Goal: Task Accomplishment & Management: Manage account settings

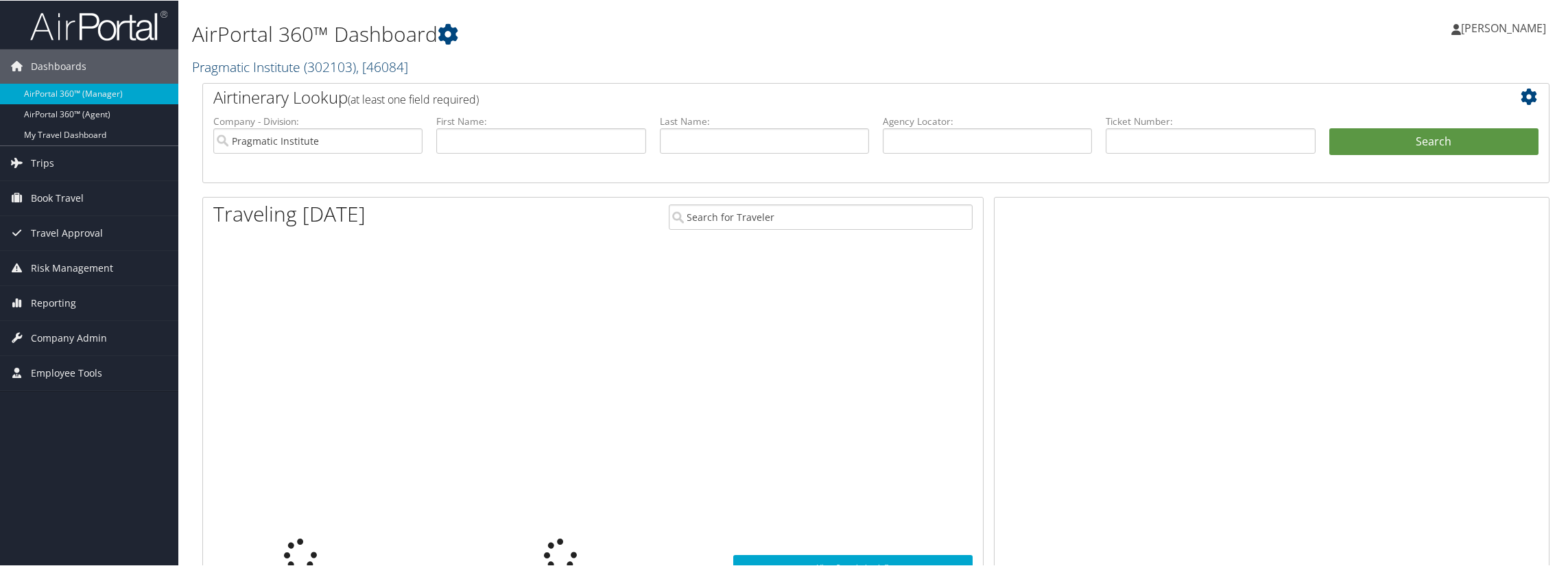
drag, startPoint x: 0, startPoint y: 0, endPoint x: 290, endPoint y: 66, distance: 297.4
click at [290, 66] on link "Pragmatic Institute ( 302103 ) , [ 46084 ]" at bounding box center [299, 66] width 216 height 19
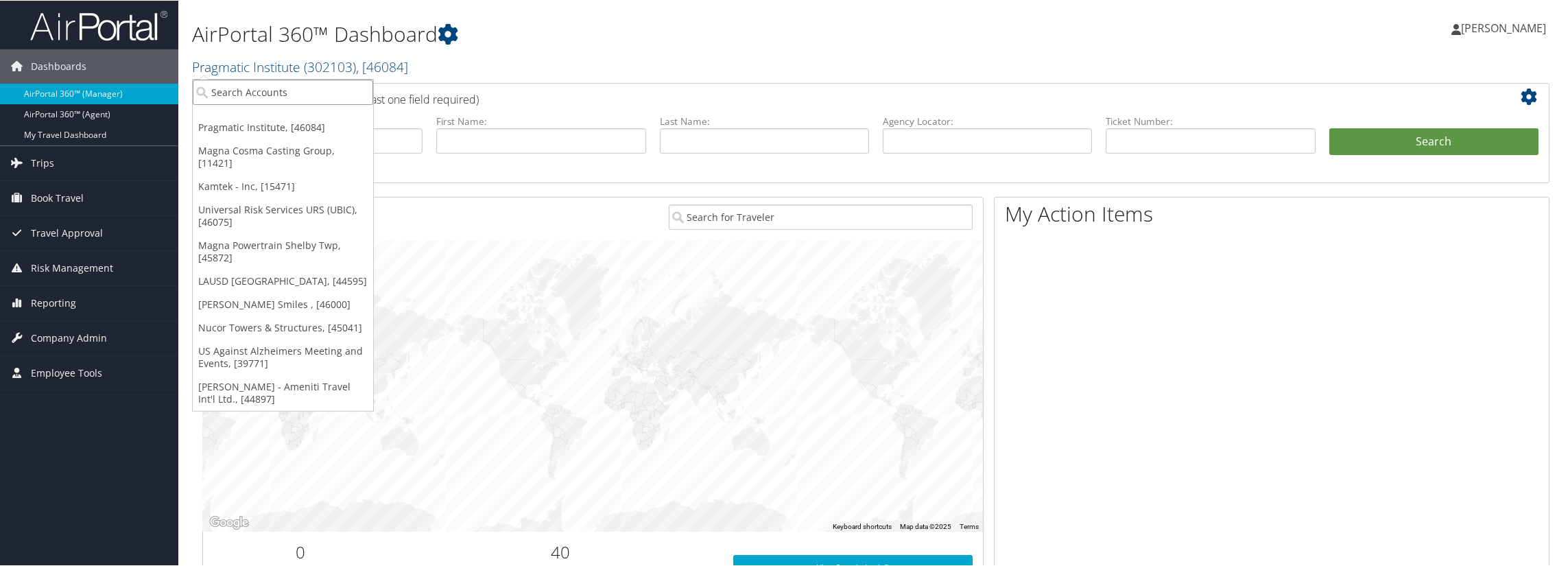
click at [284, 94] on input "search" at bounding box center [283, 92] width 180 height 26
type input "fred"
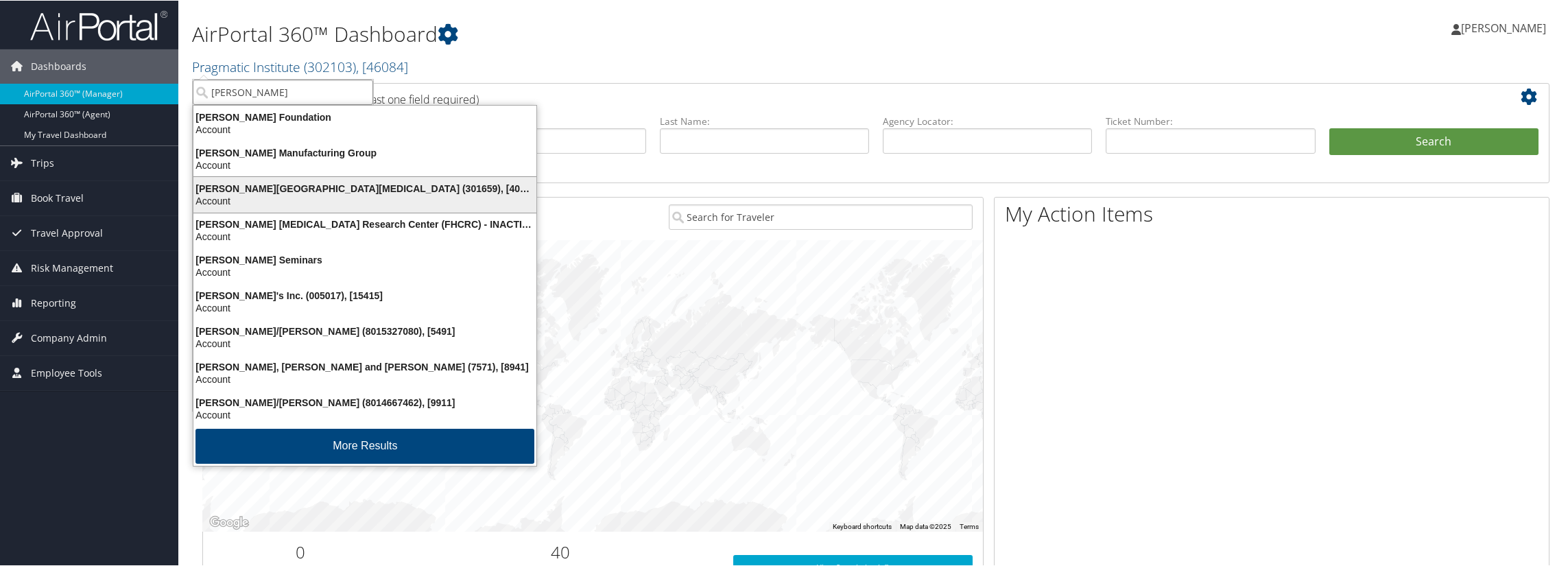
click at [396, 191] on div "Fred Hutchinson Cancer Center (301659), [40671]" at bounding box center [365, 188] width 359 height 12
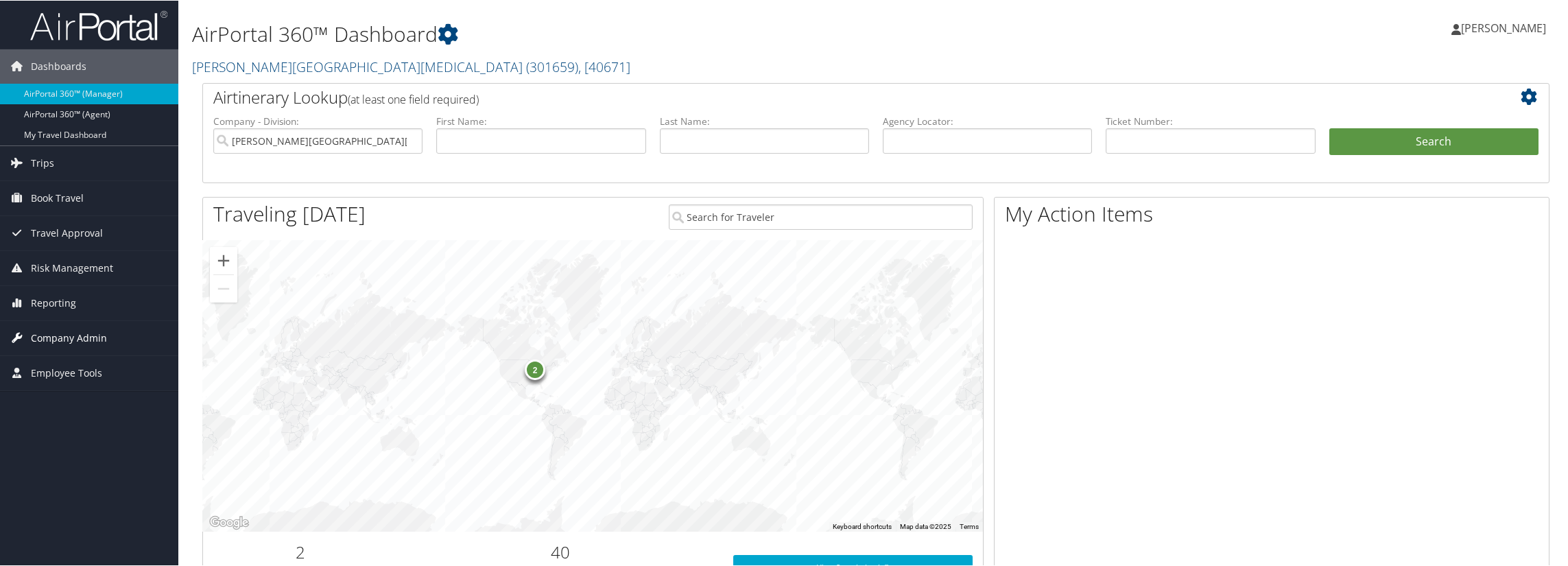
click at [81, 327] on span "Company Admin" at bounding box center [68, 338] width 76 height 35
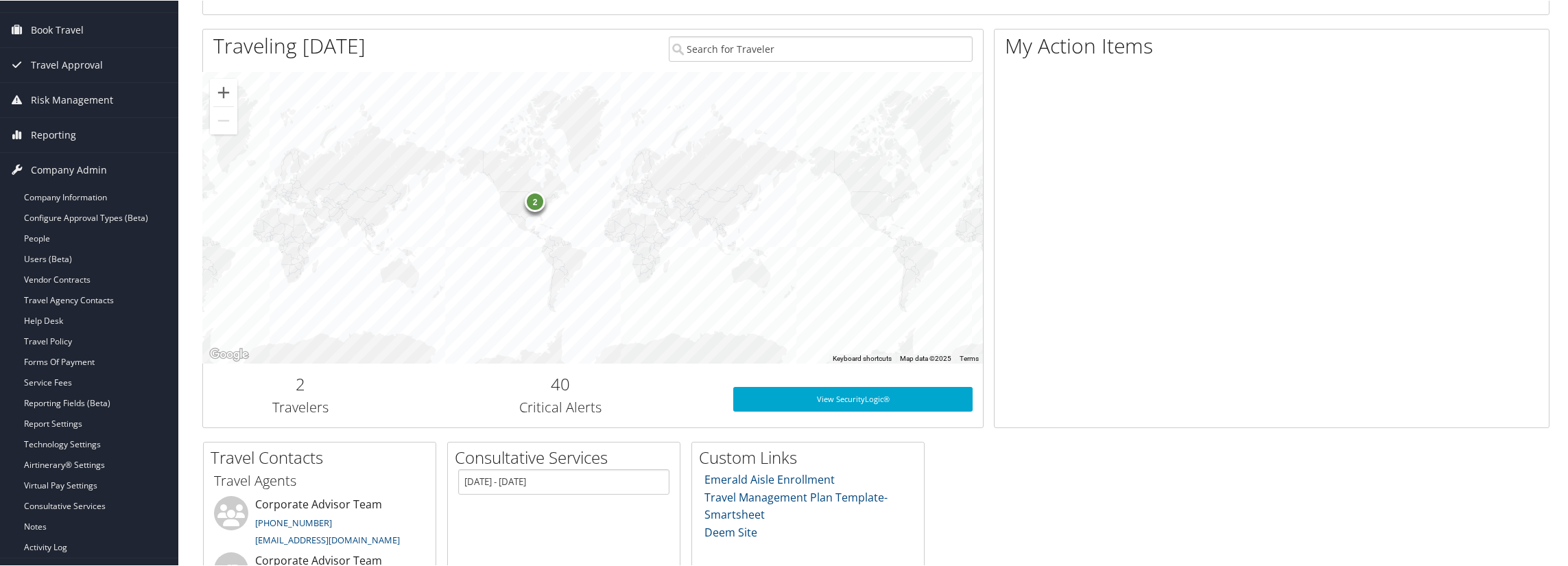
scroll to position [206, 0]
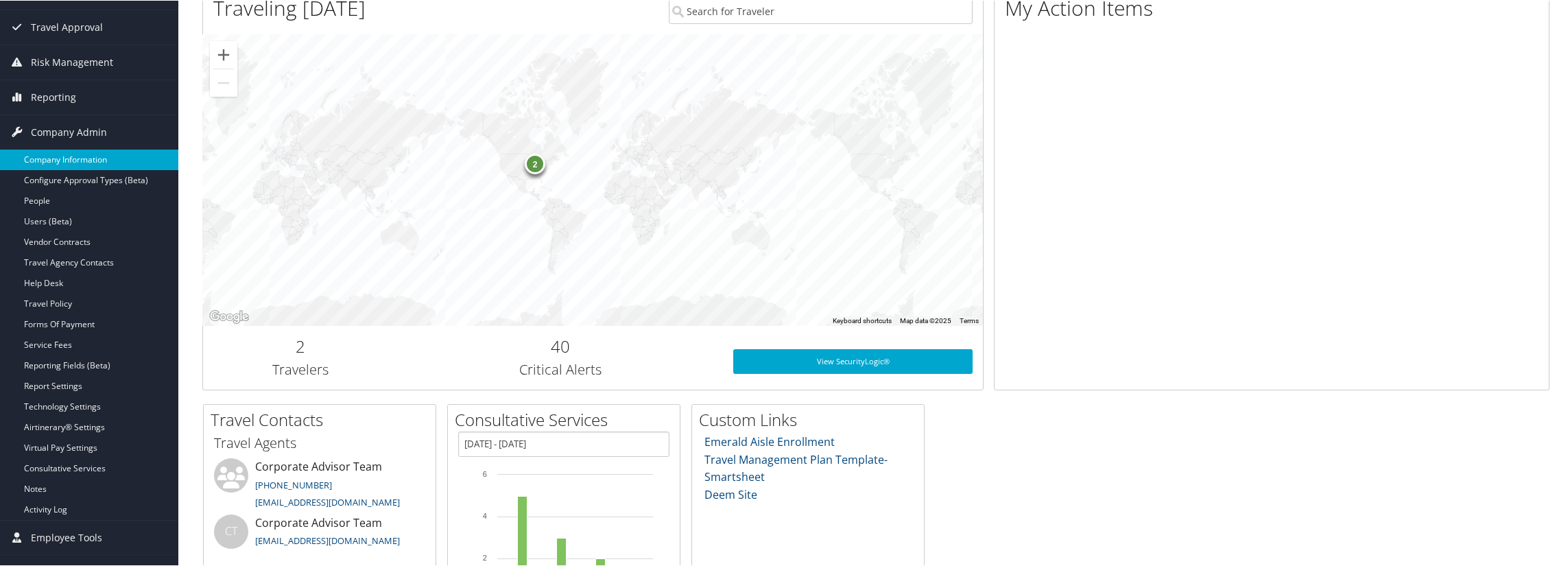
click at [57, 154] on link "Company Information" at bounding box center [89, 159] width 178 height 20
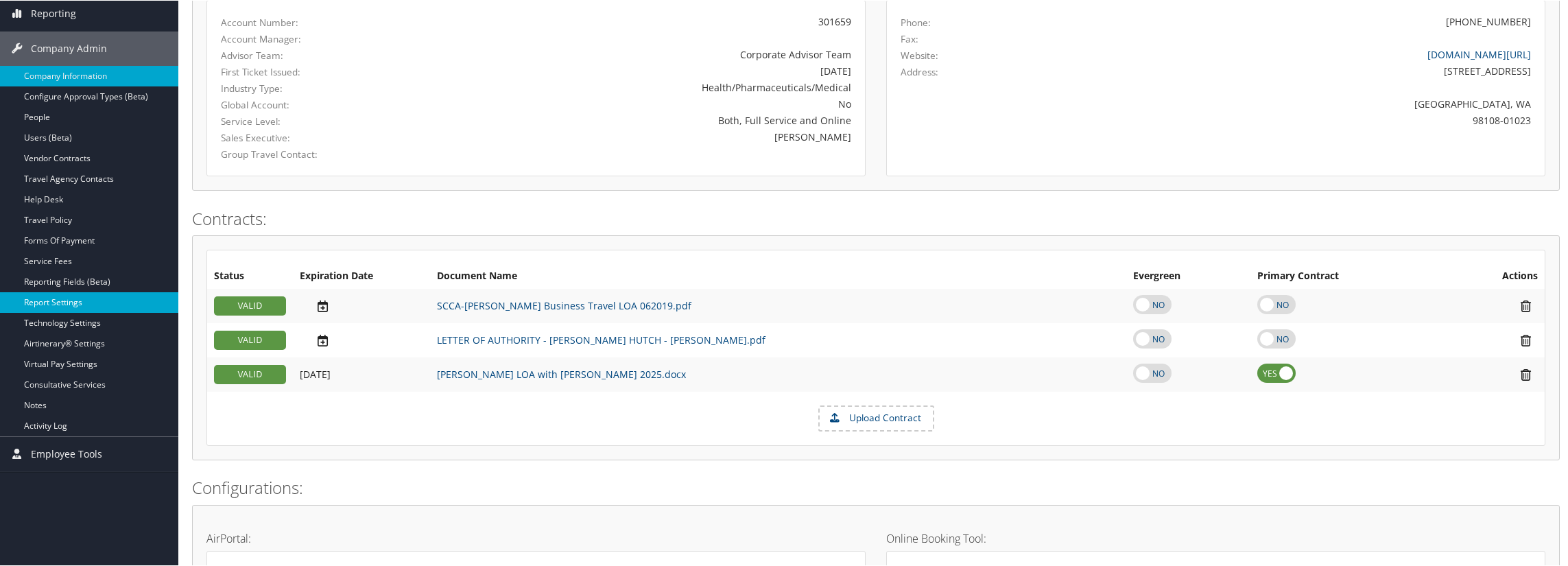
scroll to position [206, 0]
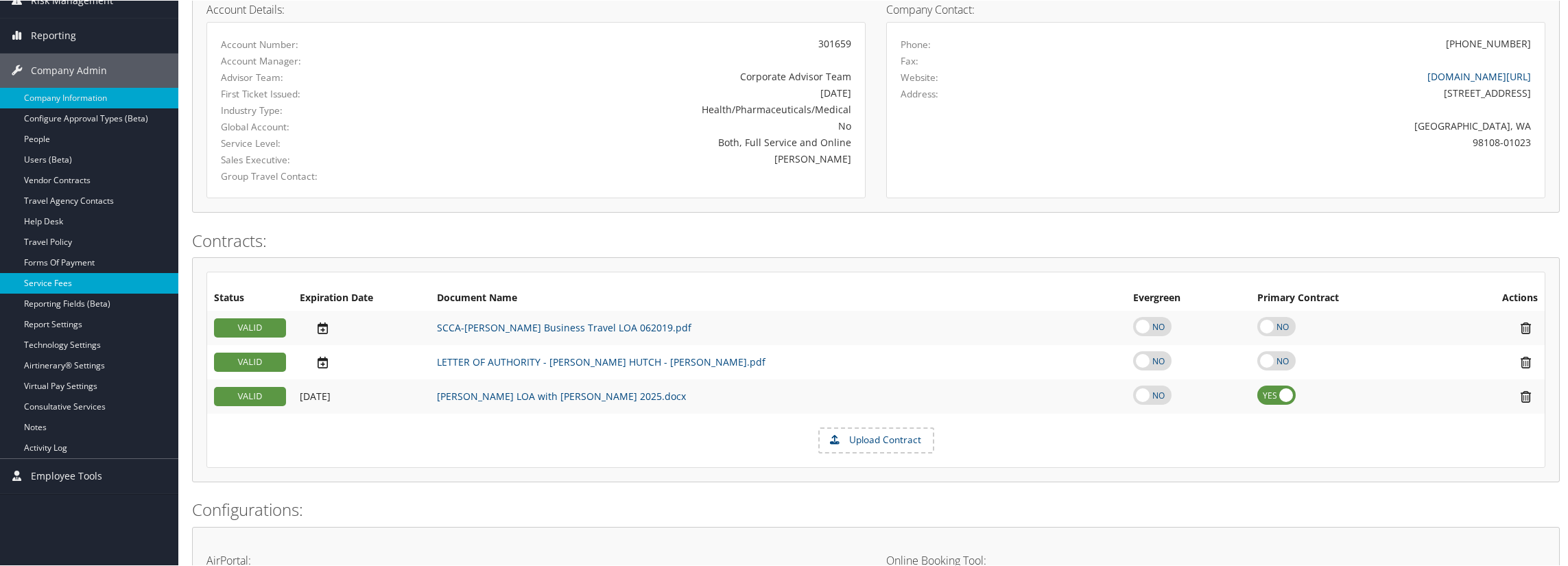
click at [56, 273] on link "Service Fees" at bounding box center [89, 282] width 178 height 20
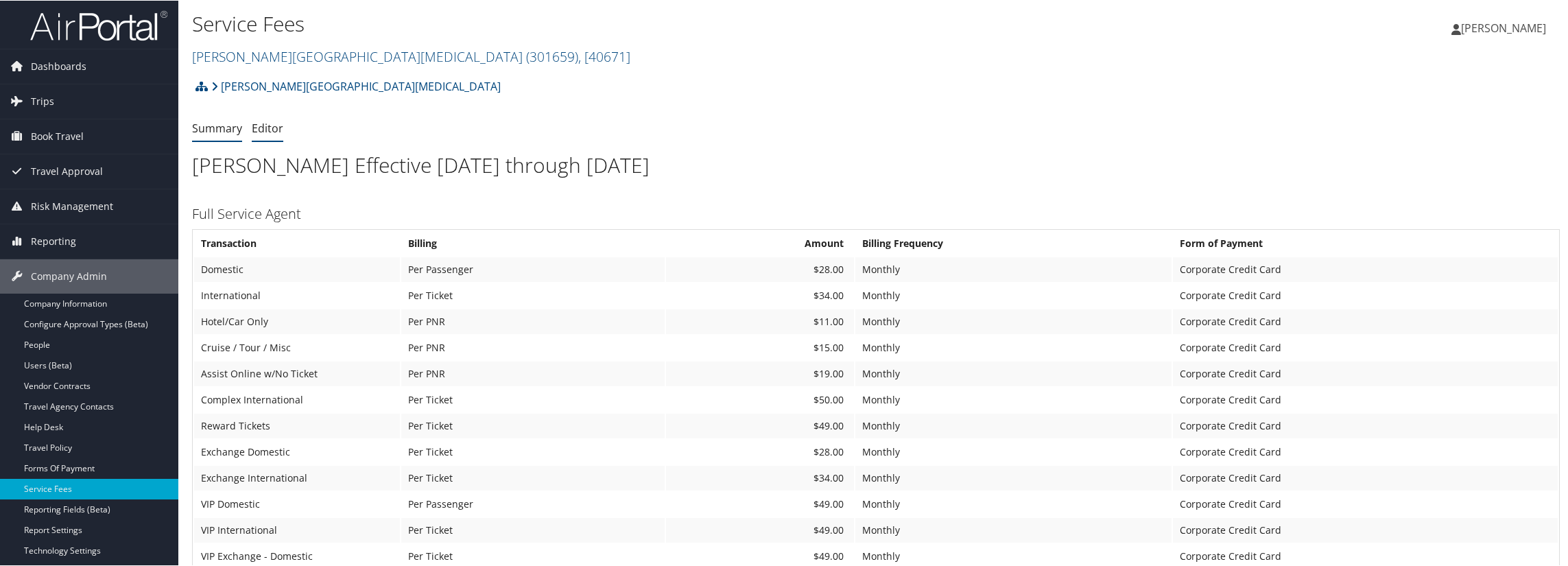
click at [271, 120] on link "Editor" at bounding box center [268, 128] width 32 height 15
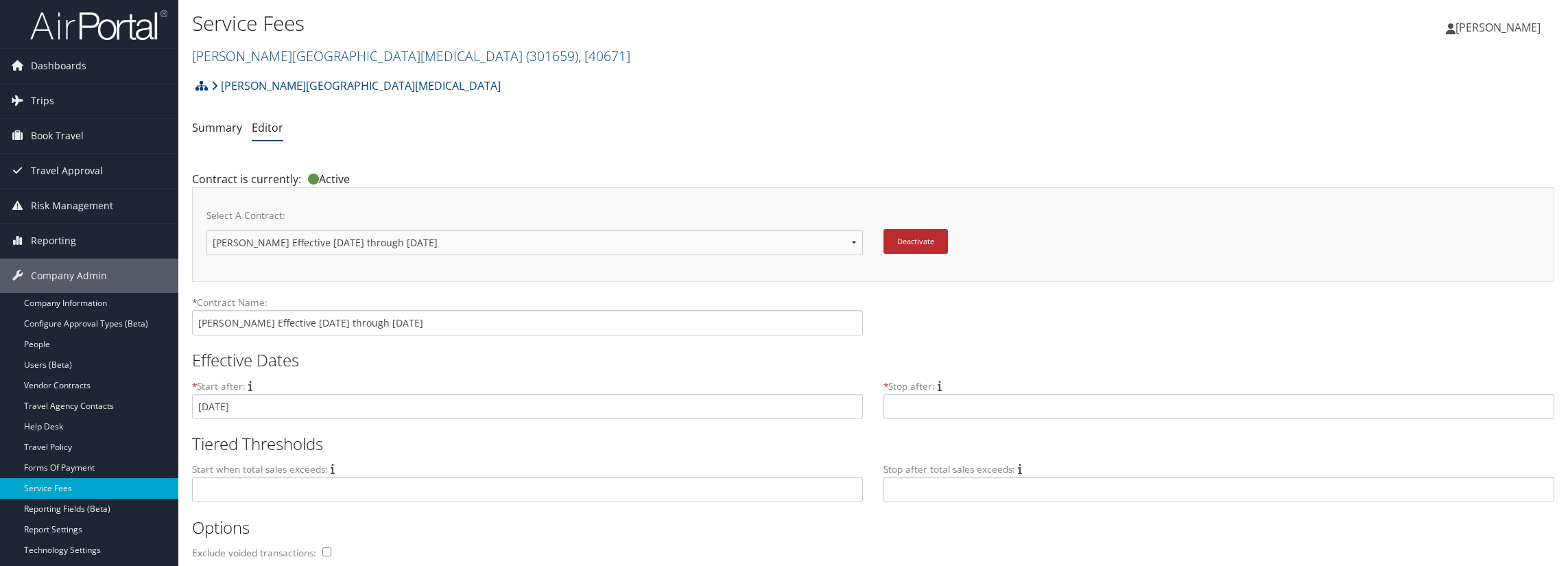
scroll to position [480, 0]
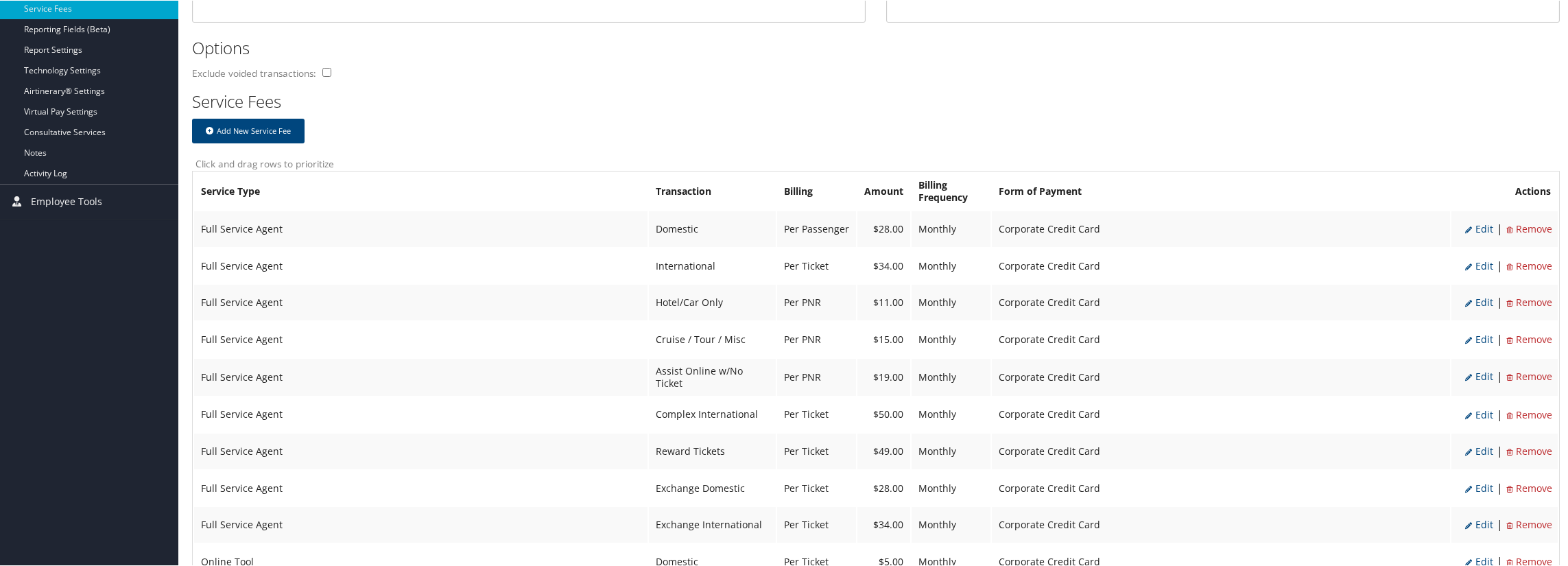
click at [1482, 230] on span "Edit" at bounding box center [1479, 228] width 28 height 13
select select "2"
type input "28.0"
select select "20"
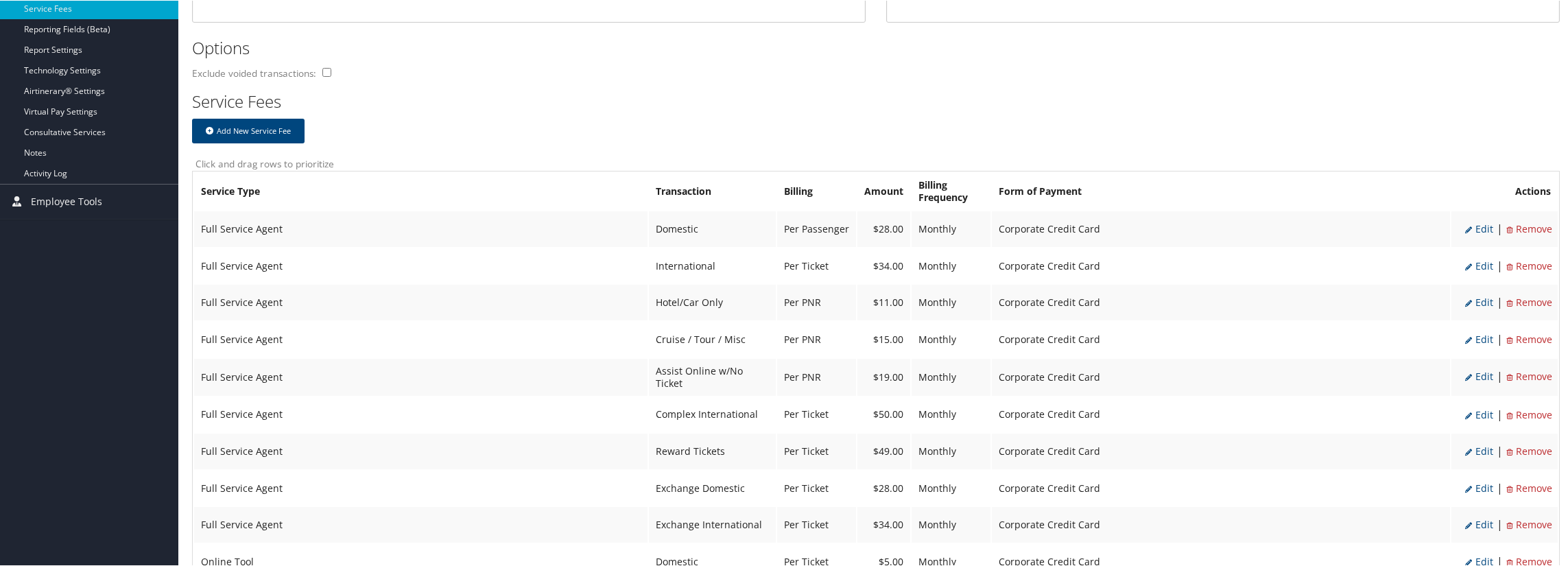
select select "2"
select select "6"
select select "2"
select select "20"
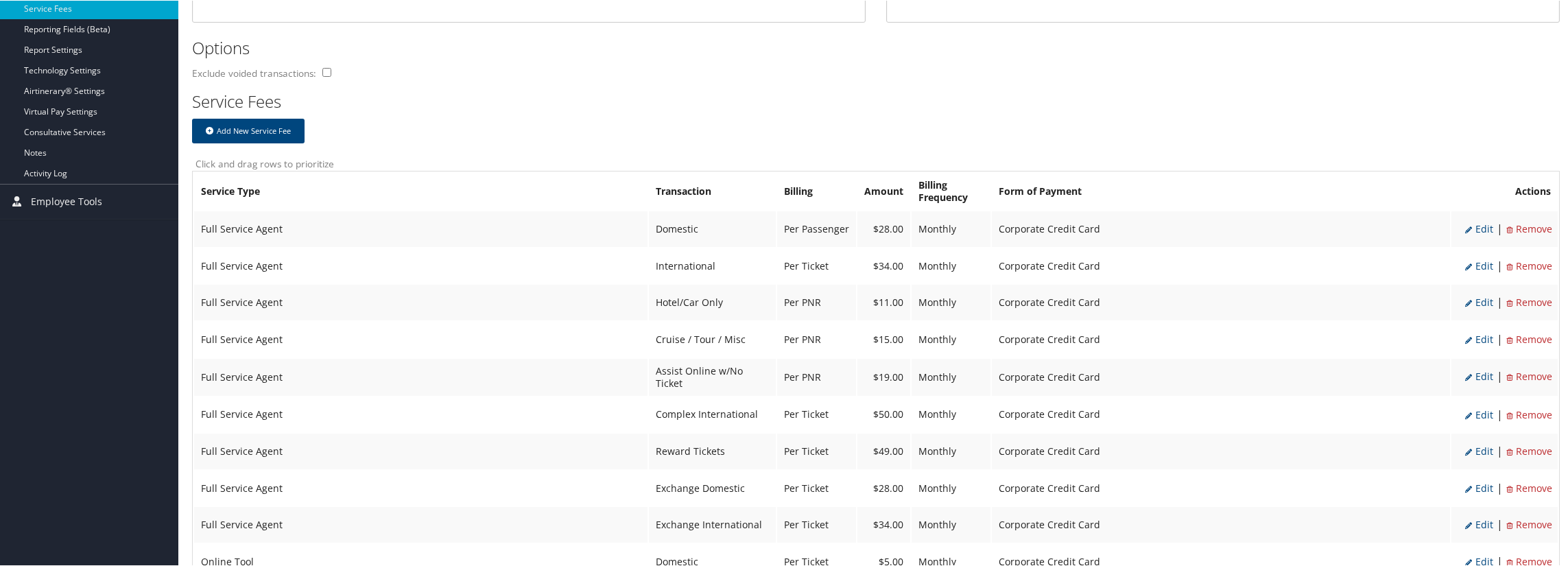
select select "2"
select select "6"
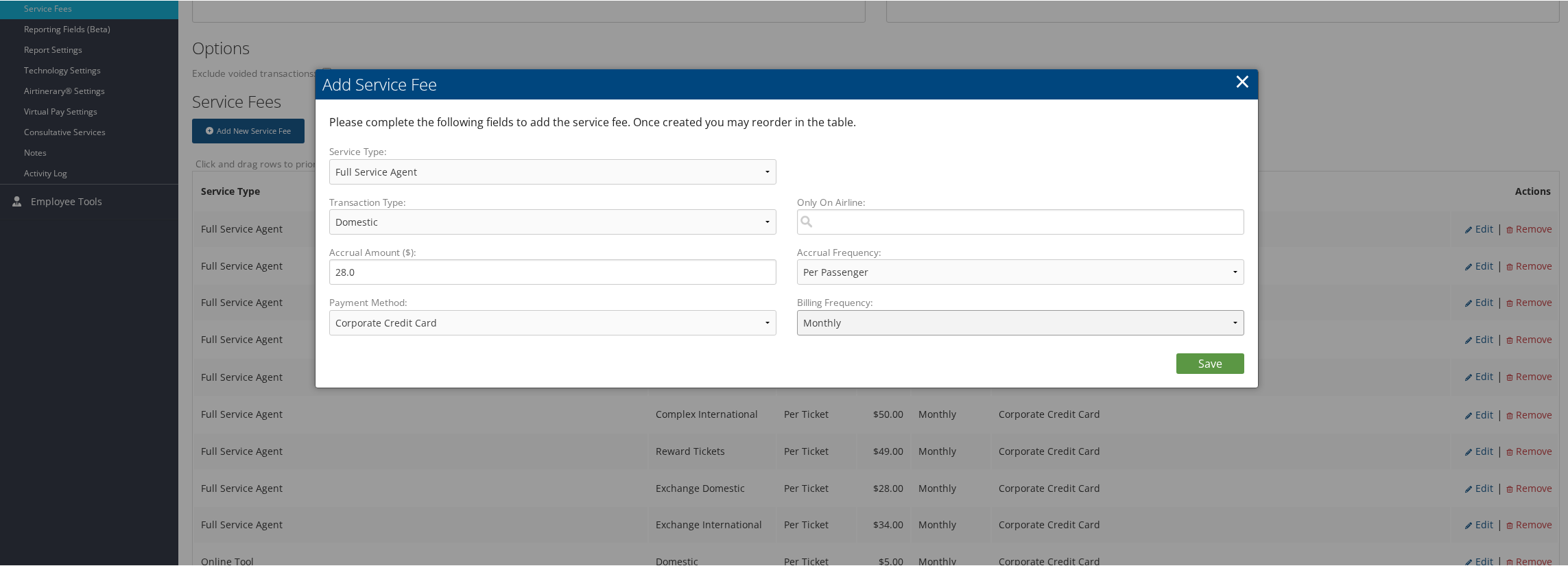
click at [862, 317] on select "Annually Bi-Monthly Monthly Point of Sale Pre Monthly Pre Quarterly Pre Weekly …" at bounding box center [1021, 322] width 447 height 26
click at [863, 323] on select "Annually Bi-Monthly Monthly Point of Sale Pre Monthly Pre Quarterly Pre Weekly …" at bounding box center [1021, 322] width 447 height 26
click at [628, 316] on select "ACH Transfer Cash / Check (AR) Corporate Credit Card Ghost Credit Card Hotel Gu…" at bounding box center [553, 322] width 447 height 26
click at [628, 317] on select "ACH Transfer Cash / Check (AR) Corporate Credit Card Ghost Credit Card Hotel Gu…" at bounding box center [553, 322] width 447 height 26
click at [1245, 79] on link "×" at bounding box center [1242, 80] width 16 height 27
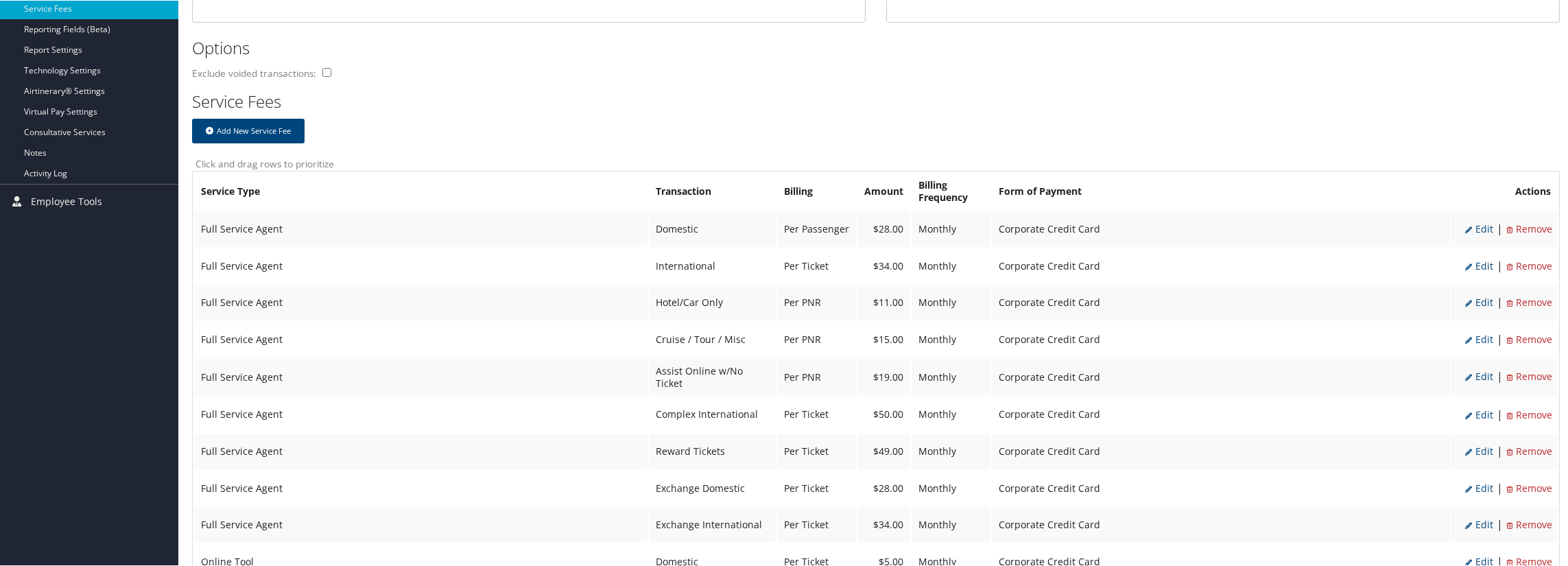
click at [1475, 228] on span "Edit" at bounding box center [1479, 228] width 28 height 13
select select "2"
select select "20"
select select "2"
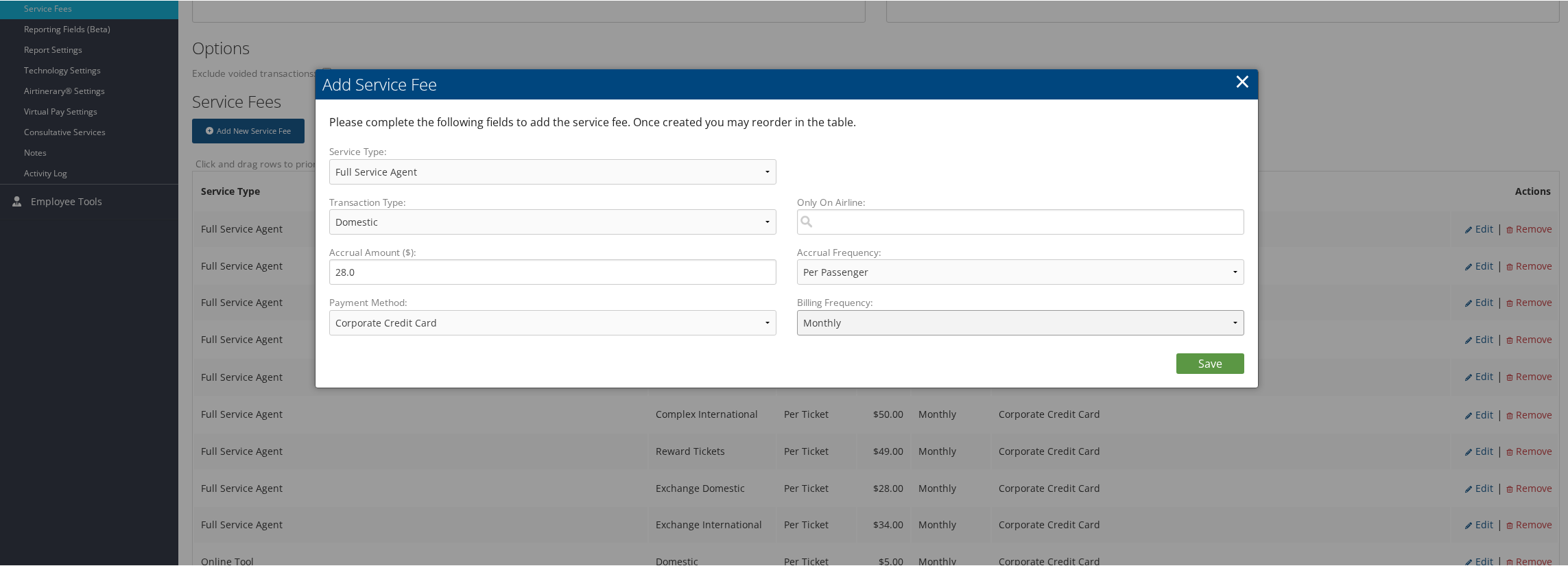
click at [882, 327] on select "Annually Bi-Monthly Monthly Point of Sale Pre Monthly Pre Quarterly Pre Weekly …" at bounding box center [1021, 322] width 447 height 26
select select "2"
click at [797, 309] on select "Annually Bi-Monthly Monthly Point of Sale Pre Monthly Pre Quarterly Pre Weekly …" at bounding box center [1021, 322] width 447 height 26
click at [1202, 367] on link "Save" at bounding box center [1210, 363] width 68 height 20
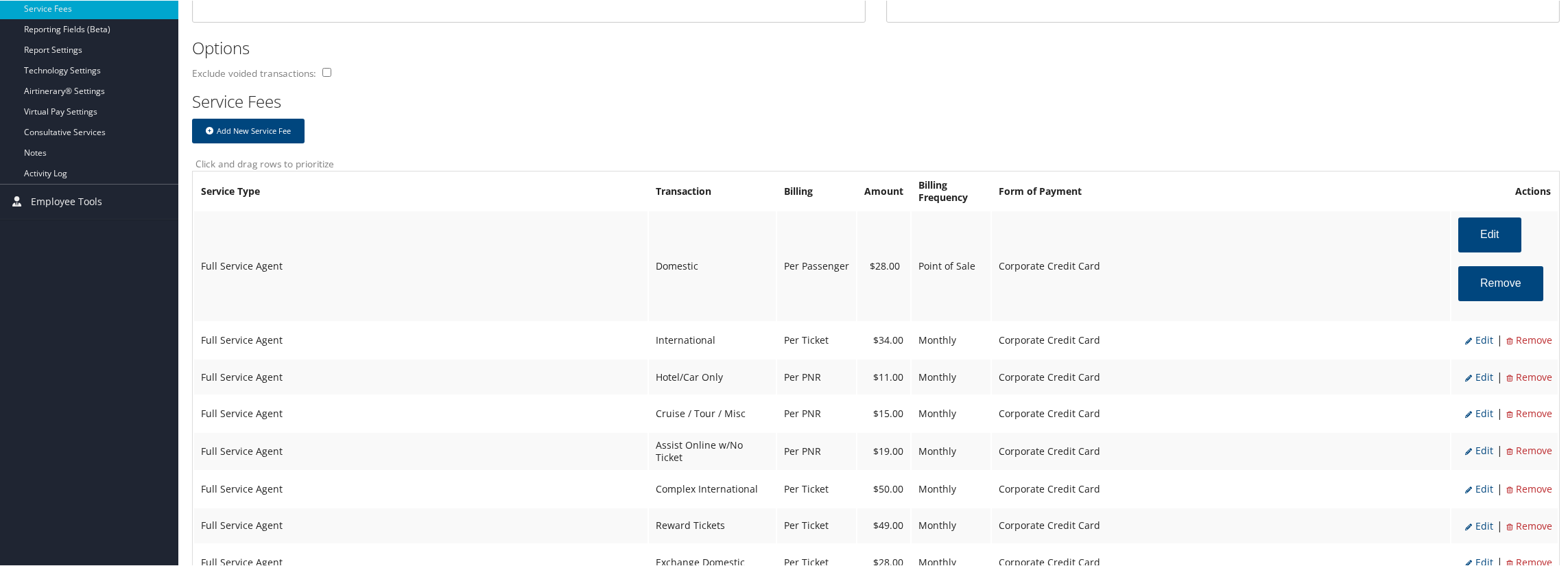
click at [1476, 347] on li "Edit" at bounding box center [1479, 340] width 28 height 18
select select "14"
type input "34.0"
select select "4"
select select "6"
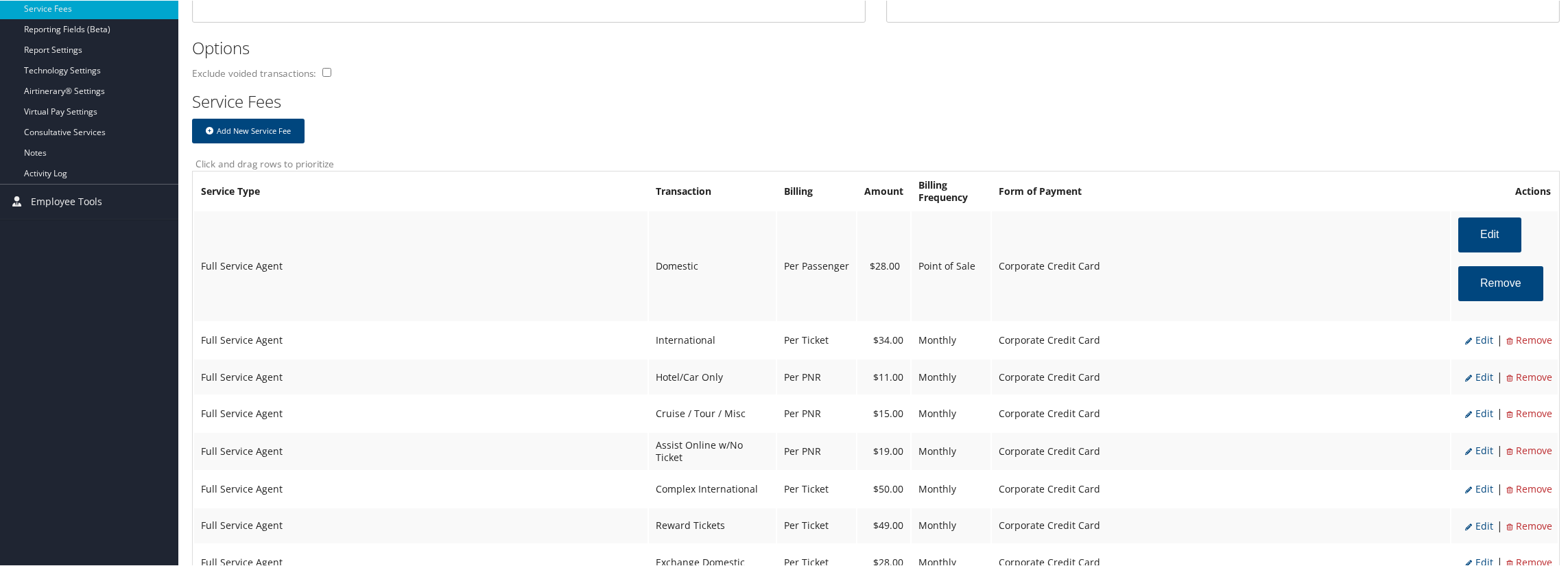
select select "2"
select select "14"
select select "4"
select select "2"
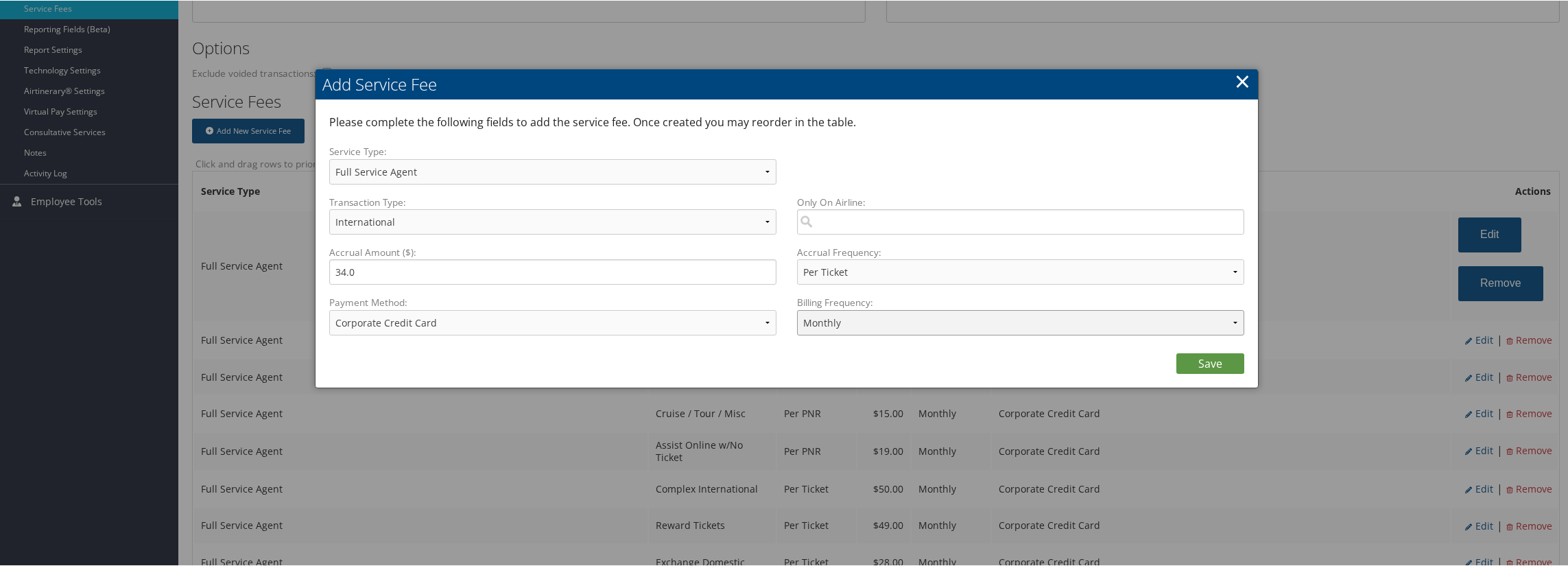
click at [827, 320] on select "Annually Bi-Monthly Monthly Point of Sale Pre Monthly Pre Quarterly Pre Weekly …" at bounding box center [1021, 322] width 447 height 26
select select "2"
click at [797, 309] on select "Annually Bi-Monthly Monthly Point of Sale Pre Monthly Pre Quarterly Pre Weekly …" at bounding box center [1021, 322] width 447 height 26
click at [885, 318] on select "Annually Bi-Monthly Monthly Point of Sale Pre Monthly Pre Quarterly Pre Weekly …" at bounding box center [1021, 322] width 447 height 26
click at [884, 318] on select "Annually Bi-Monthly Monthly Point of Sale Pre Monthly Pre Quarterly Pre Weekly …" at bounding box center [1021, 322] width 447 height 26
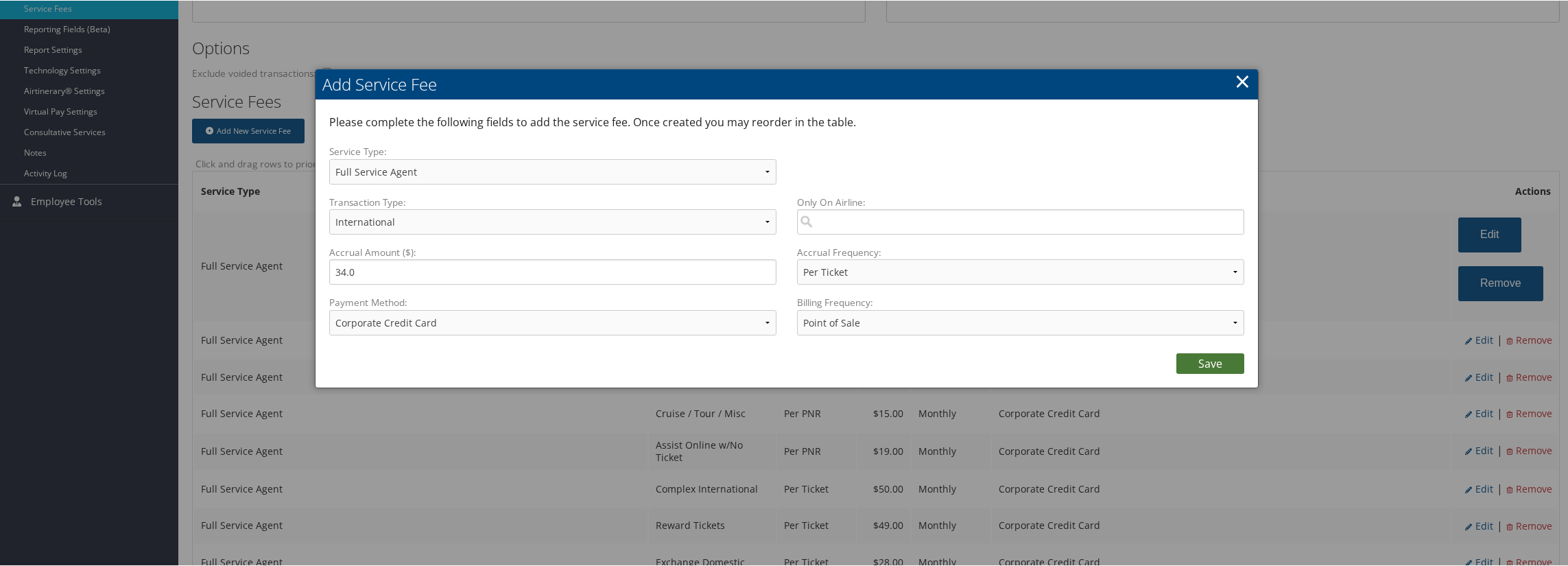
click at [1194, 359] on link "Save" at bounding box center [1210, 363] width 68 height 20
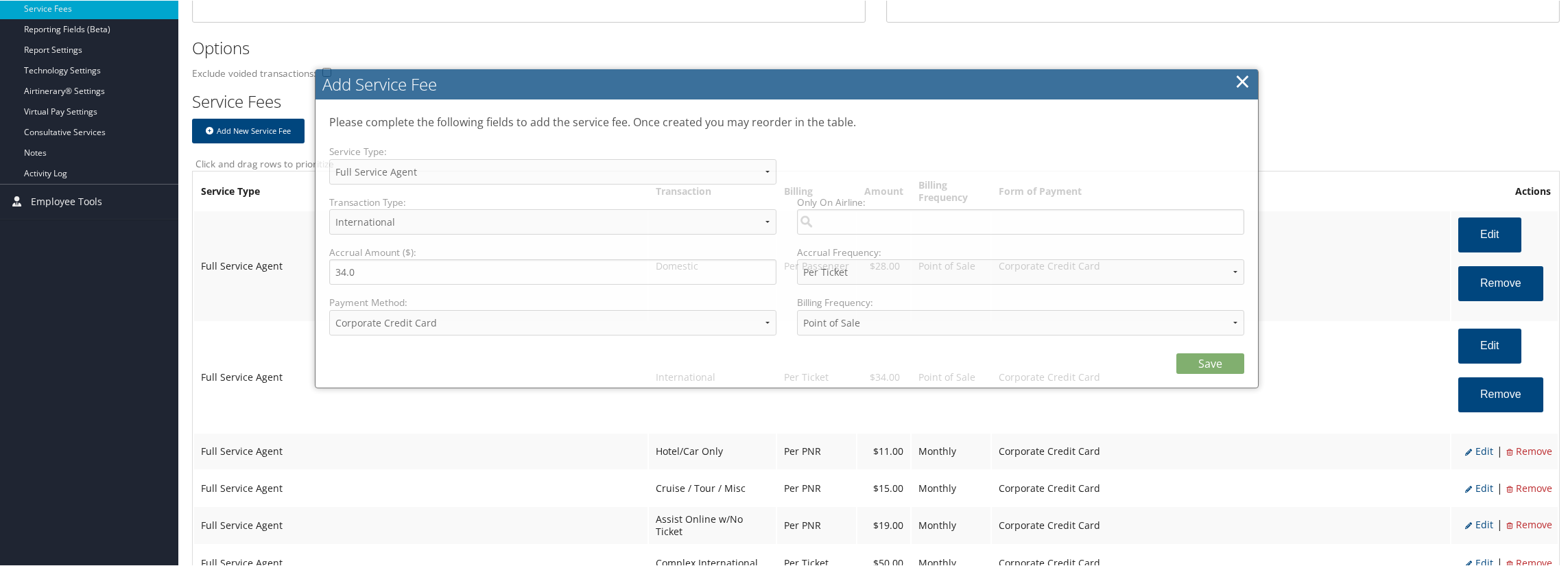
select select "2"
select select "14"
select select "4"
select select "2"
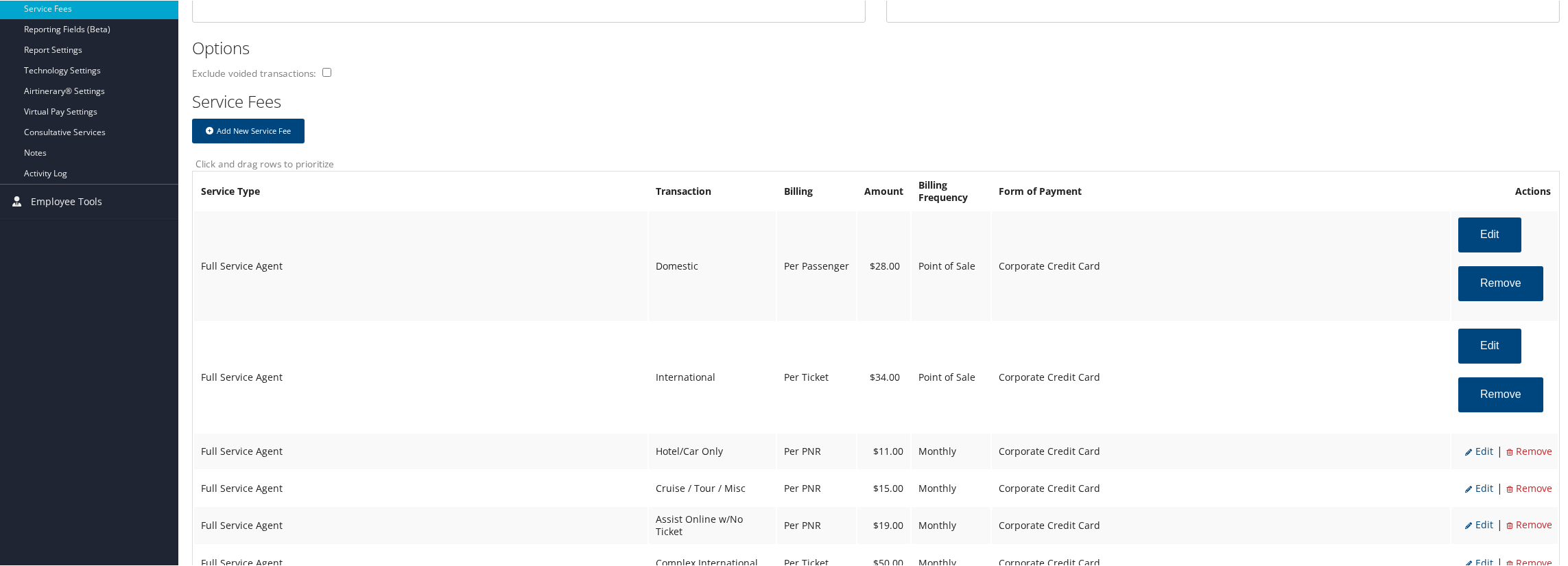
click at [1482, 455] on span "Edit" at bounding box center [1479, 450] width 28 height 13
select select "6"
type input "11.0"
select select "2"
select select "6"
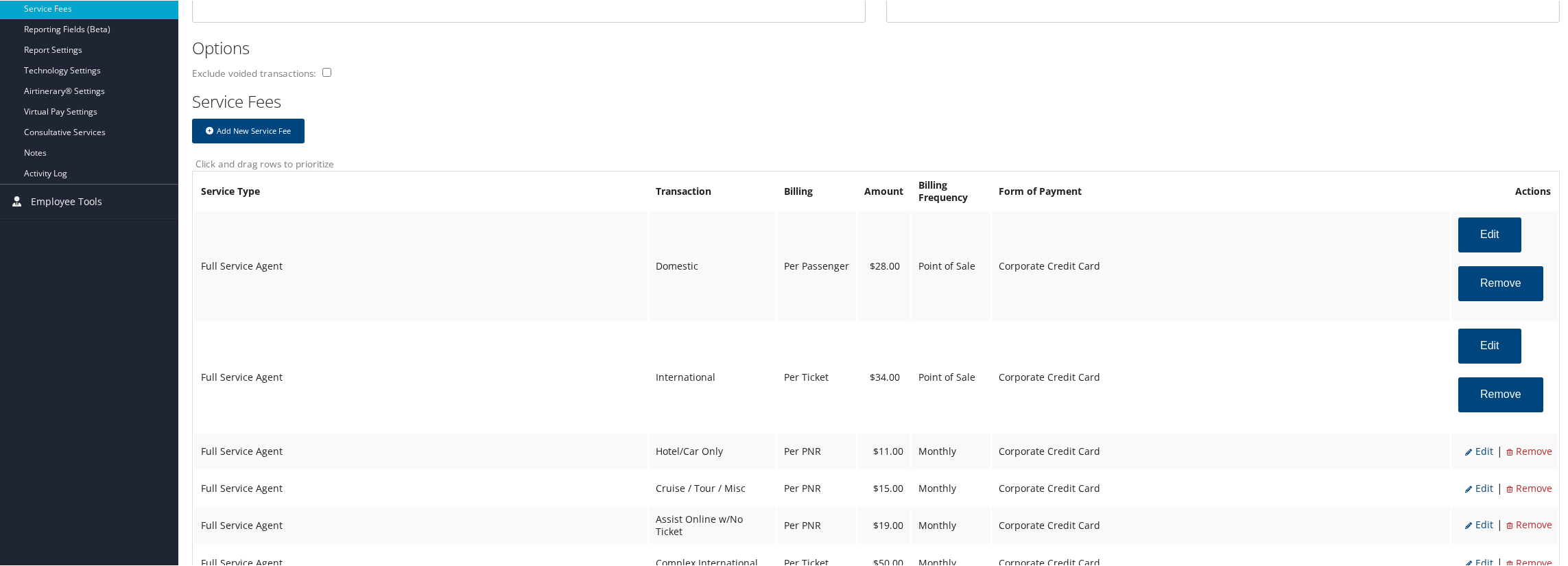
select select "2"
select select "6"
select select "2"
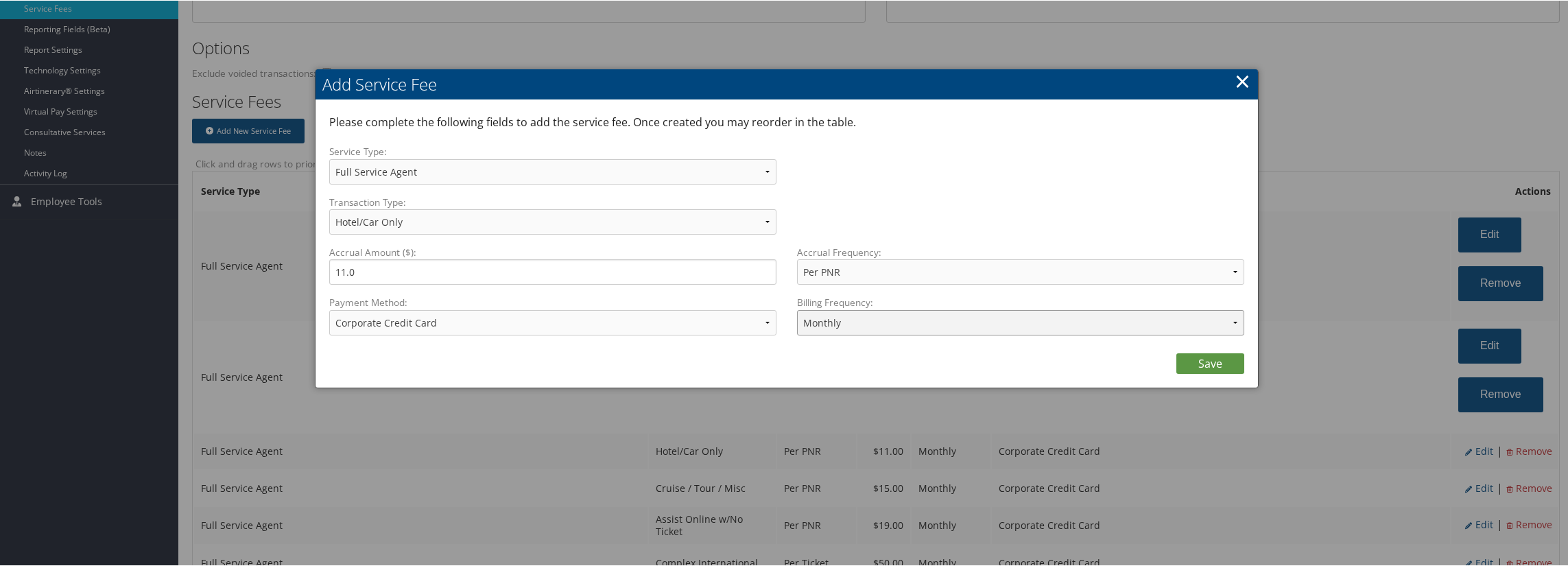
click at [900, 323] on select "Annually Bi-Monthly Monthly Point of Sale Pre Monthly Pre Quarterly Pre Weekly …" at bounding box center [1021, 322] width 447 height 26
select select "2"
click at [797, 309] on select "Annually Bi-Monthly Monthly Point of Sale Pre Monthly Pre Quarterly Pre Weekly …" at bounding box center [1021, 322] width 447 height 26
click at [1227, 359] on link "Save" at bounding box center [1210, 363] width 68 height 20
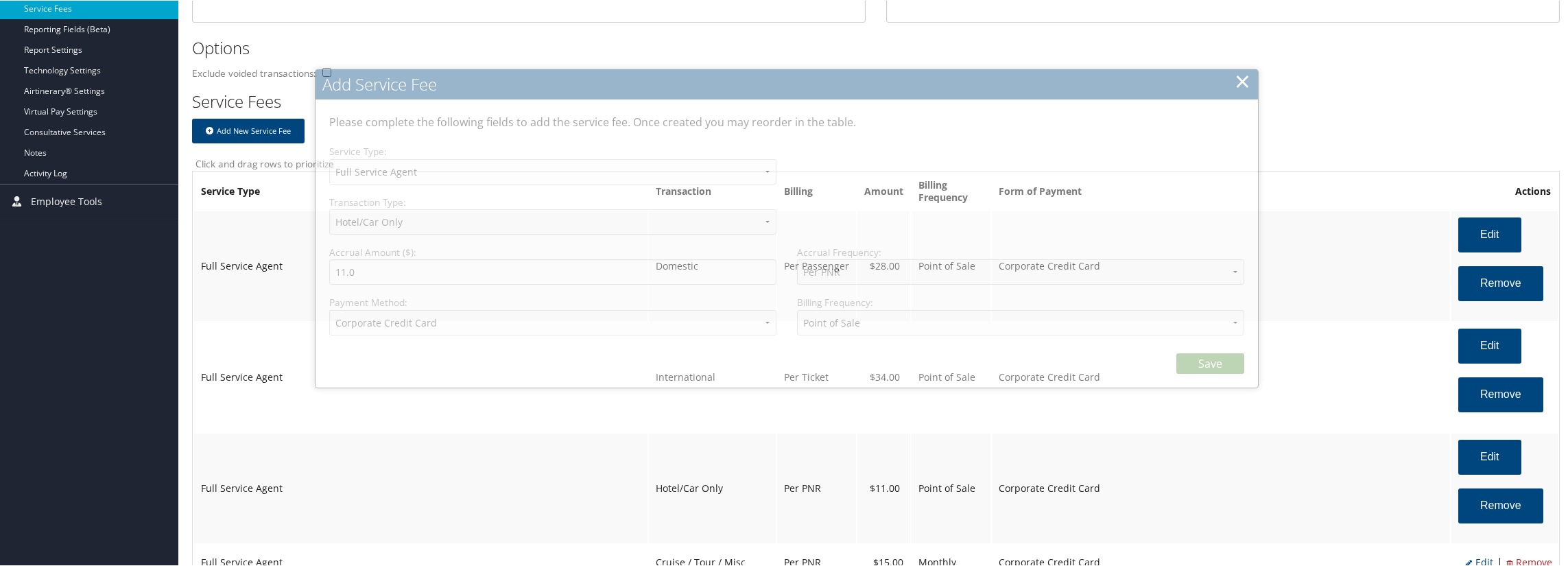
select select "2"
select select "6"
select select "2"
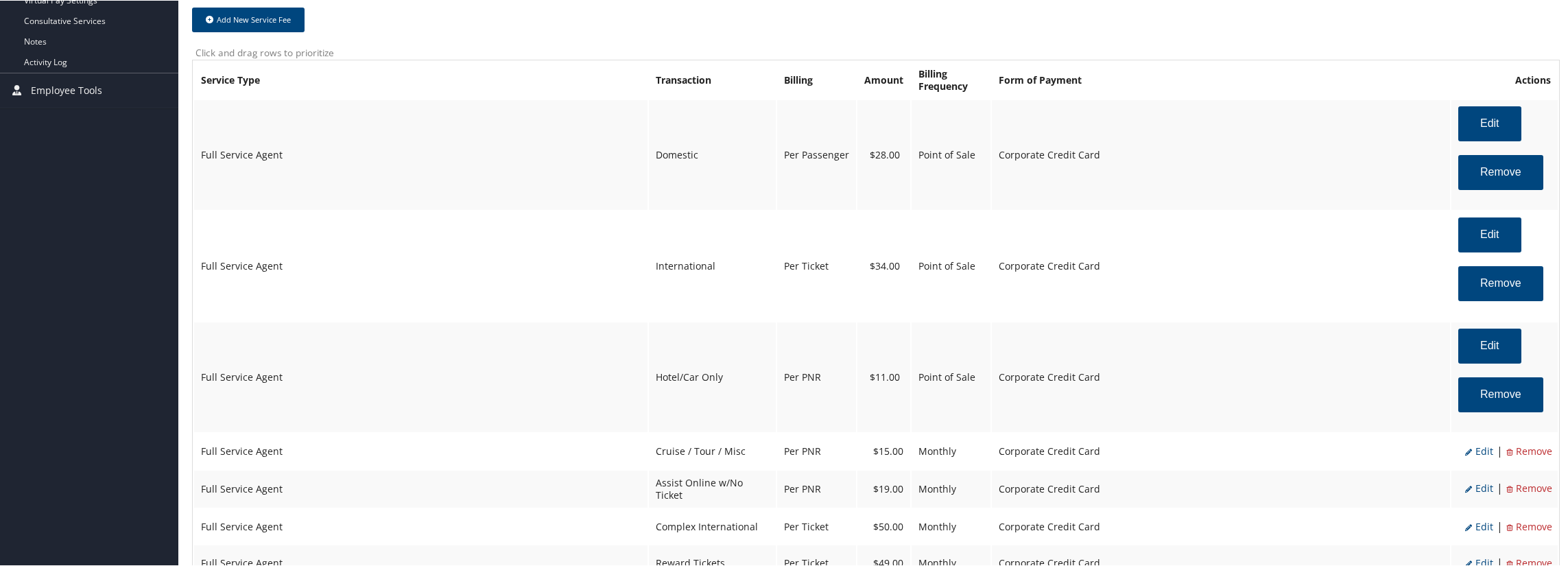
scroll to position [686, 0]
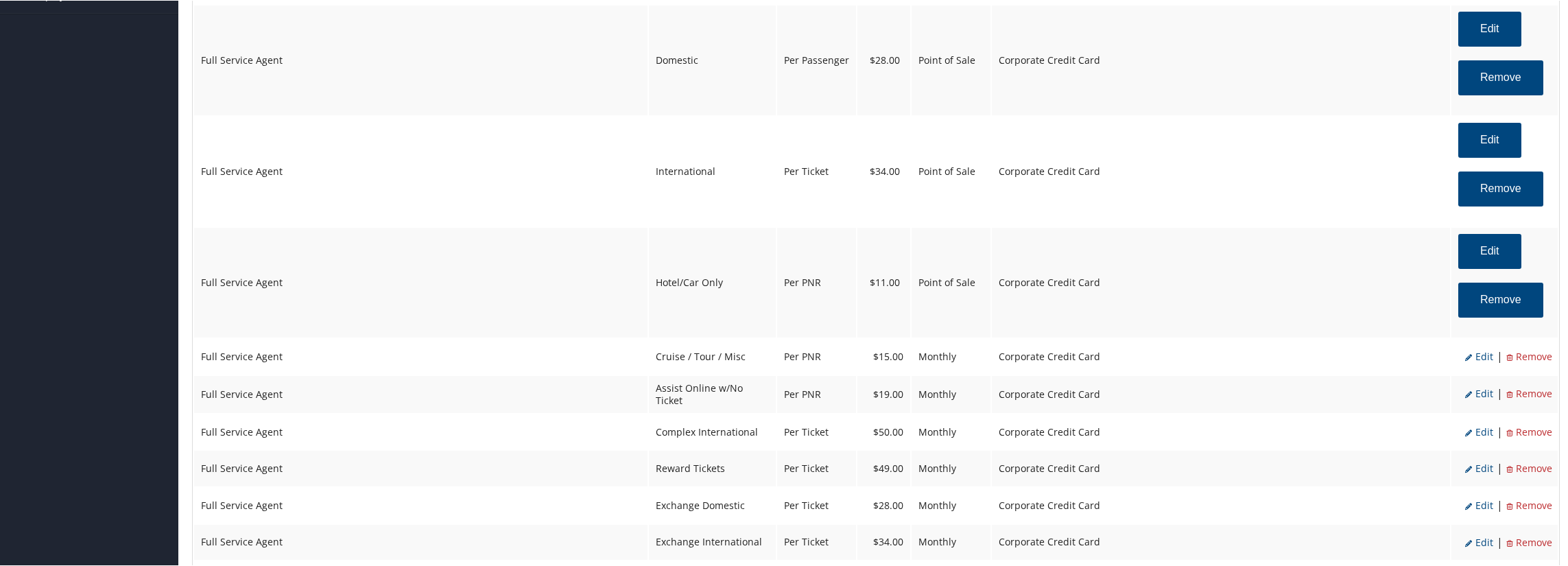
click at [1484, 358] on span "Edit" at bounding box center [1479, 355] width 28 height 13
select select "12"
type input "15.0"
select select "6"
select select "2"
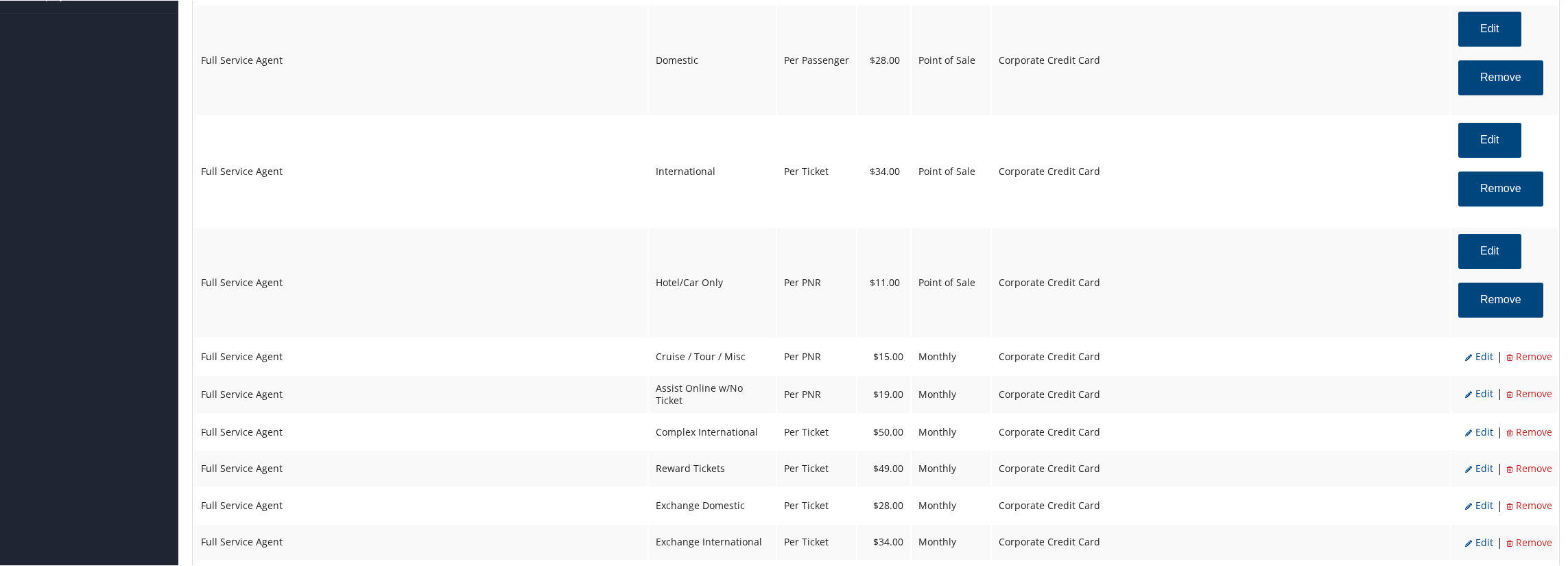
select select "12"
select select "2"
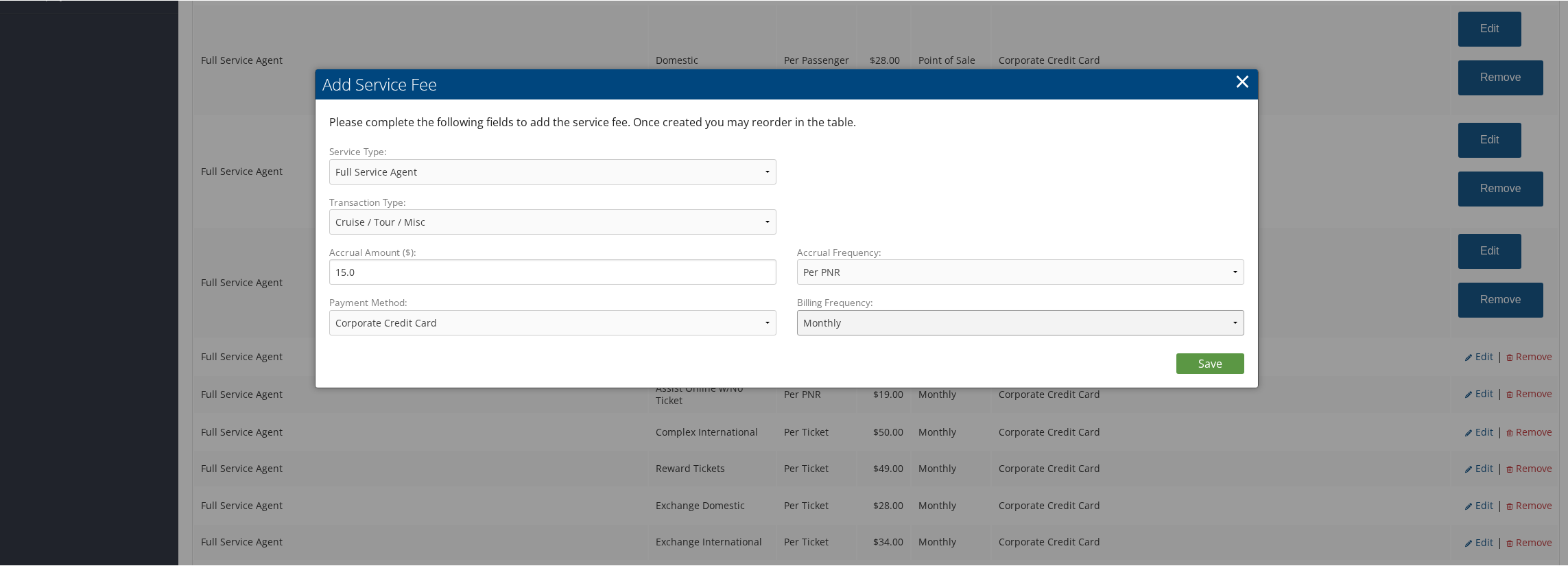
click at [852, 330] on select "Annually Bi-Monthly Monthly Point of Sale Pre Monthly Pre Quarterly Pre Weekly …" at bounding box center [1021, 322] width 447 height 26
select select "2"
click at [797, 309] on select "Annually Bi-Monthly Monthly Point of Sale Pre Monthly Pre Quarterly Pre Weekly …" at bounding box center [1021, 322] width 447 height 26
click at [1226, 358] on link "Save" at bounding box center [1210, 363] width 68 height 20
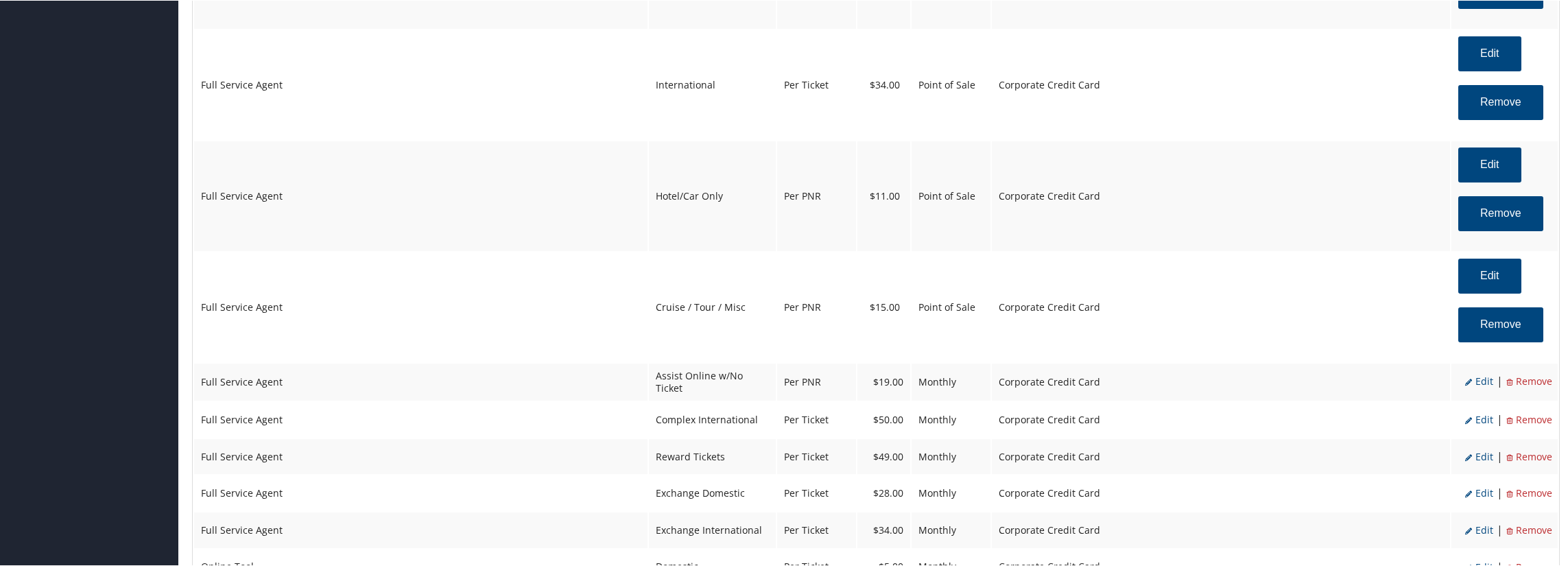
scroll to position [823, 0]
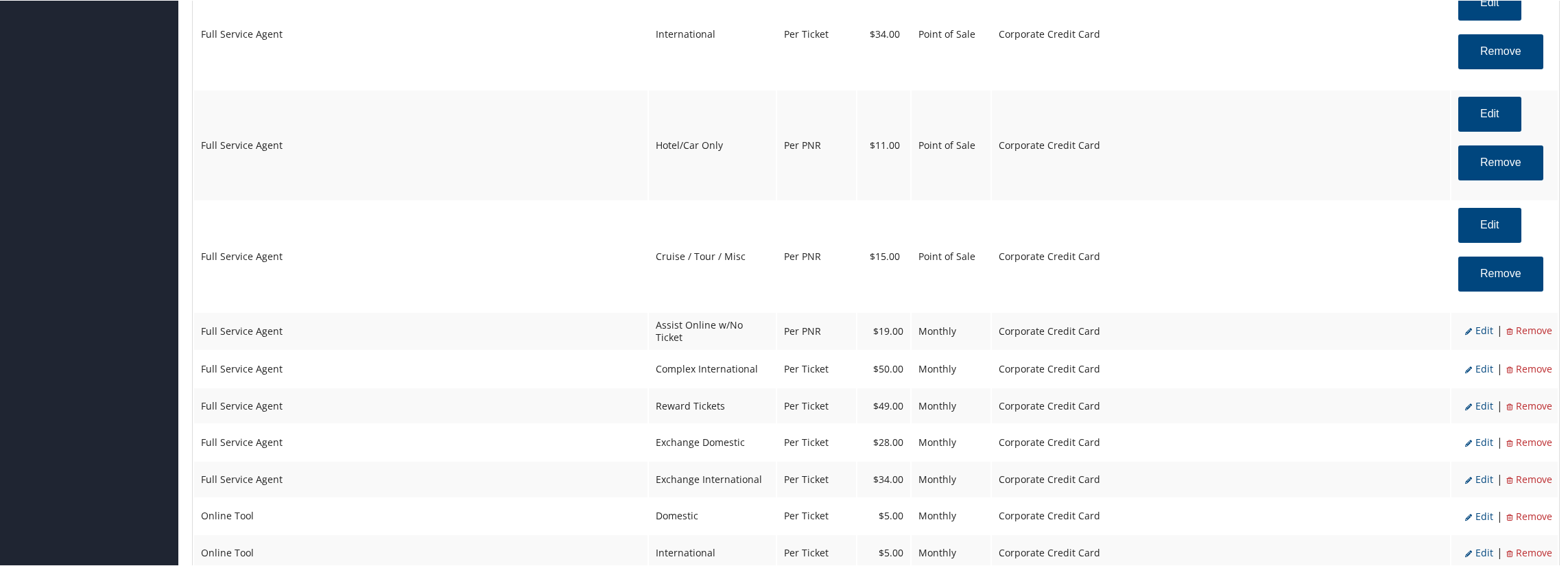
click at [1482, 336] on span "Edit" at bounding box center [1479, 329] width 28 height 13
select select "2"
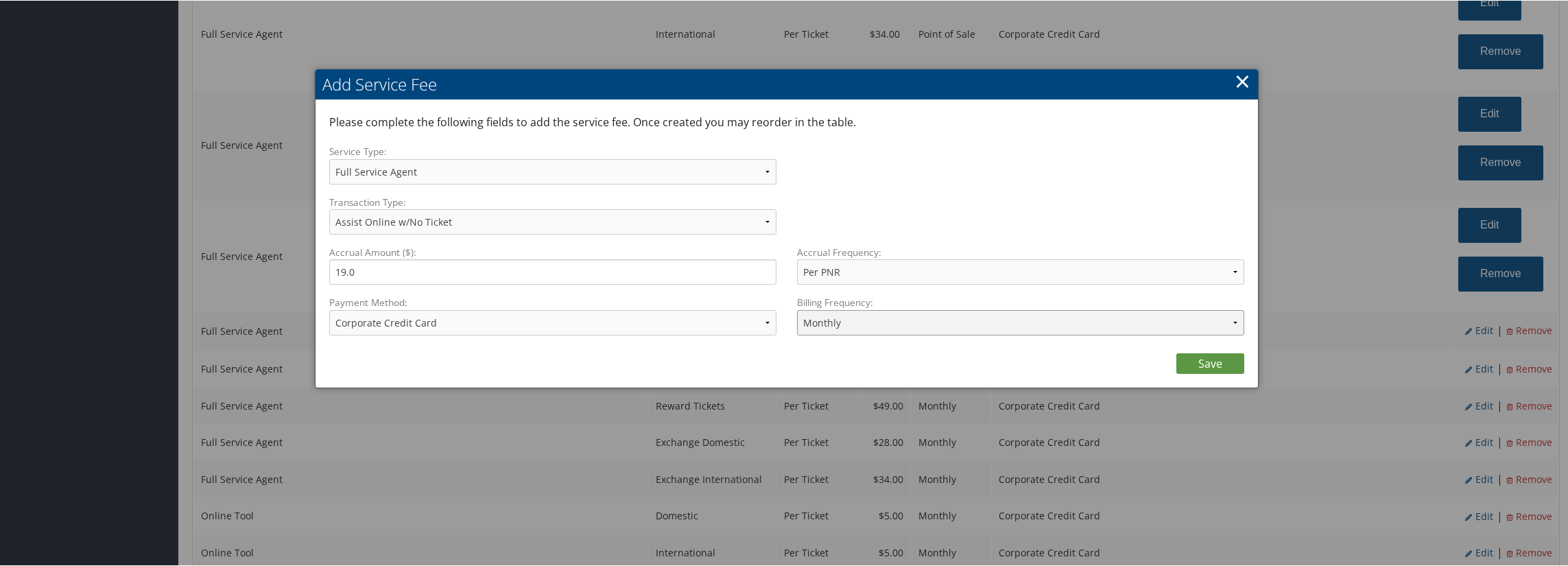
click at [836, 323] on select "Annually Bi-Monthly Monthly Point of Sale Pre Monthly Pre Quarterly Pre Weekly …" at bounding box center [1021, 322] width 447 height 26
select select "2"
click at [797, 309] on select "Annually Bi-Monthly Monthly Point of Sale Pre Monthly Pre Quarterly Pre Weekly …" at bounding box center [1021, 322] width 447 height 26
click at [1218, 359] on link "Save" at bounding box center [1210, 363] width 68 height 20
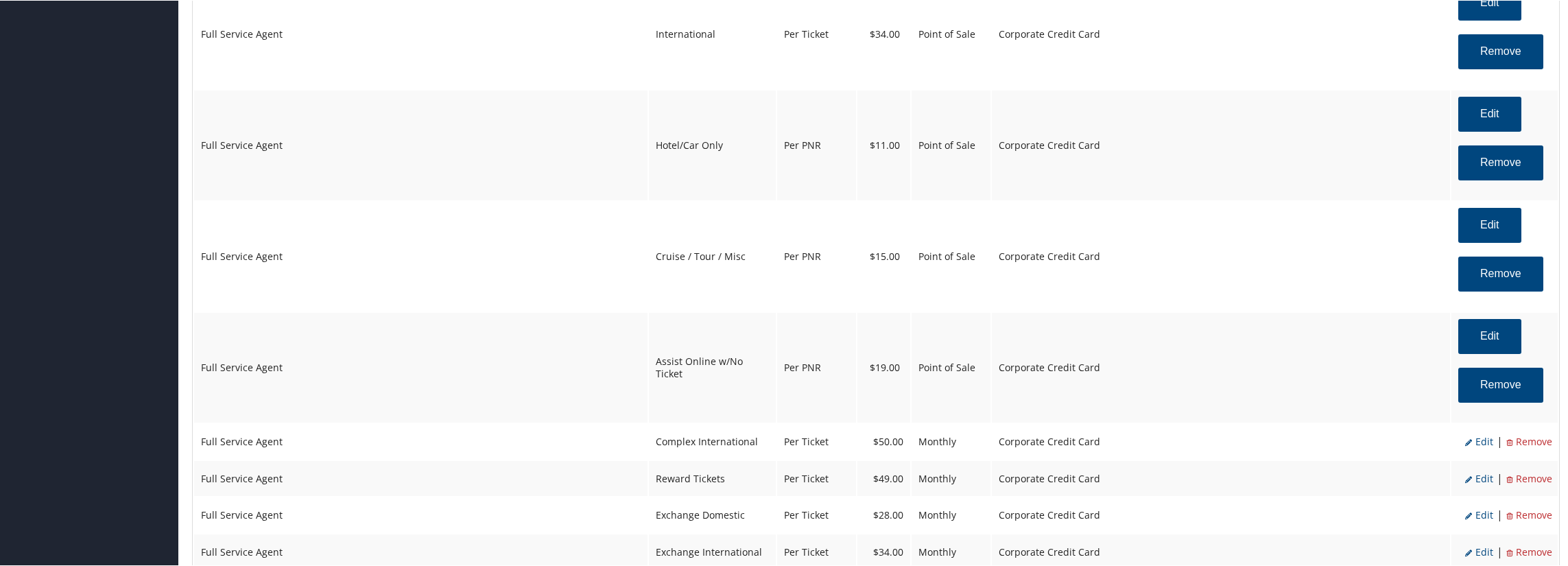
click at [1474, 448] on span "Edit" at bounding box center [1479, 440] width 28 height 13
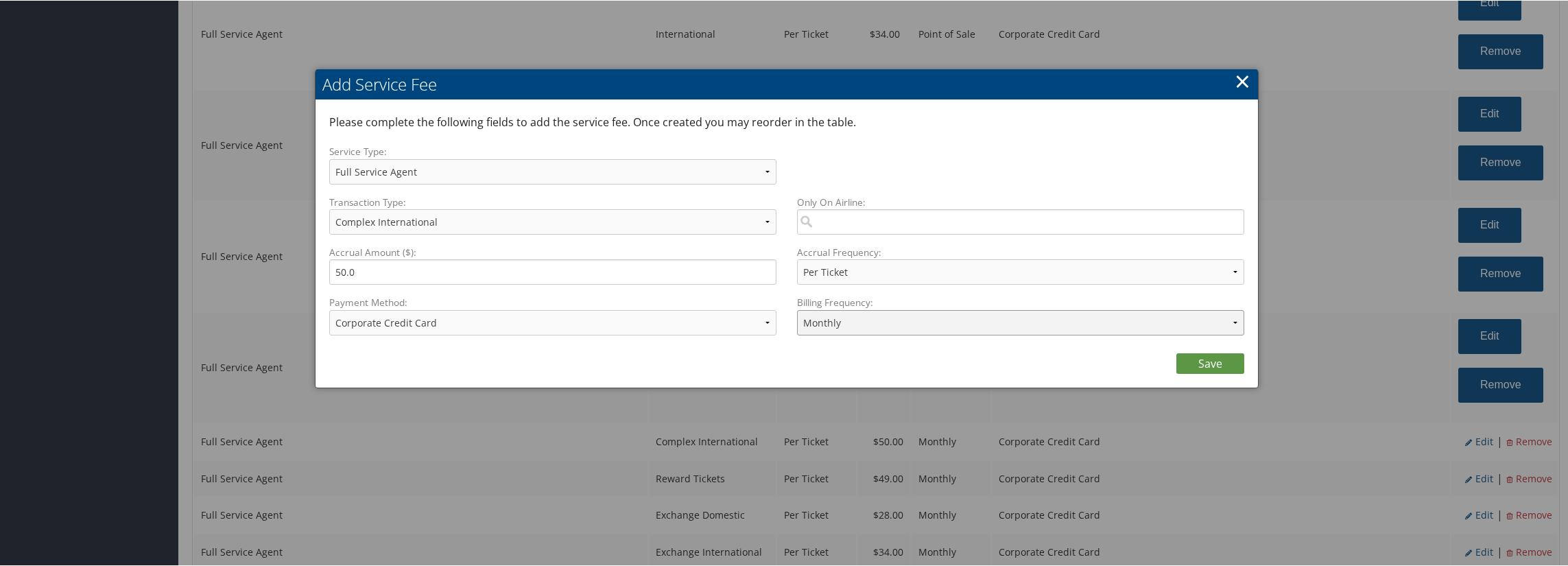
click at [947, 314] on select "Annually Bi-Monthly Monthly Point of Sale Pre Monthly Pre Quarterly Pre Weekly …" at bounding box center [1021, 322] width 447 height 26
select select "2"
click at [797, 309] on select "Annually Bi-Monthly Monthly Point of Sale Pre Monthly Pre Quarterly Pre Weekly …" at bounding box center [1021, 322] width 447 height 26
click at [1196, 364] on link "Save" at bounding box center [1210, 363] width 68 height 20
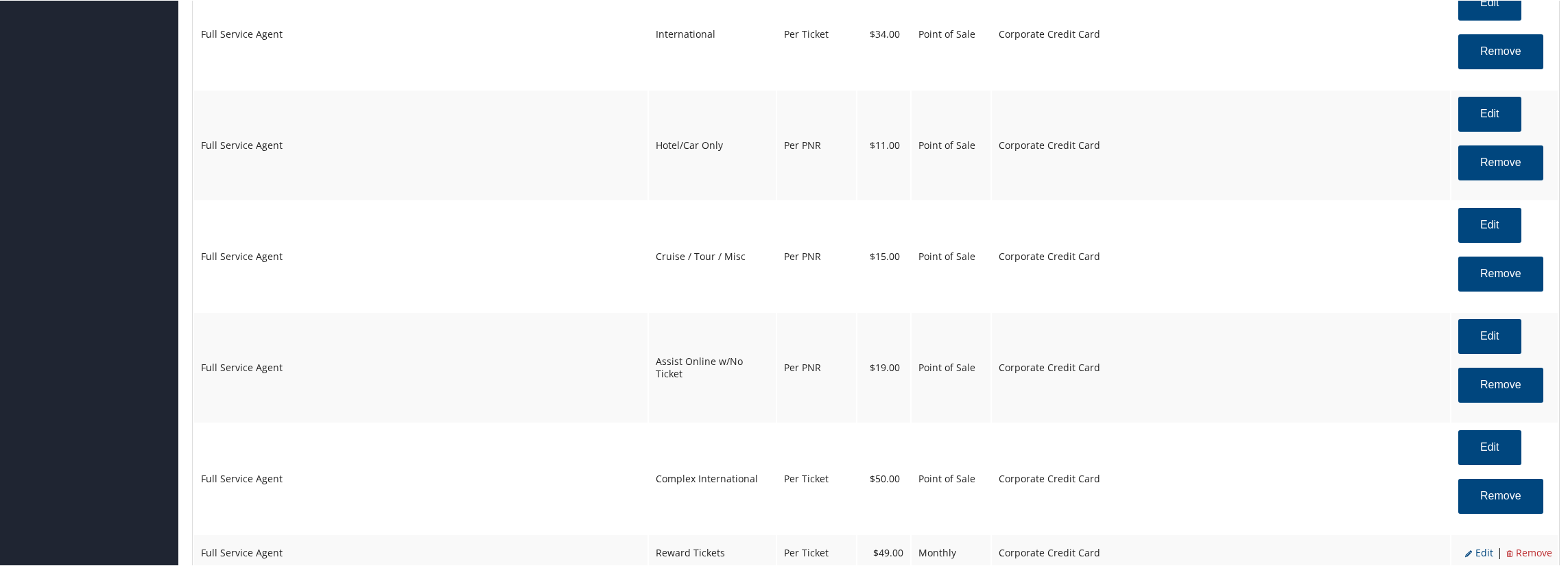
scroll to position [1030, 0]
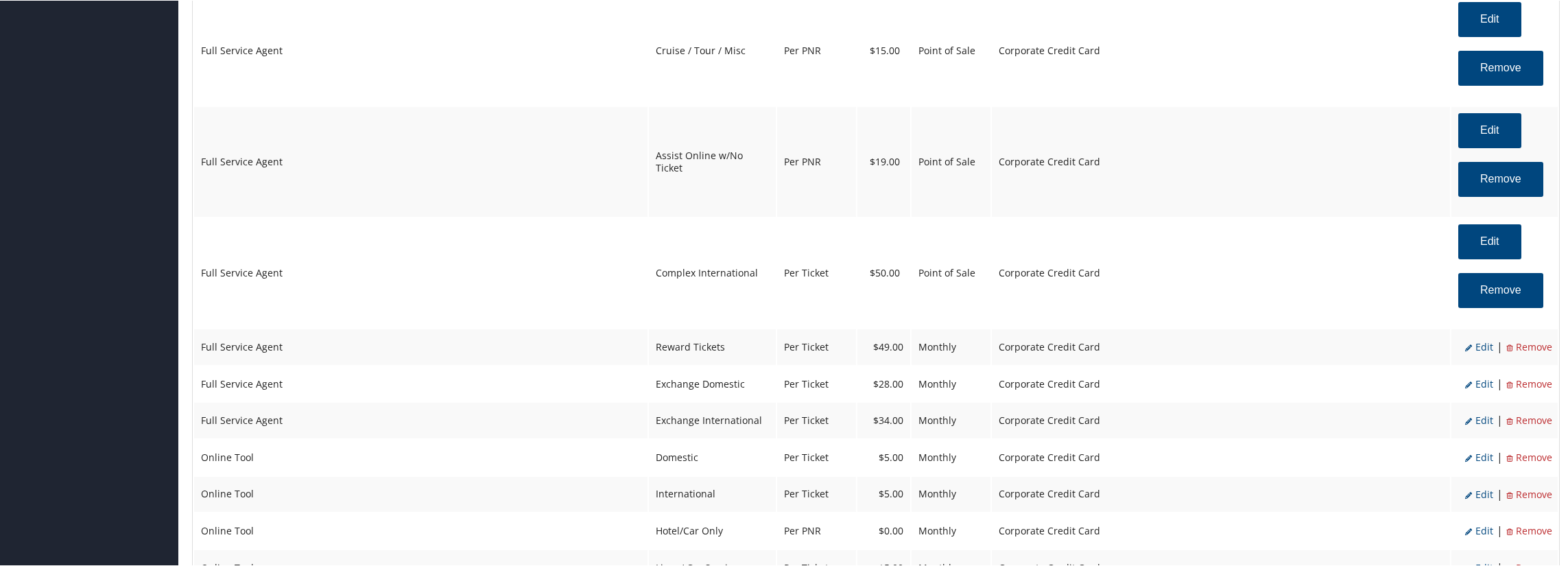
click at [1479, 352] on span "Edit" at bounding box center [1479, 345] width 28 height 13
select select "2"
select select "16"
select select "4"
select select "2"
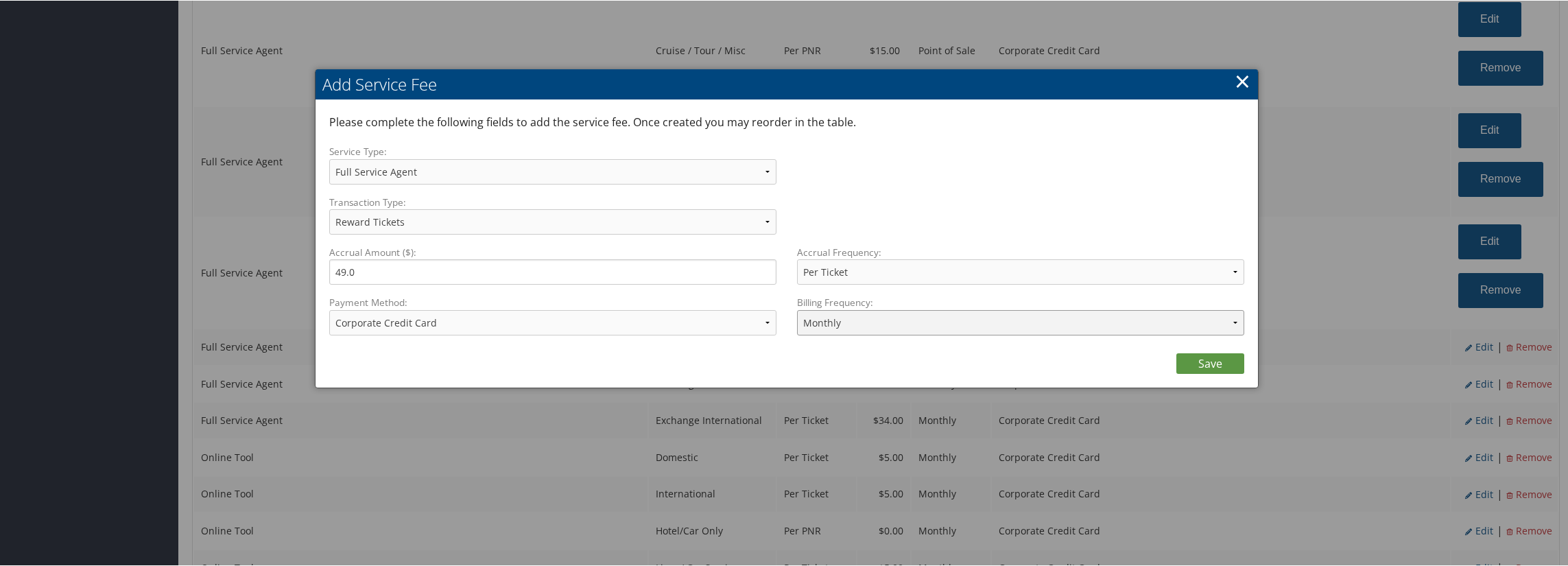
click at [854, 320] on select "Annually Bi-Monthly Monthly Point of Sale Pre Monthly Pre Quarterly Pre Weekly …" at bounding box center [1021, 322] width 447 height 26
select select "2"
click at [797, 309] on select "Annually Bi-Monthly Monthly Point of Sale Pre Monthly Pre Quarterly Pre Weekly …" at bounding box center [1021, 322] width 447 height 26
click at [1195, 359] on link "Save" at bounding box center [1210, 363] width 68 height 20
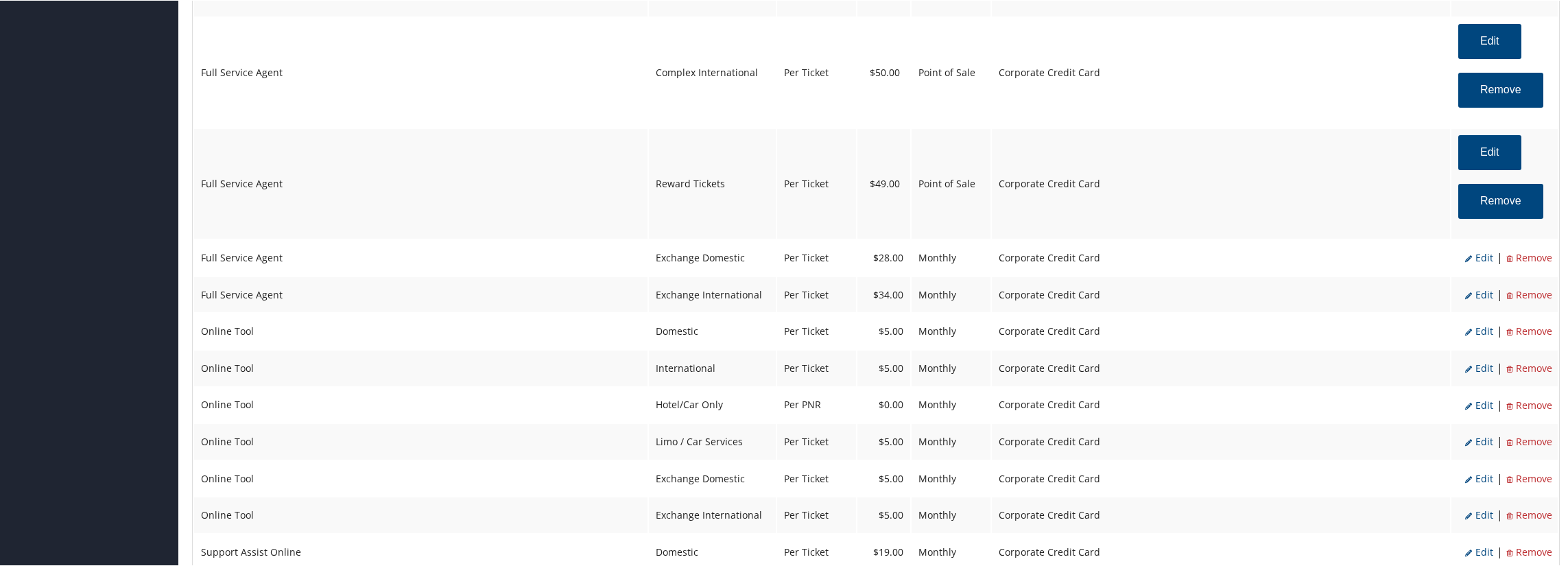
scroll to position [1235, 0]
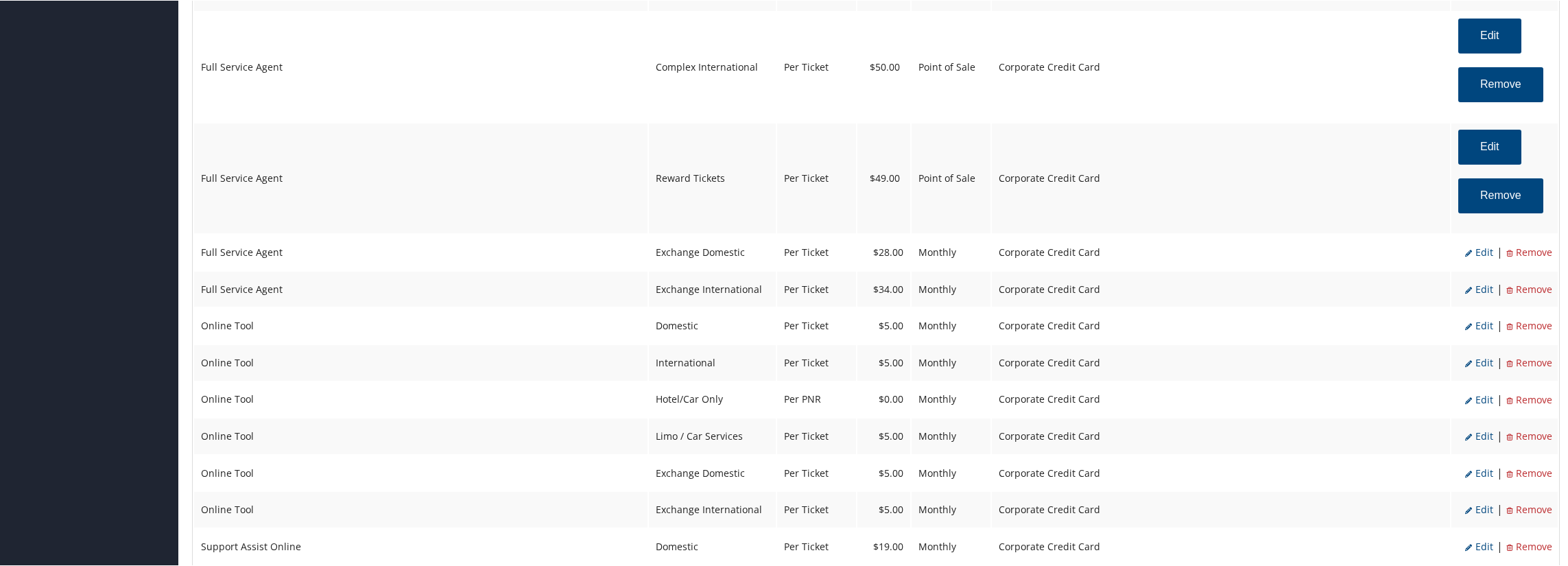
click at [1484, 258] on span "Edit" at bounding box center [1479, 251] width 28 height 13
select select "2"
select select "24"
select select "4"
select select "2"
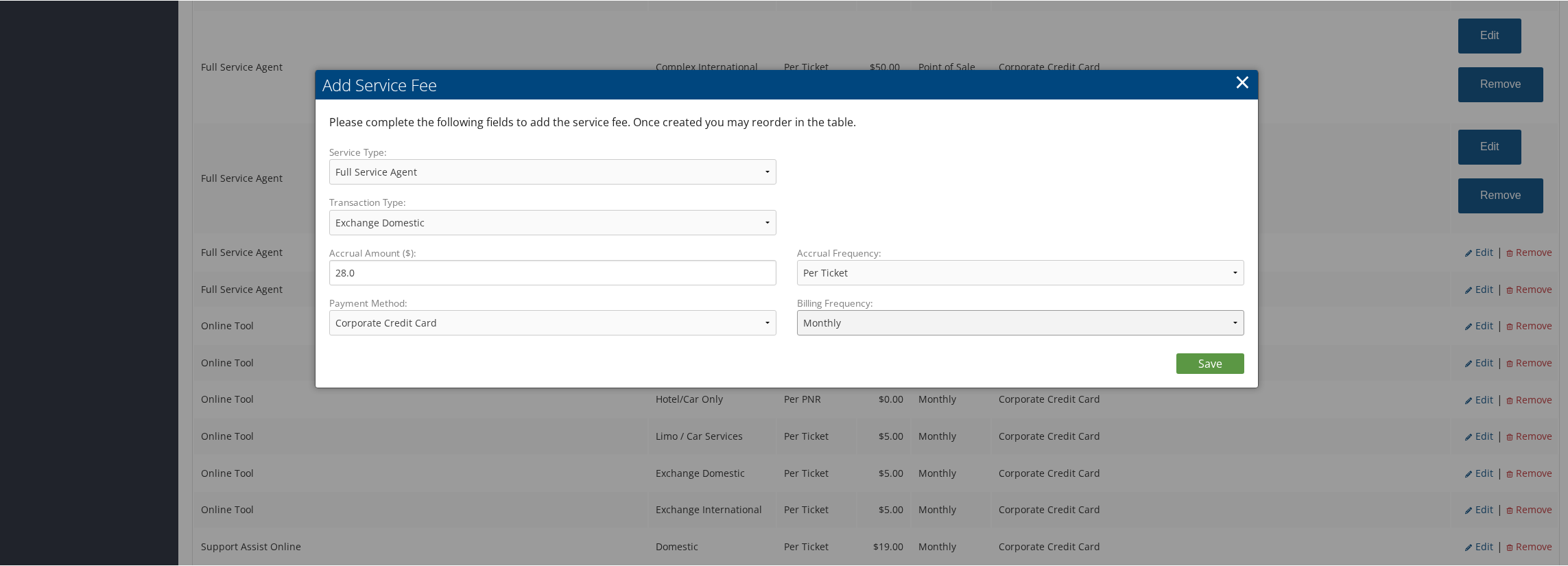
click at [914, 312] on select "Annually Bi-Monthly Monthly Point of Sale Pre Monthly Pre Quarterly Pre Weekly …" at bounding box center [1021, 322] width 447 height 26
select select "2"
click at [797, 309] on select "Annually Bi-Monthly Monthly Point of Sale Pre Monthly Pre Quarterly Pre Weekly …" at bounding box center [1021, 322] width 447 height 26
click at [1199, 364] on link "Save" at bounding box center [1210, 363] width 68 height 20
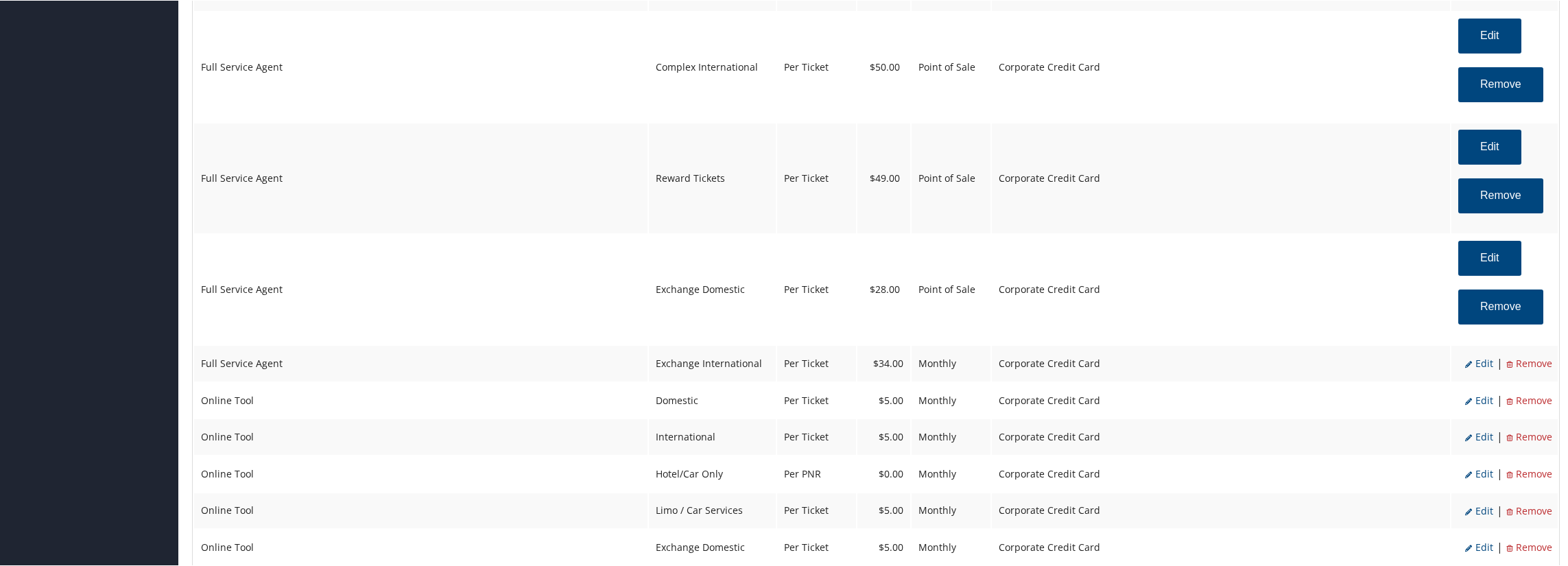
click at [1482, 367] on span "Edit" at bounding box center [1479, 362] width 28 height 13
select select "2"
select select "25"
select select "4"
select select "2"
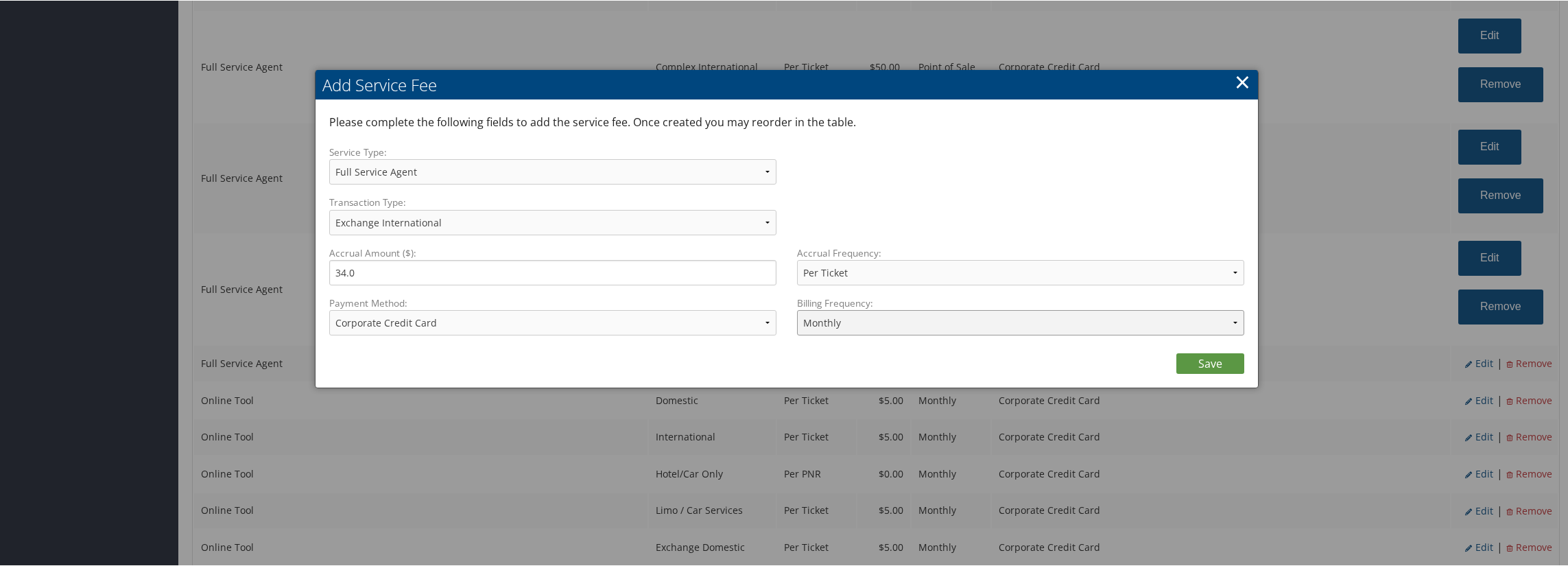
click at [933, 323] on select "Annually Bi-Monthly Monthly Point of Sale Pre Monthly Pre Quarterly Pre Weekly …" at bounding box center [1021, 322] width 447 height 26
select select "2"
click at [797, 309] on select "Annually Bi-Monthly Monthly Point of Sale Pre Monthly Pre Quarterly Pre Weekly …" at bounding box center [1021, 322] width 447 height 26
click at [1183, 363] on link "Save" at bounding box center [1210, 363] width 68 height 20
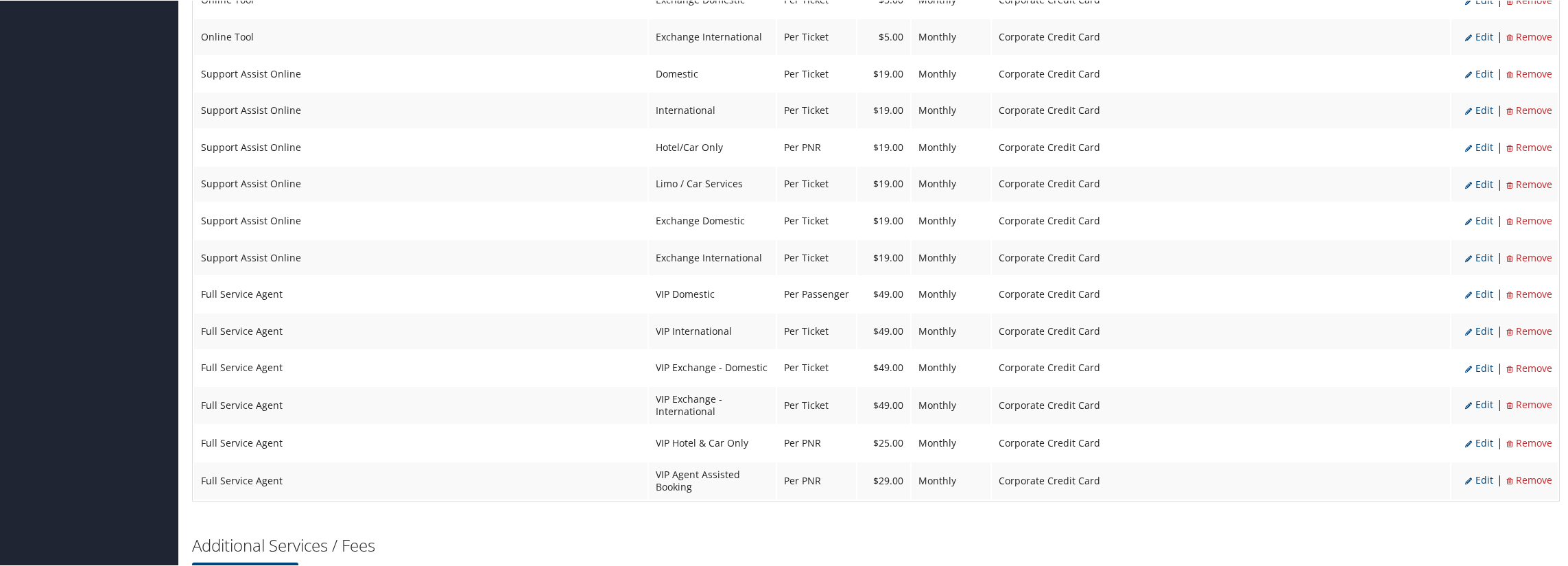
scroll to position [1871, 0]
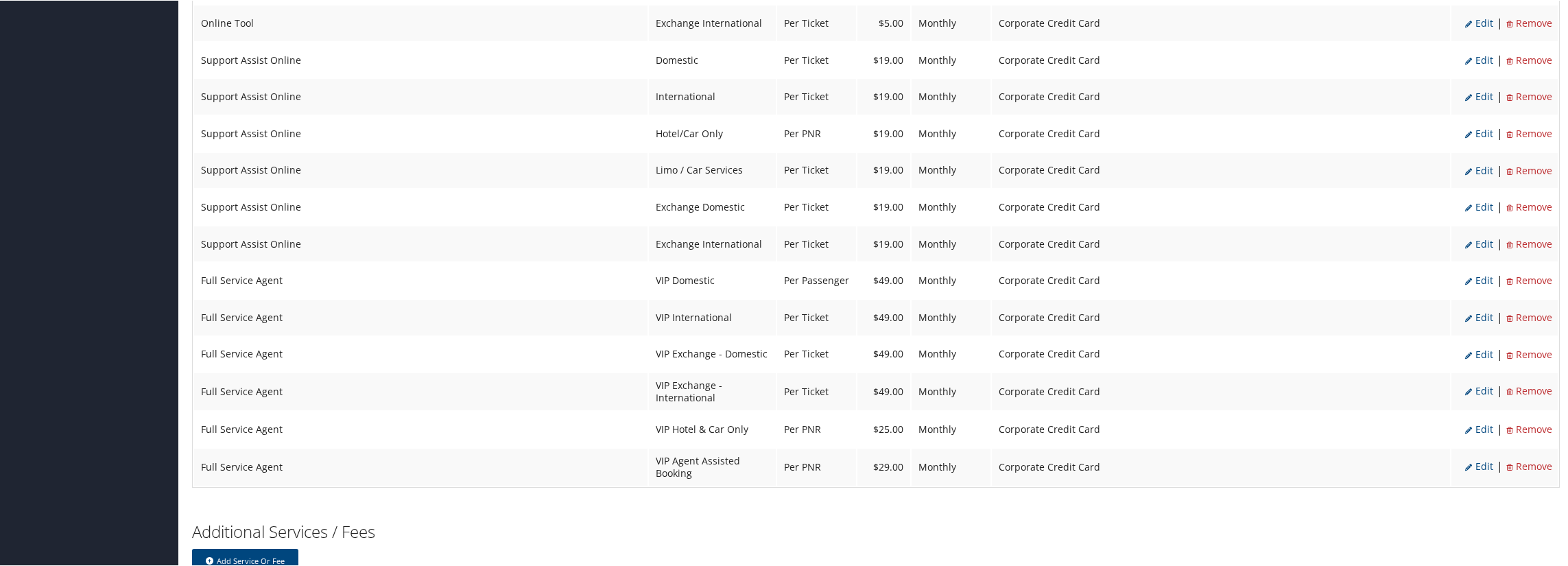
click at [1482, 286] on span "Edit" at bounding box center [1479, 279] width 28 height 13
select select "18"
type input "49.0"
select select "20"
select select "6"
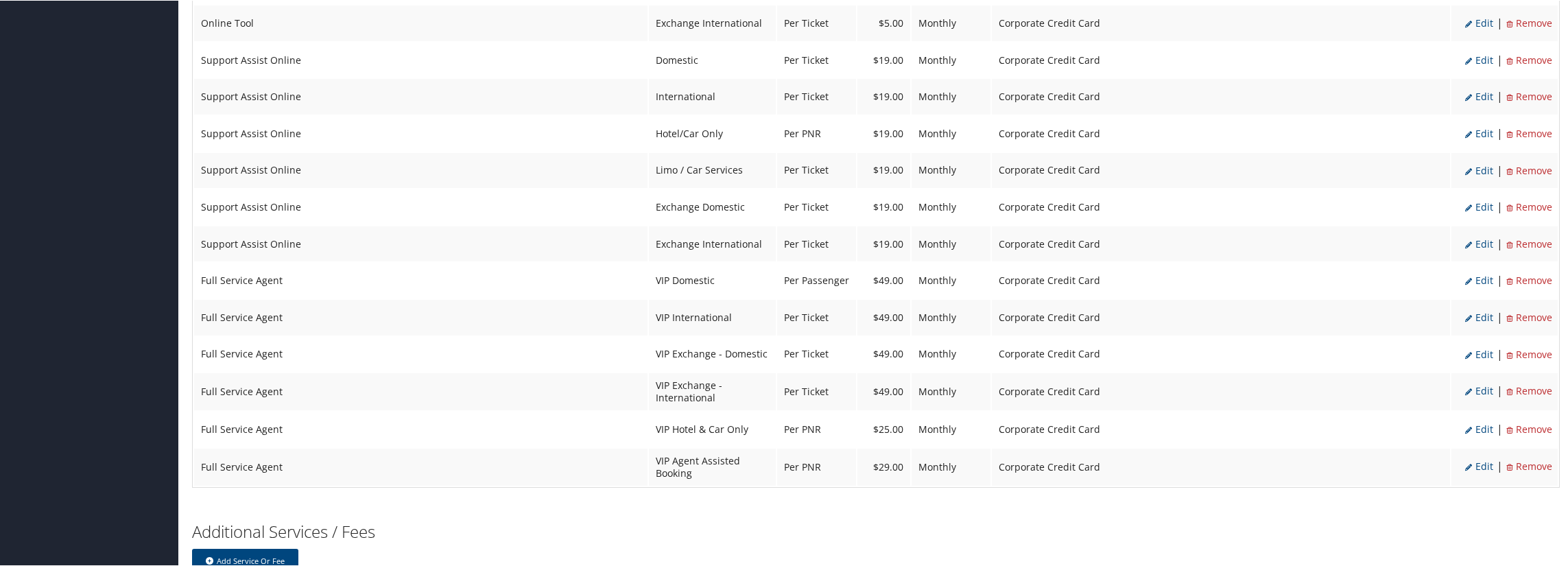
select select "2"
select select "18"
select select "20"
select select "2"
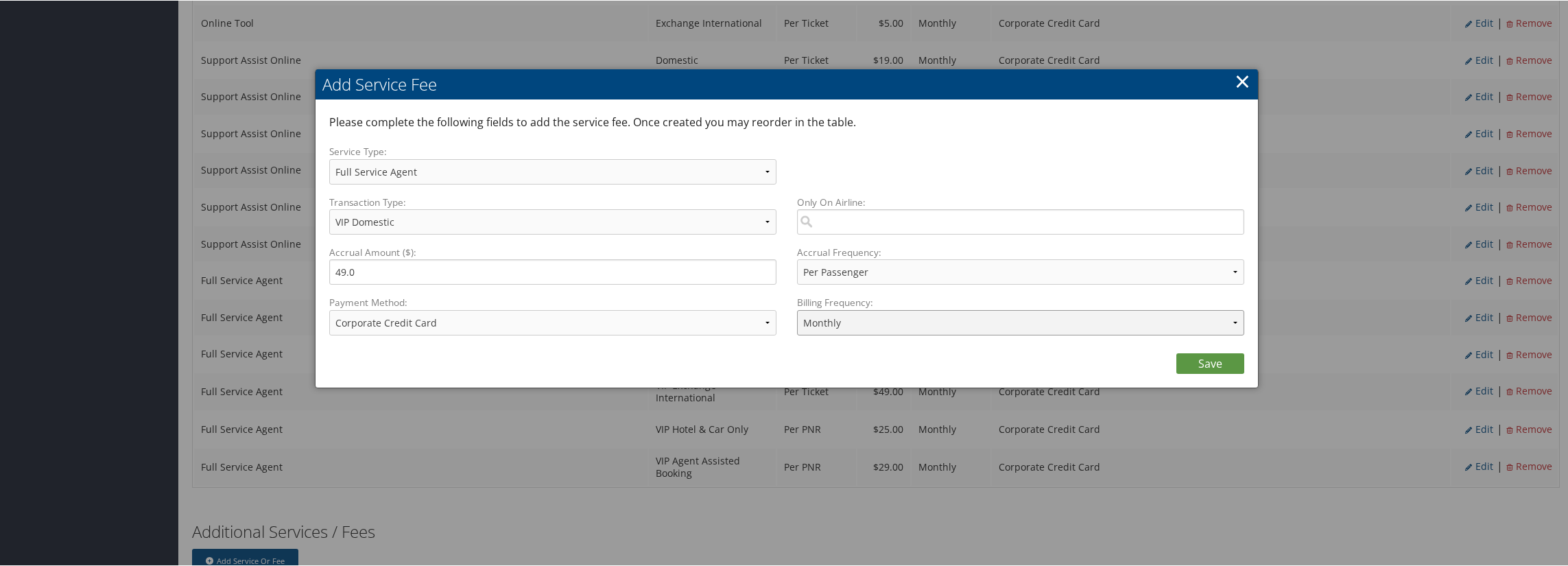
click at [927, 316] on select "Annually Bi-Monthly Monthly Point of Sale Pre Monthly Pre Quarterly Pre Weekly …" at bounding box center [1021, 322] width 447 height 26
select select "2"
click at [797, 309] on select "Annually Bi-Monthly Monthly Point of Sale Pre Monthly Pre Quarterly Pre Weekly …" at bounding box center [1021, 322] width 447 height 26
click at [1230, 367] on link "Save" at bounding box center [1210, 363] width 68 height 20
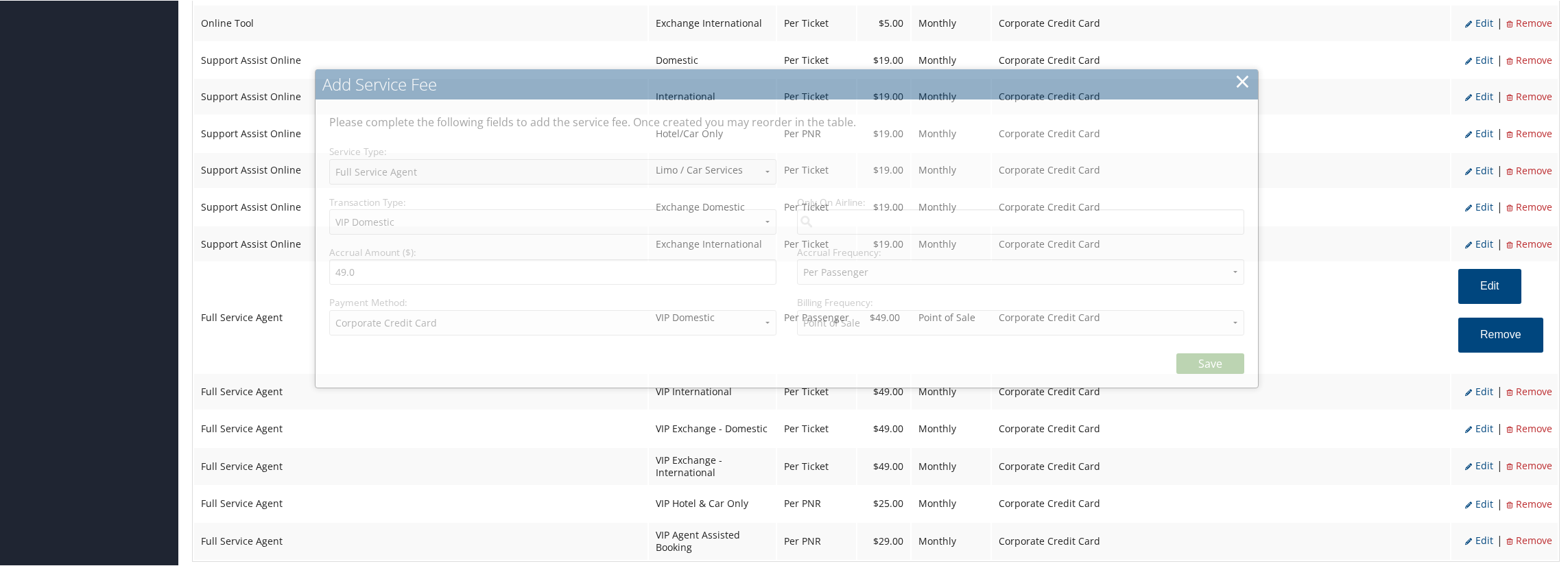
select select "2"
select select "18"
select select "20"
select select "2"
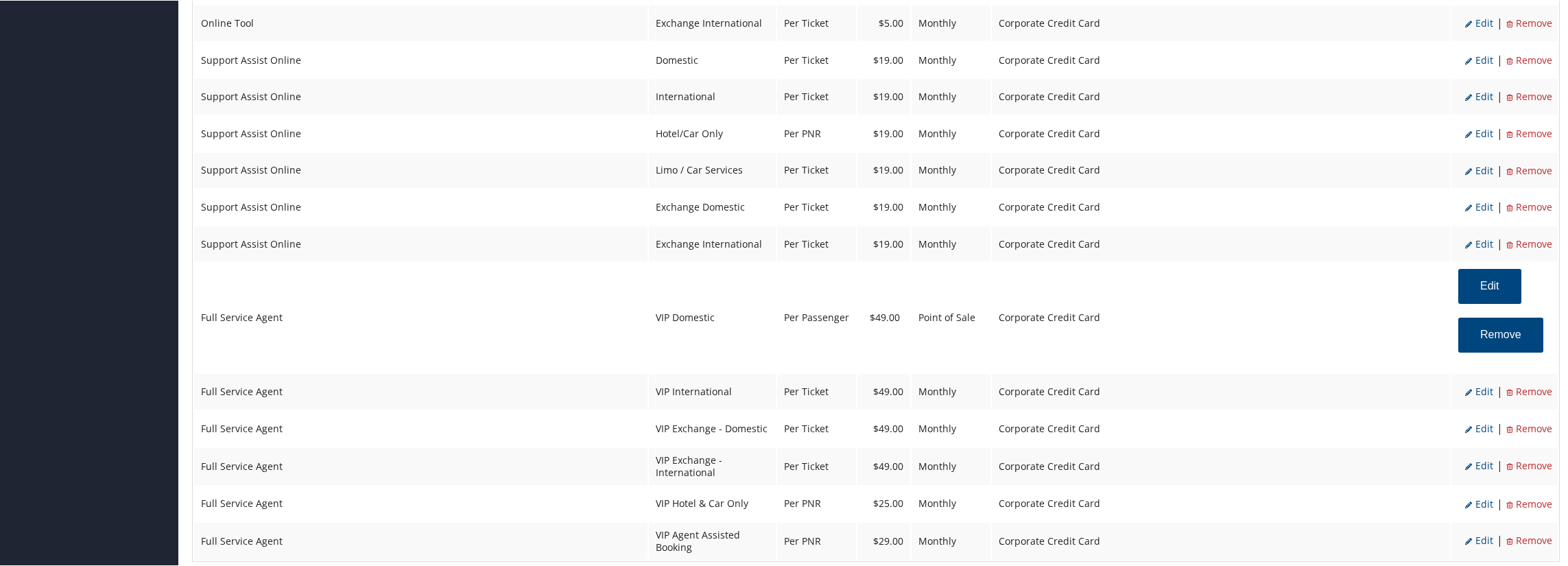
click at [1480, 397] on span "Edit" at bounding box center [1479, 391] width 28 height 13
select select "20"
select select "4"
select select "6"
select select "2"
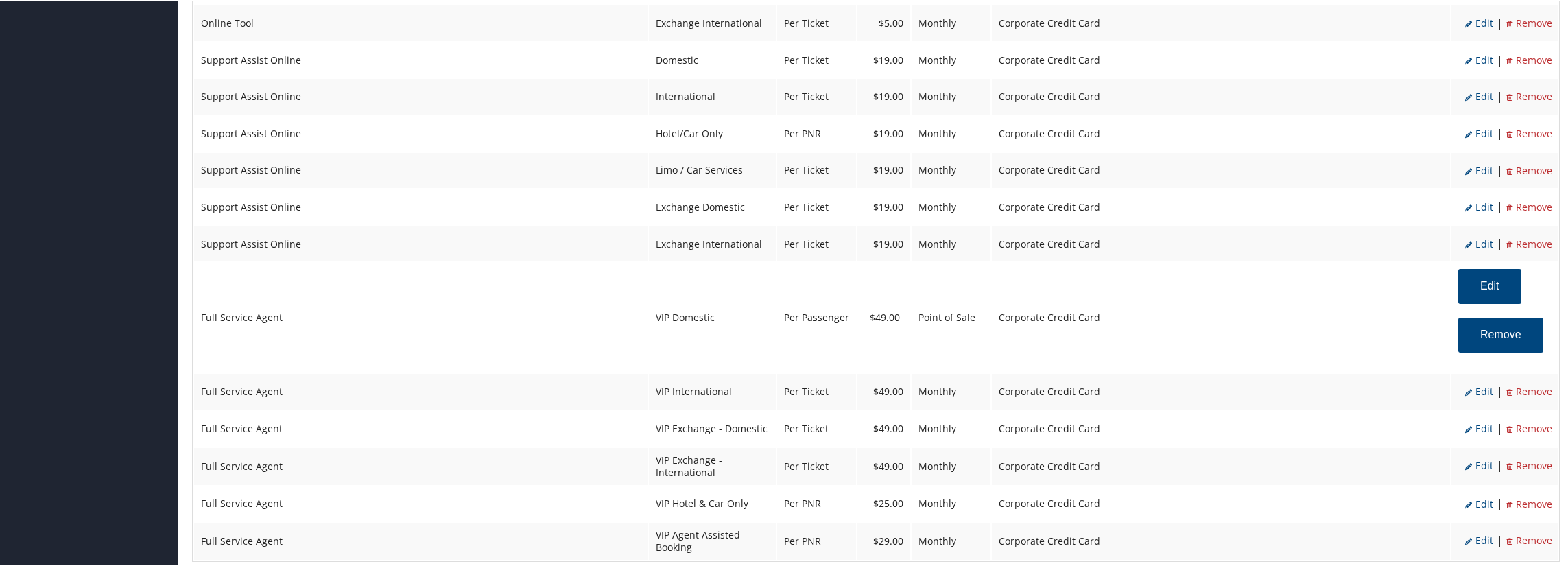
select select "20"
select select "4"
select select "2"
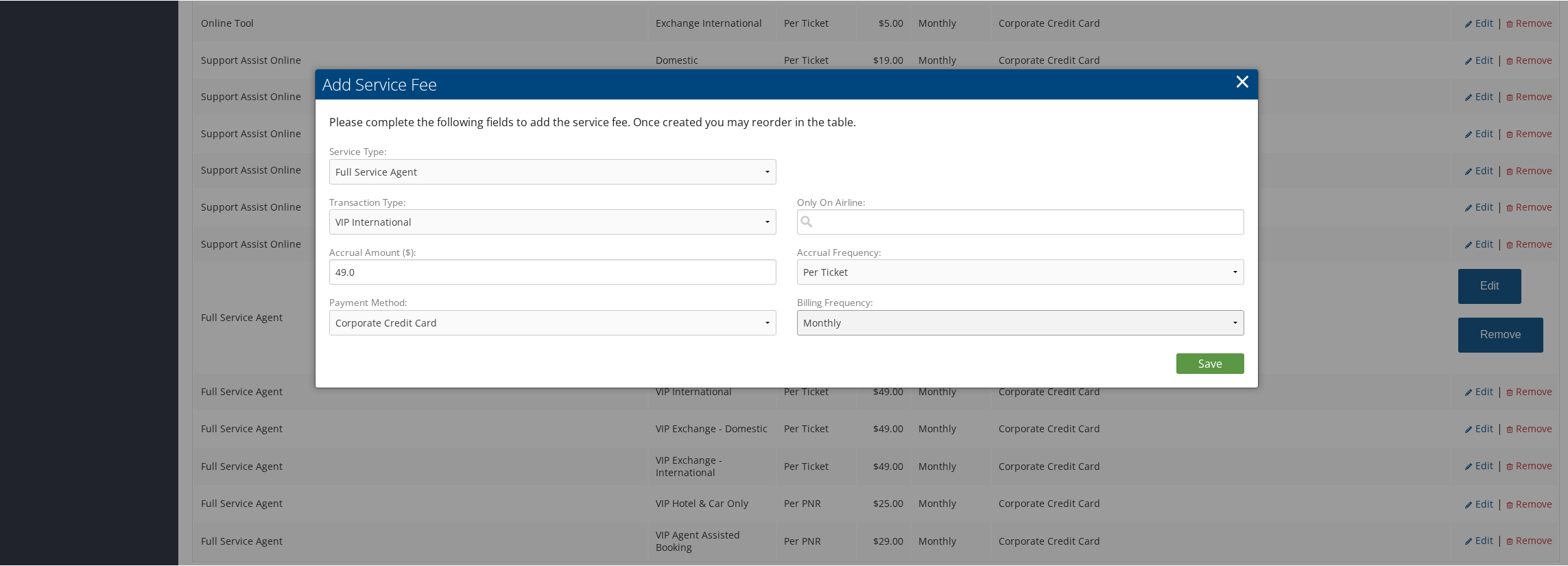
click at [908, 319] on select "Annually Bi-Monthly Monthly Point of Sale Pre Monthly Pre Quarterly Pre Weekly …" at bounding box center [1021, 322] width 447 height 26
select select "2"
click at [797, 309] on select "Annually Bi-Monthly Monthly Point of Sale Pre Monthly Pre Quarterly Pre Weekly …" at bounding box center [1021, 322] width 447 height 26
click at [1192, 369] on link "Save" at bounding box center [1210, 363] width 68 height 20
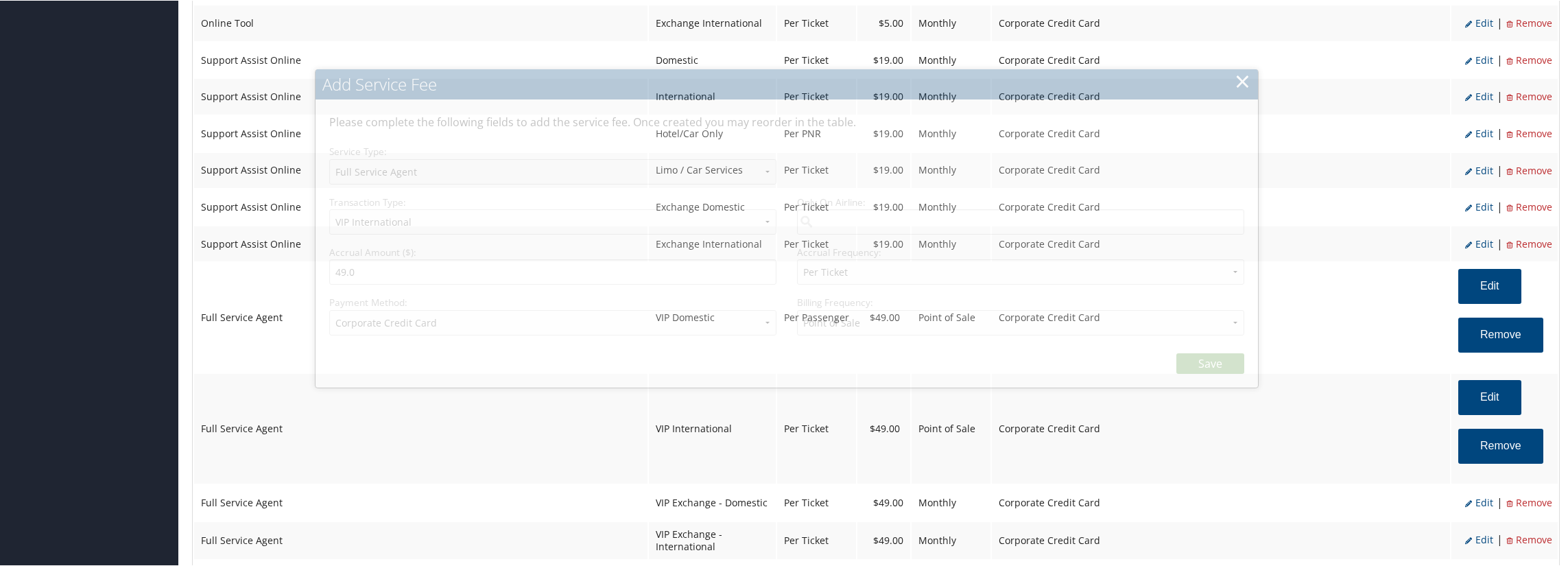
select select "2"
select select "20"
select select "4"
select select "2"
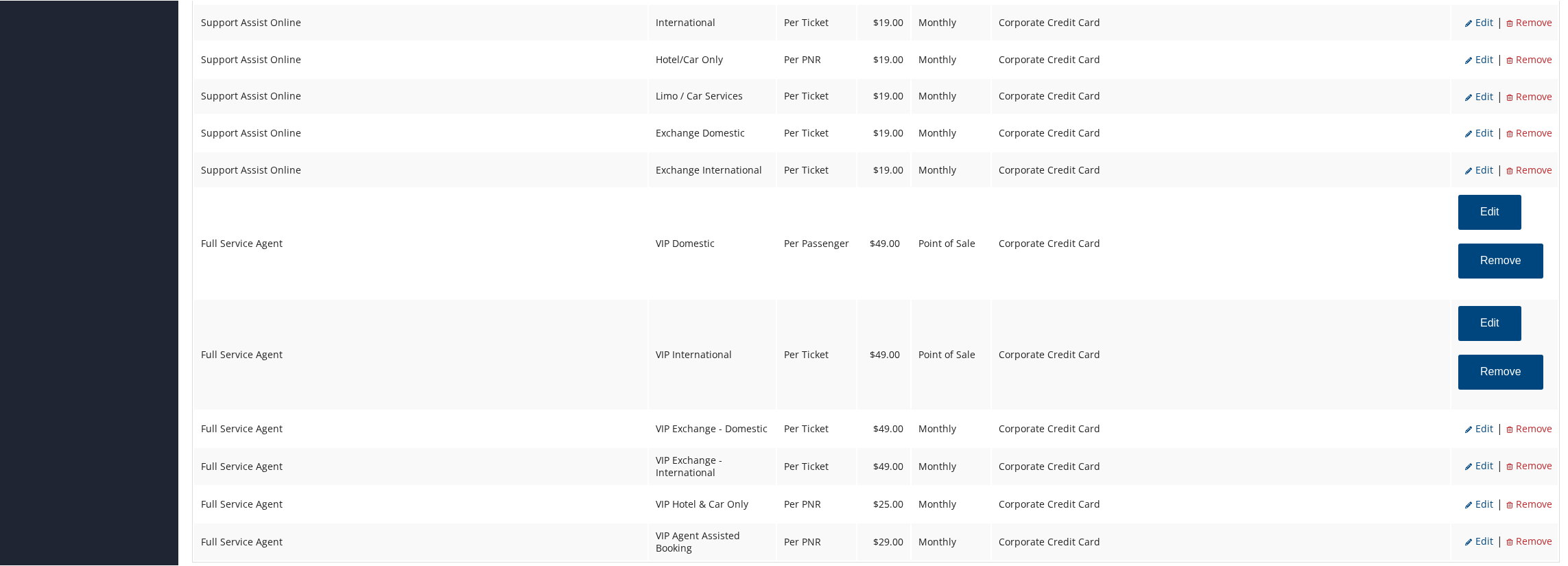
scroll to position [2008, 0]
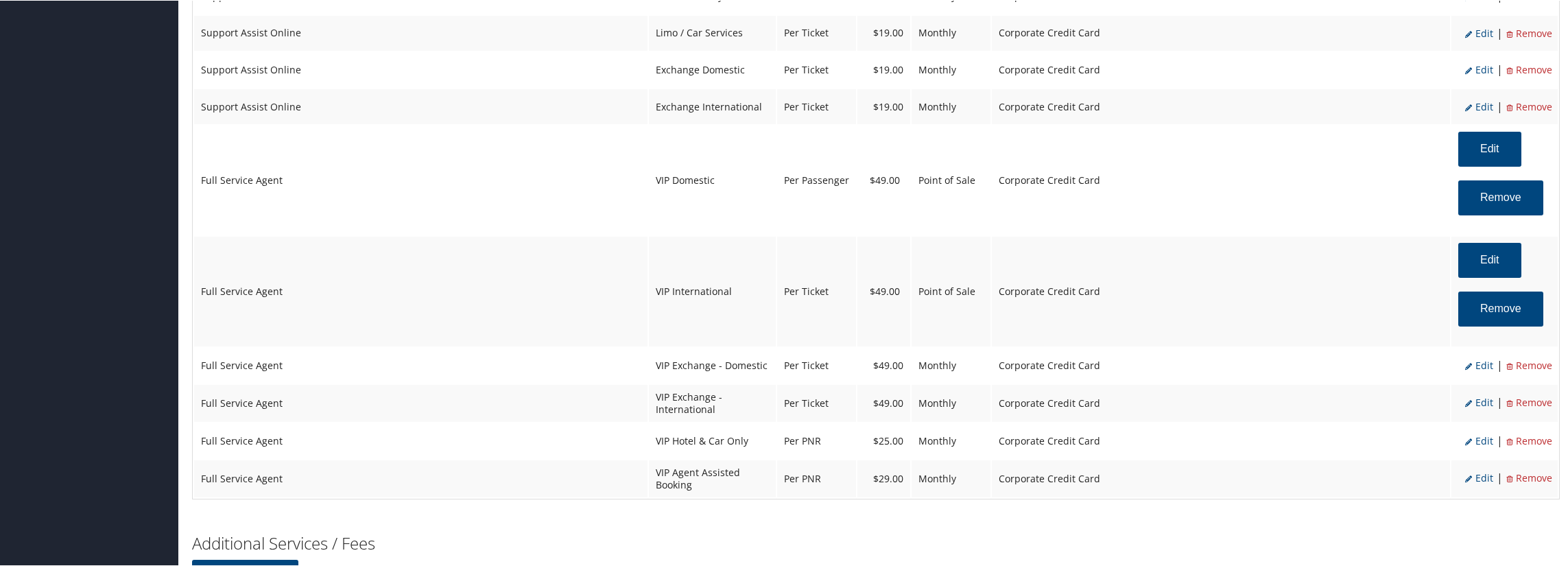
click at [1479, 371] on span "Edit" at bounding box center [1479, 364] width 28 height 13
select select "38"
select select "6"
select select "2"
select select "38"
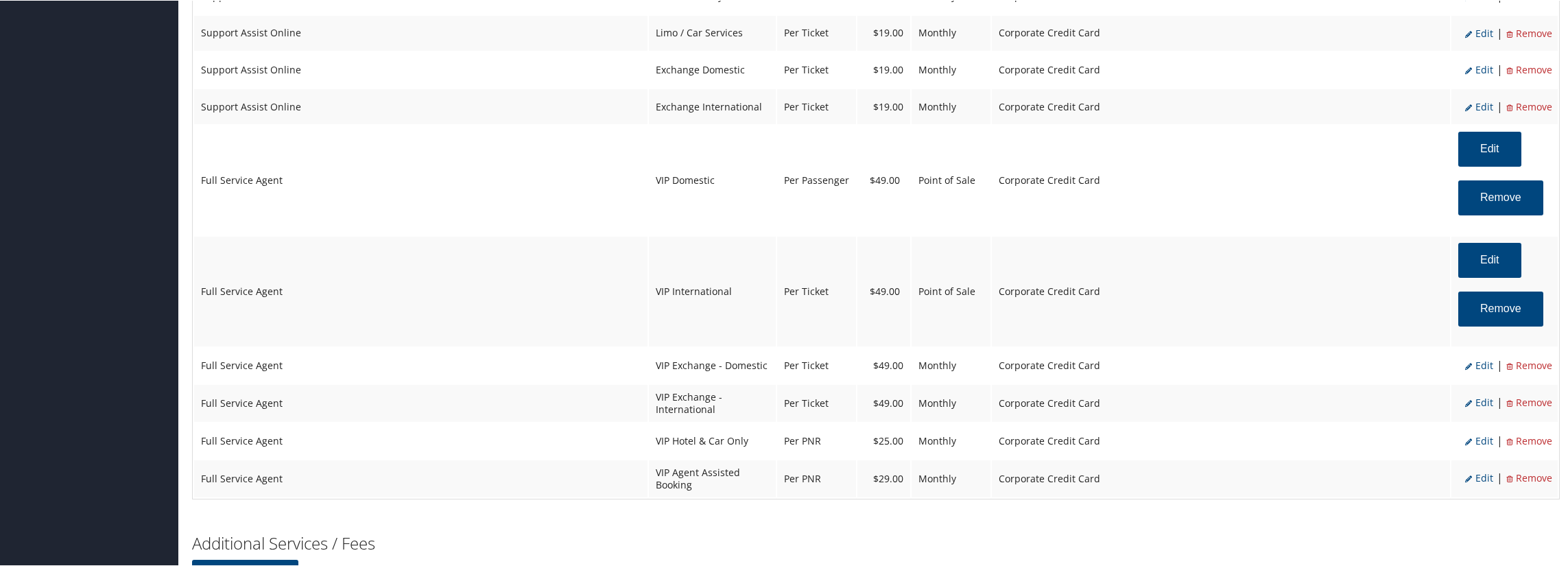
select select "4"
select select "2"
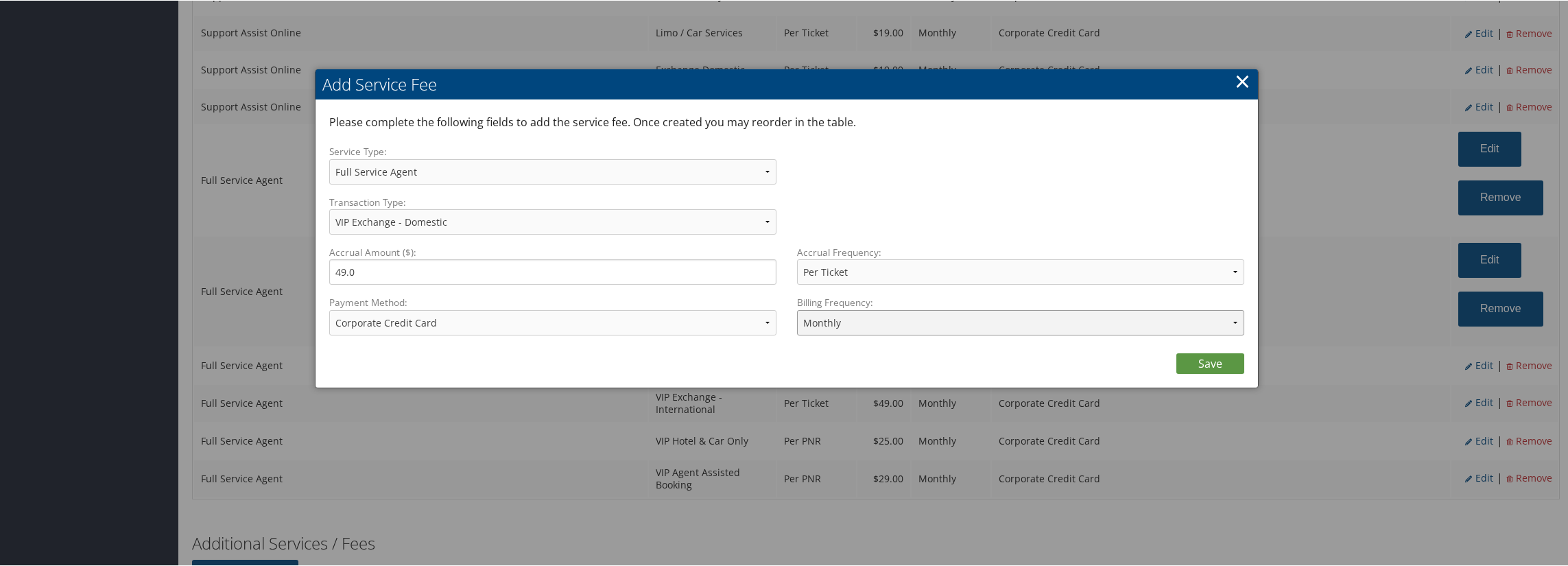
click at [899, 328] on select "Annually Bi-Monthly Monthly Point of Sale Pre Monthly Pre Quarterly Pre Weekly …" at bounding box center [1021, 322] width 447 height 26
select select "2"
click at [797, 309] on select "Annually Bi-Monthly Monthly Point of Sale Pre Monthly Pre Quarterly Pre Weekly …" at bounding box center [1021, 322] width 447 height 26
click at [1198, 366] on link "Save" at bounding box center [1210, 363] width 68 height 20
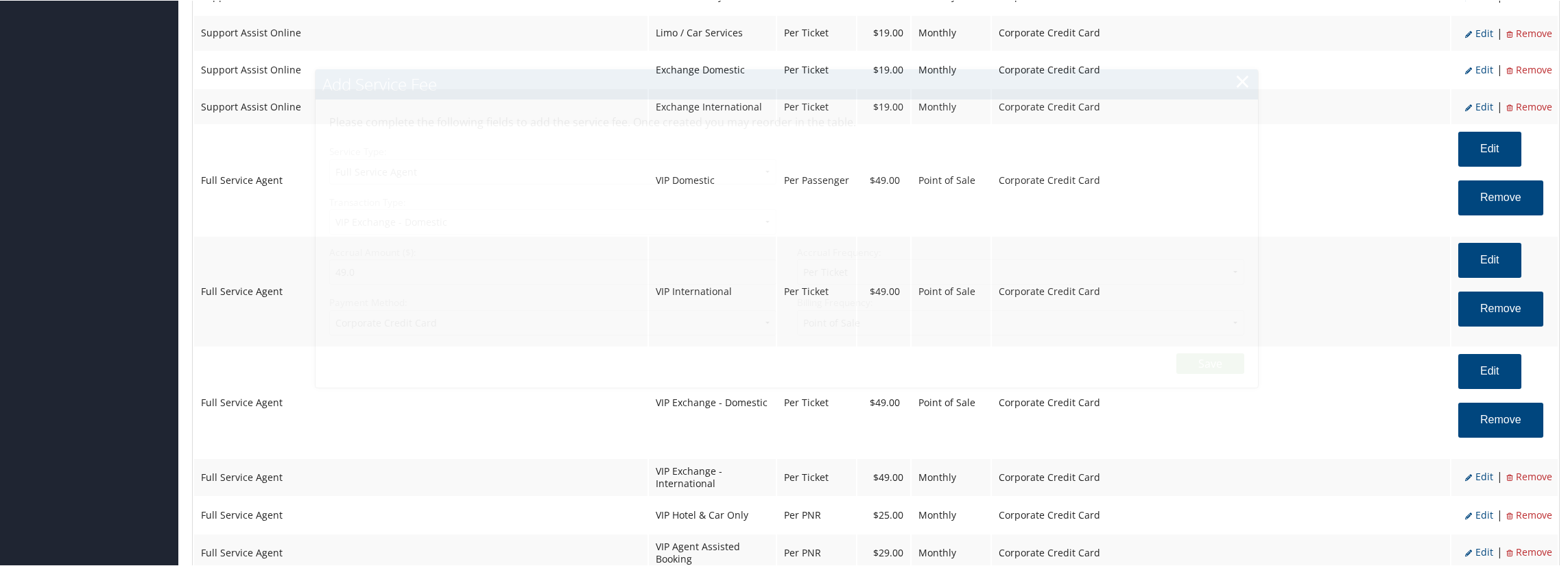
select select "2"
select select "38"
select select "4"
select select "2"
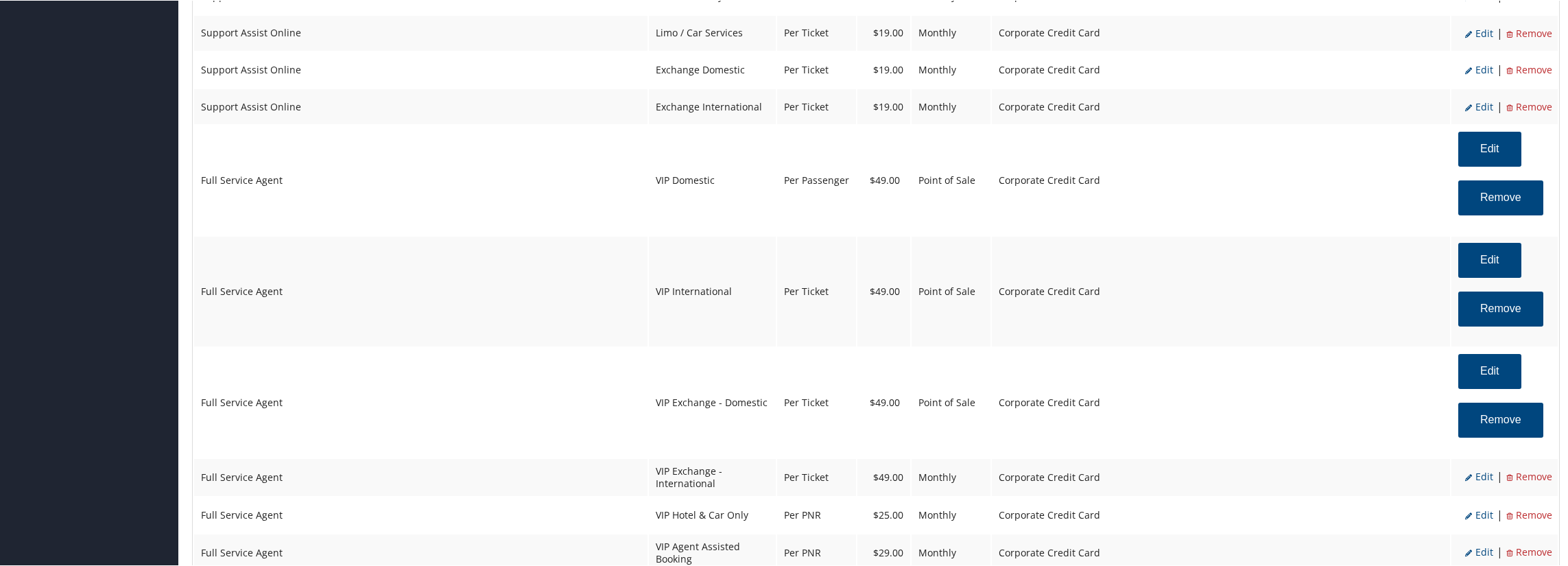
click at [1475, 482] on span "Edit" at bounding box center [1479, 476] width 28 height 13
select select "39"
select select "6"
select select "2"
select select "39"
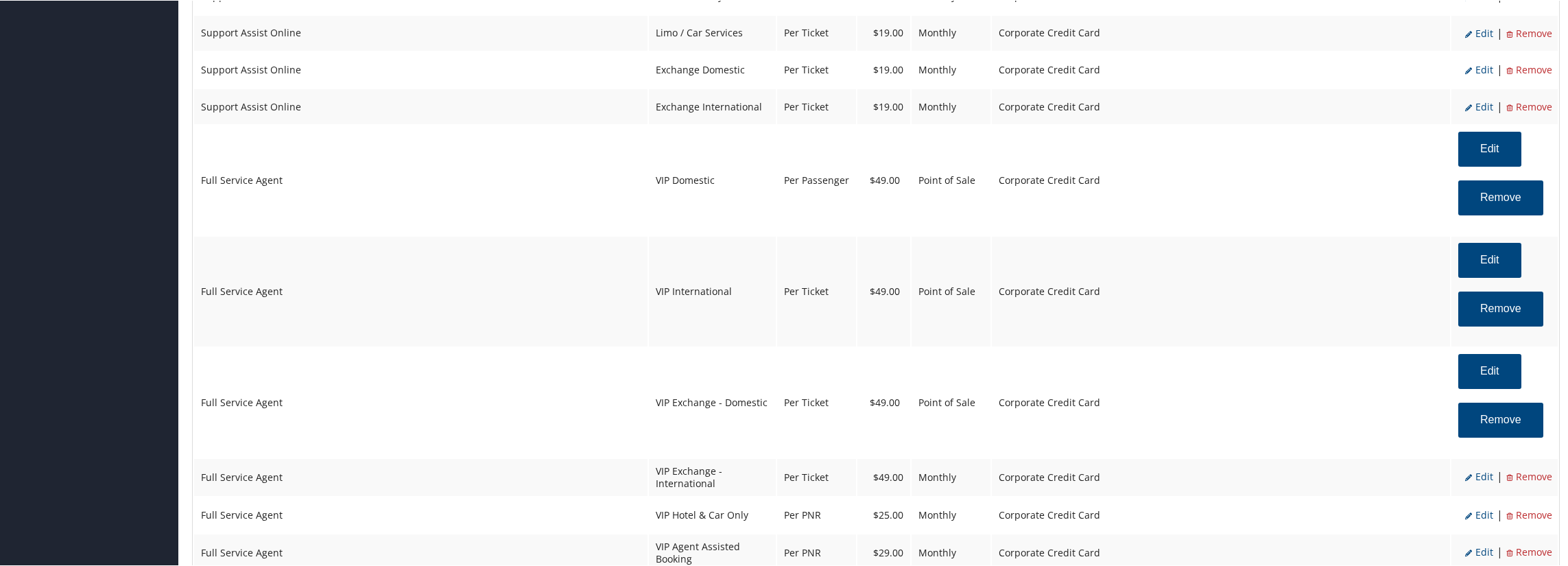
select select "4"
select select "2"
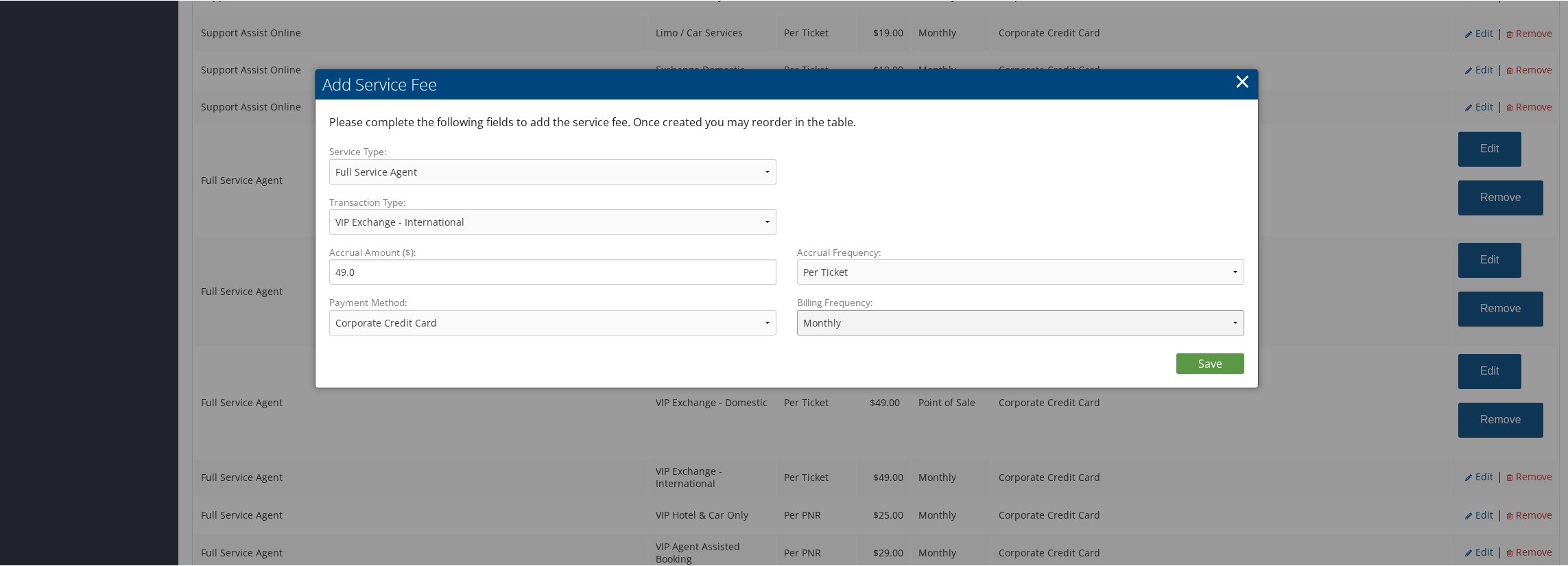
click at [876, 314] on select "Annually Bi-Monthly Monthly Point of Sale Pre Monthly Pre Quarterly Pre Weekly …" at bounding box center [1021, 322] width 447 height 26
select select "2"
click at [797, 309] on select "Annually Bi-Monthly Monthly Point of Sale Pre Monthly Pre Quarterly Pre Weekly …" at bounding box center [1021, 322] width 447 height 26
click at [1203, 361] on link "Save" at bounding box center [1210, 363] width 68 height 20
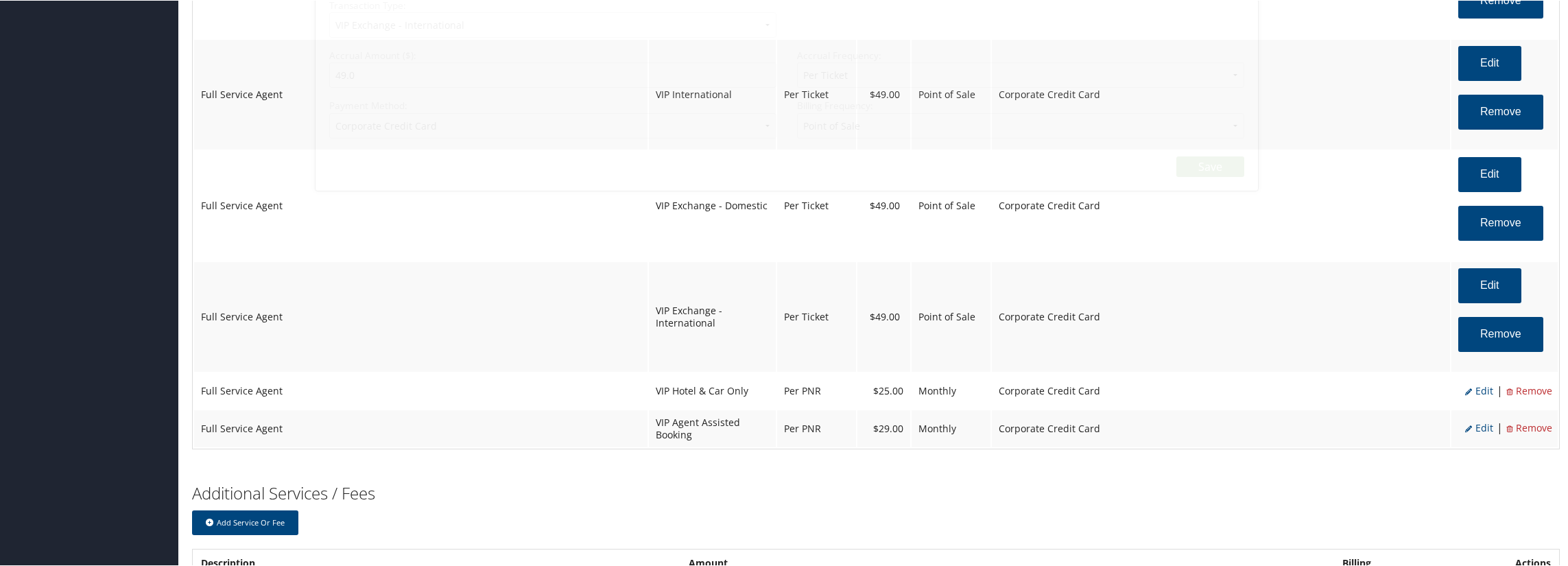
scroll to position [2214, 0]
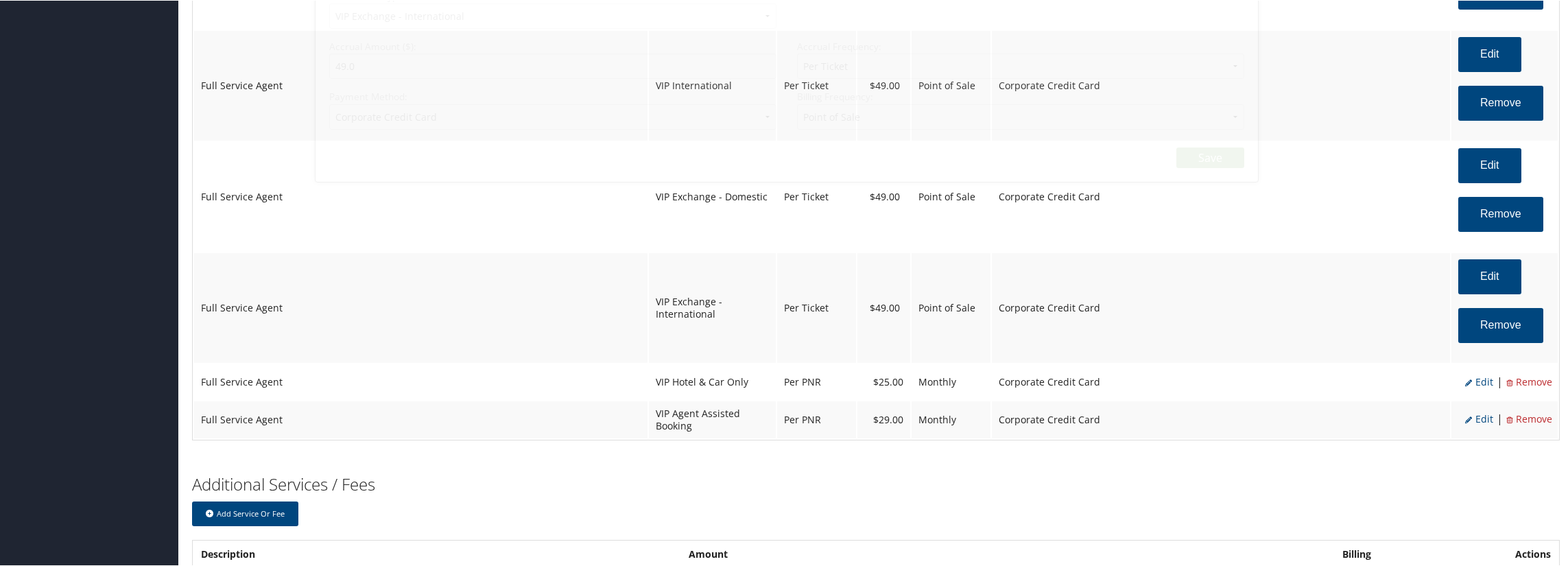
select select "2"
select select "39"
select select "4"
select select "2"
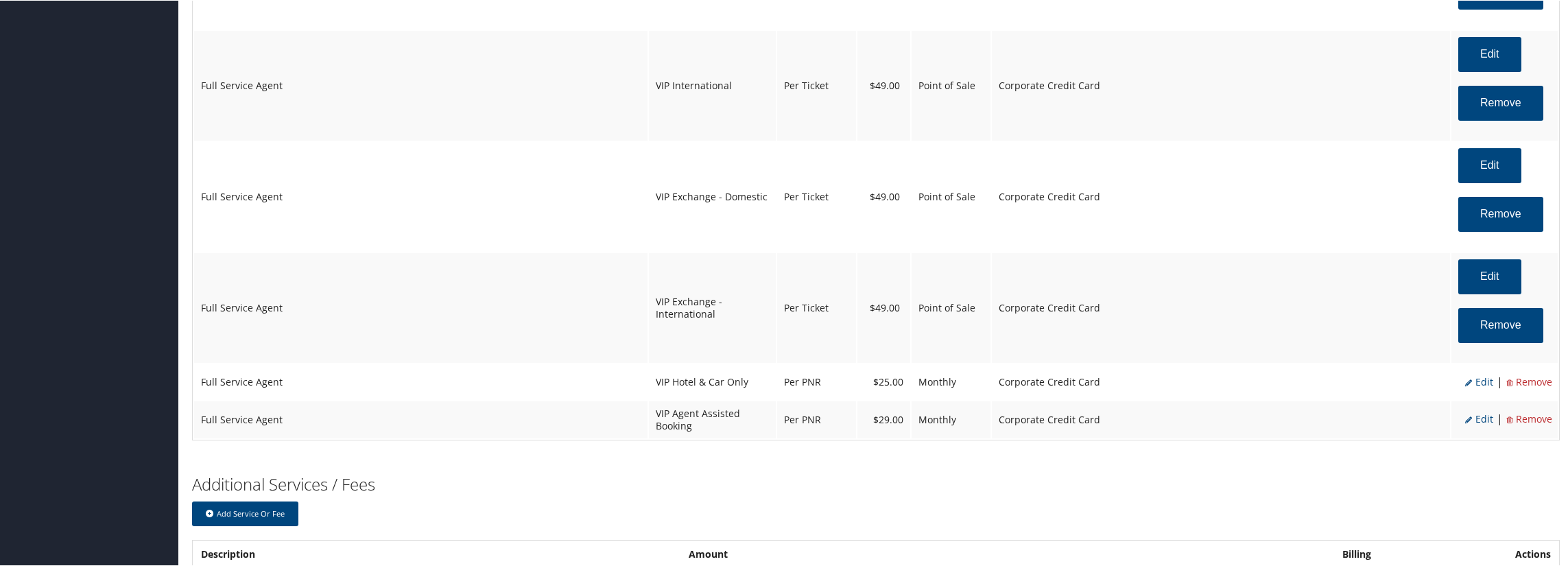
click at [1475, 388] on span "Edit" at bounding box center [1479, 381] width 28 height 13
select select "40"
type input "25.0"
select select "2"
select select "6"
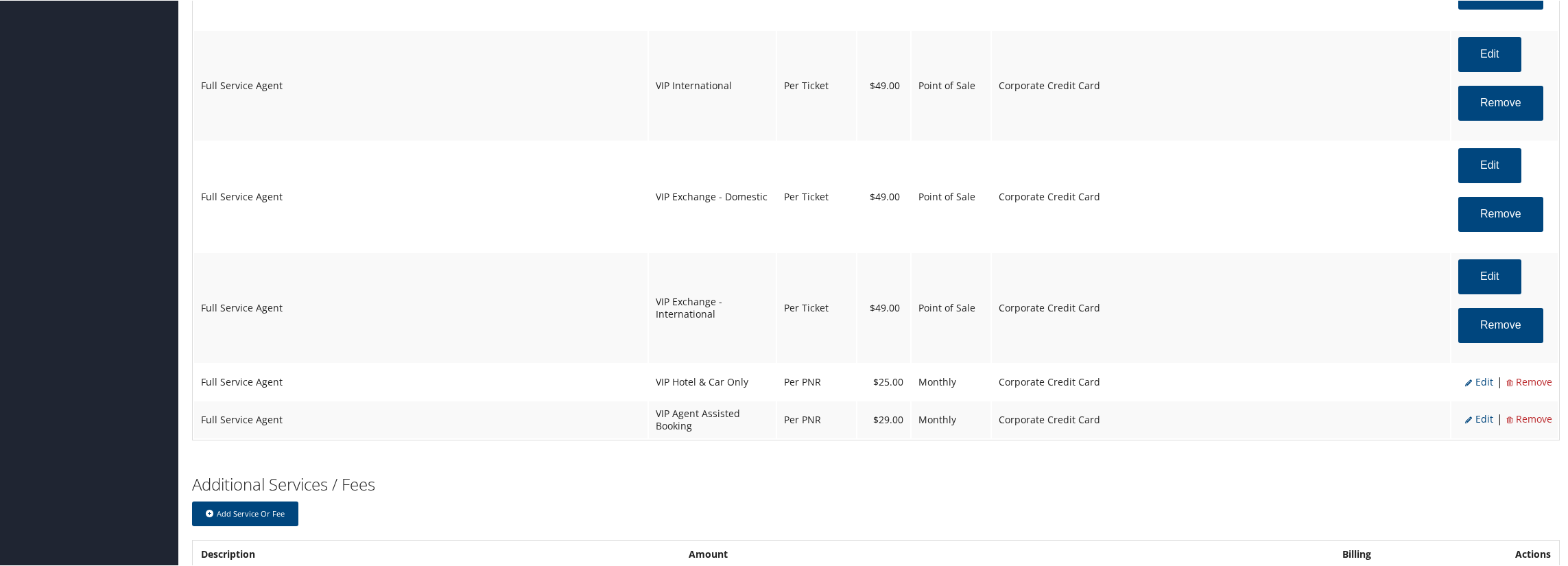
select select "2"
select select "40"
select select "2"
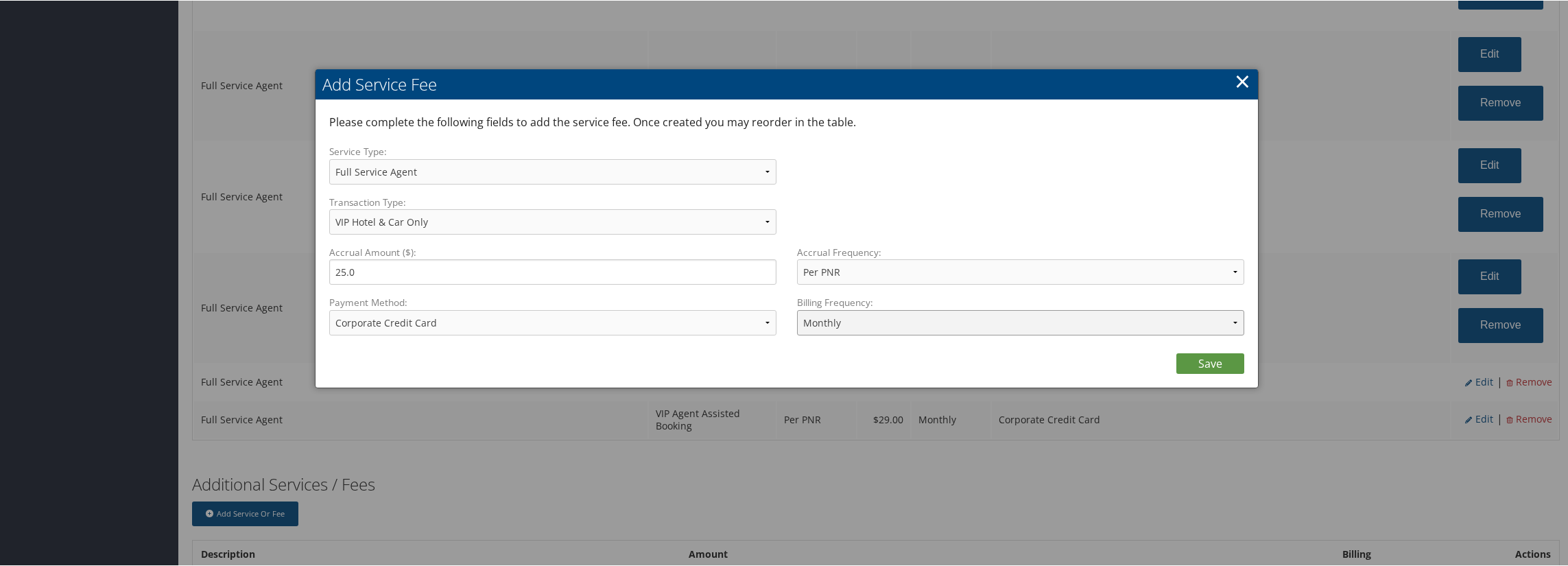
click at [999, 326] on select "Annually Bi-Monthly Monthly Point of Sale Pre Monthly Pre Quarterly Pre Weekly …" at bounding box center [1021, 322] width 447 height 26
select select "2"
click at [797, 309] on select "Annually Bi-Monthly Monthly Point of Sale Pre Monthly Pre Quarterly Pre Weekly …" at bounding box center [1021, 322] width 447 height 26
click at [1206, 366] on link "Save" at bounding box center [1210, 363] width 68 height 20
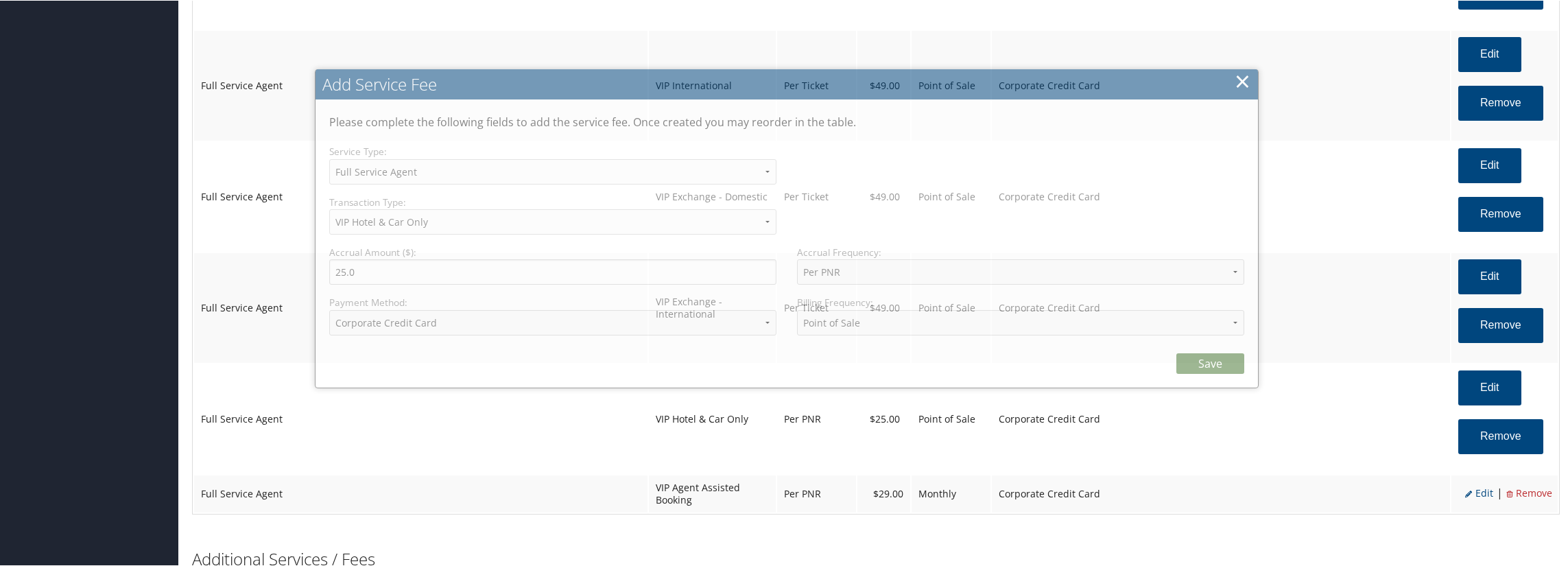
select select "2"
select select "40"
select select "2"
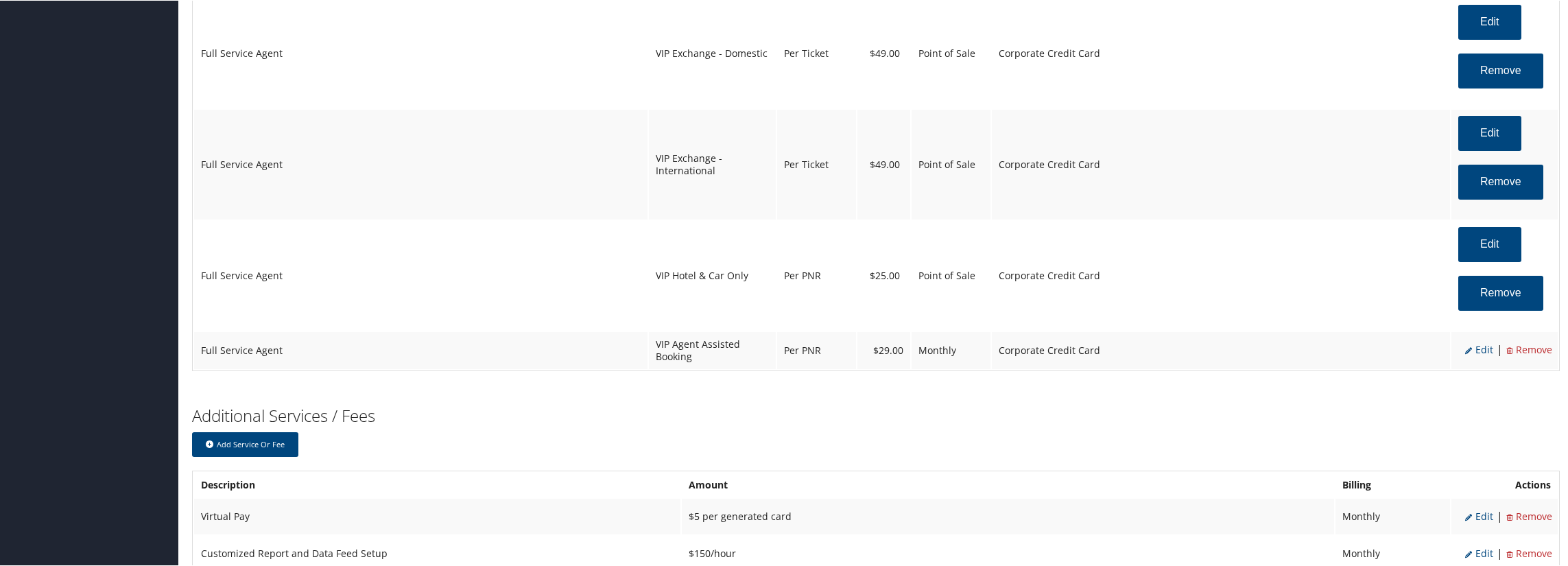
scroll to position [2420, 0]
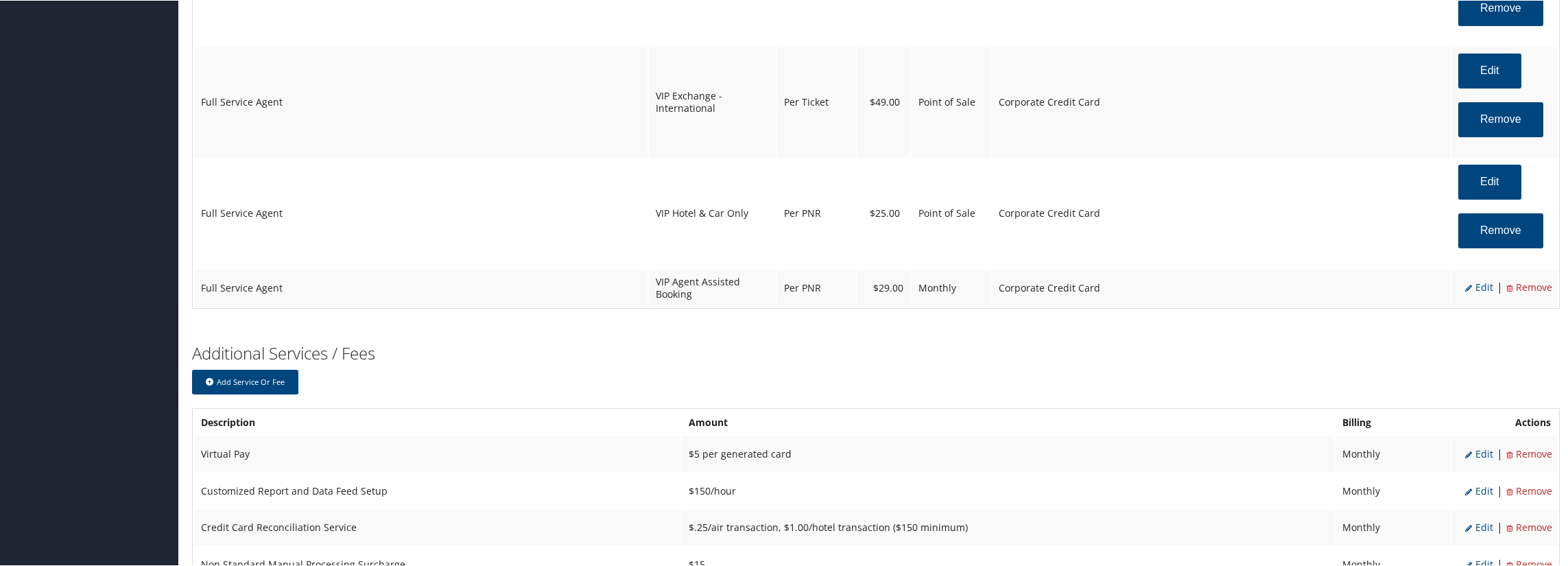
click at [1474, 293] on span "Edit" at bounding box center [1479, 286] width 28 height 13
select select "42"
type input "29.0"
select select "6"
select select "2"
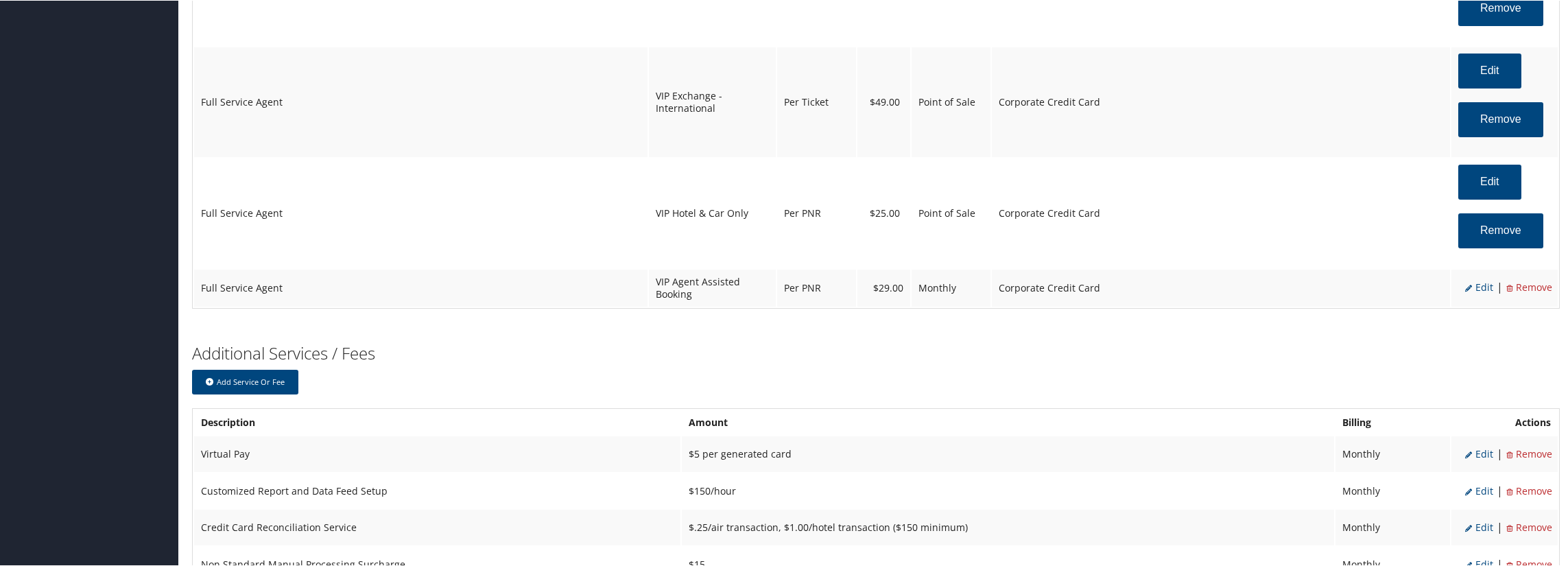
select select "42"
select select "2"
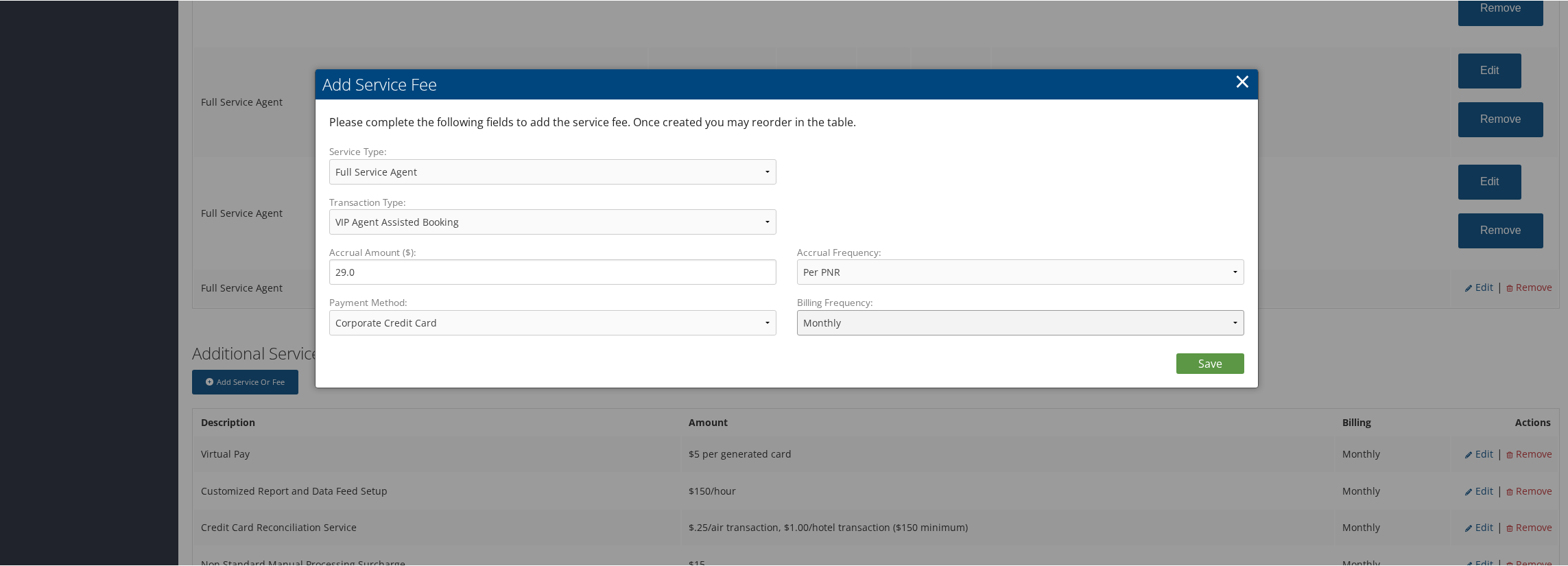
click at [879, 318] on select "Annually Bi-Monthly Monthly Point of Sale Pre Monthly Pre Quarterly Pre Weekly …" at bounding box center [1021, 322] width 447 height 26
select select "2"
click at [797, 309] on select "Annually Bi-Monthly Monthly Point of Sale Pre Monthly Pre Quarterly Pre Weekly …" at bounding box center [1021, 322] width 447 height 26
click at [1184, 354] on link "Save" at bounding box center [1210, 363] width 68 height 20
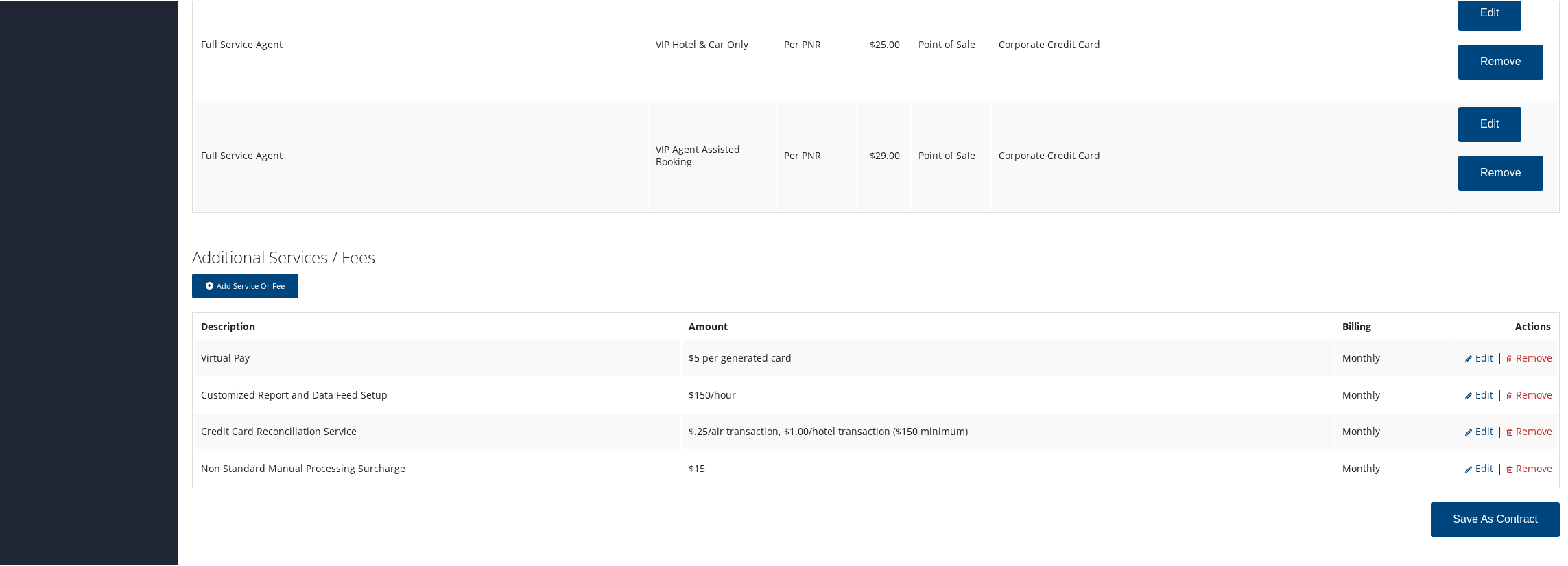
scroll to position [2628, 0]
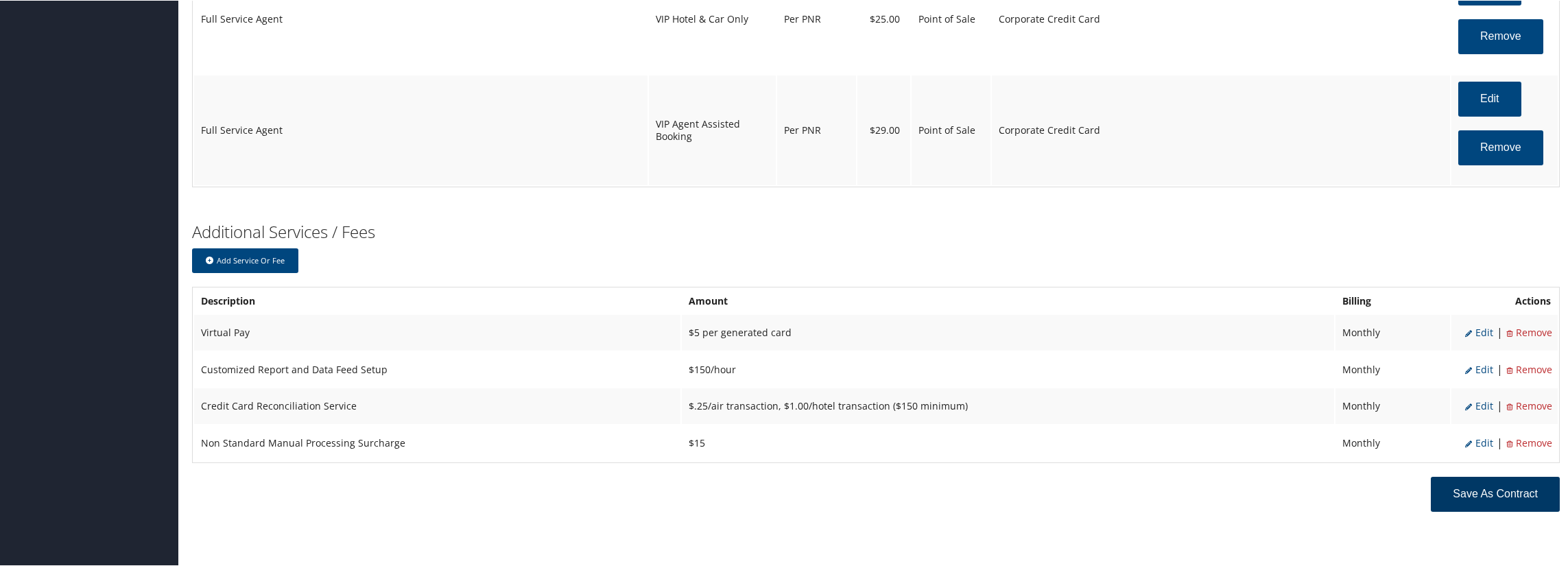
click at [1472, 494] on button "Save as Contract" at bounding box center [1494, 494] width 129 height 35
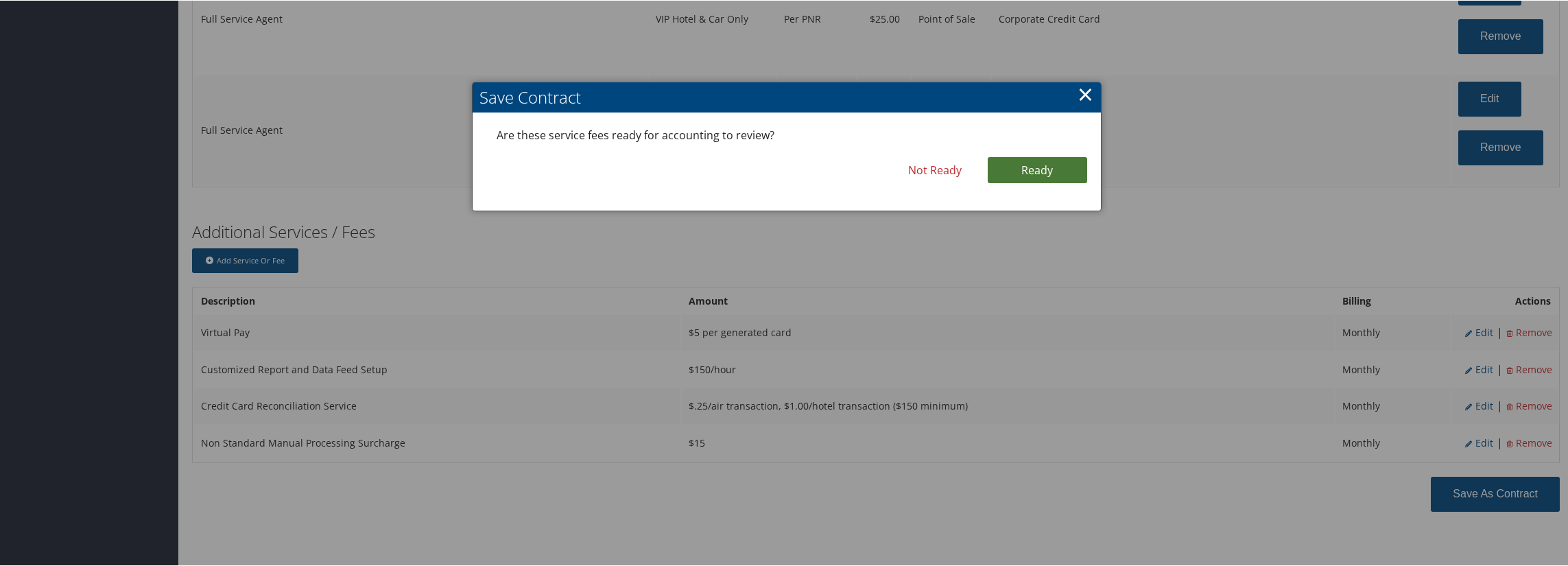
click at [1011, 159] on link "Ready" at bounding box center [1037, 169] width 99 height 26
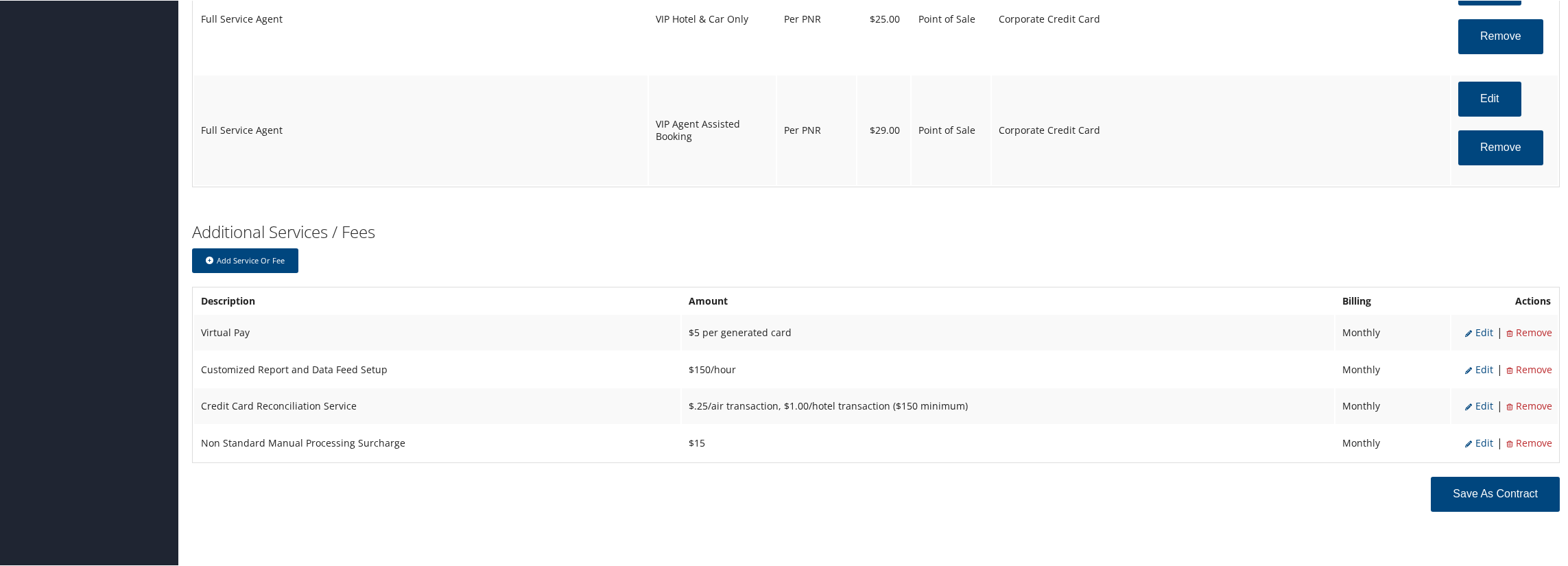
scroll to position [2671, 0]
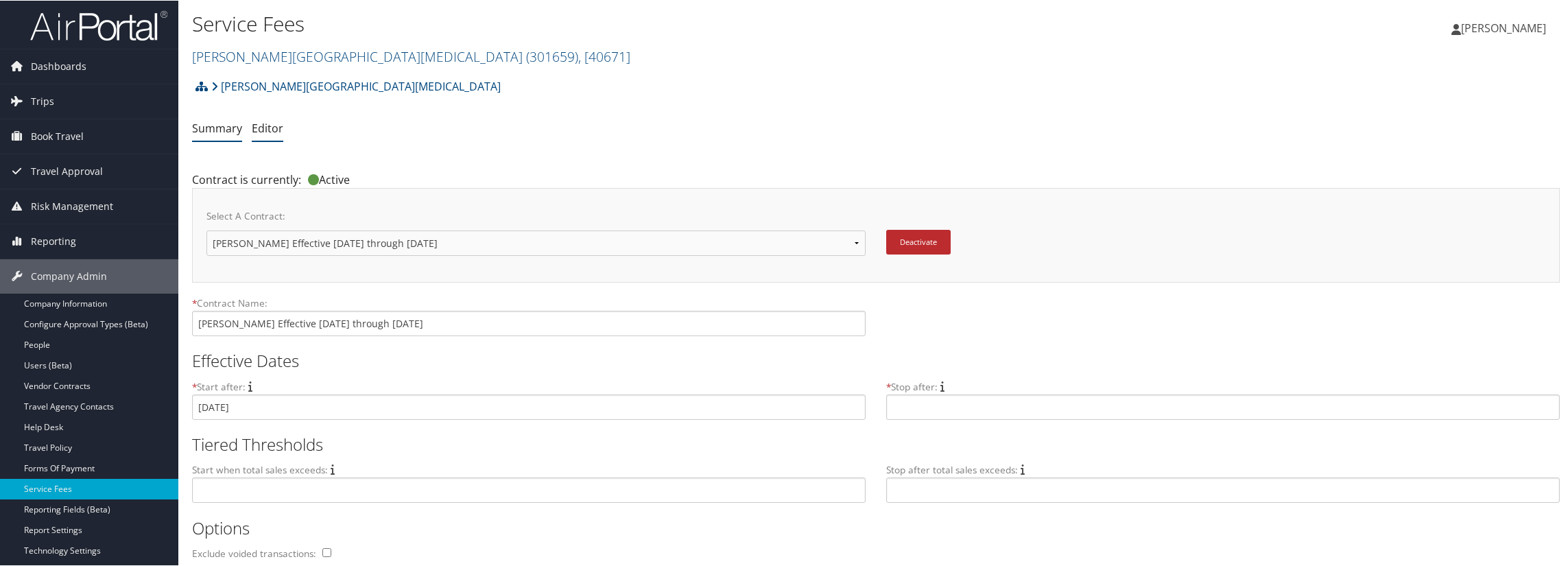
click at [214, 132] on link "Summary" at bounding box center [217, 128] width 50 height 15
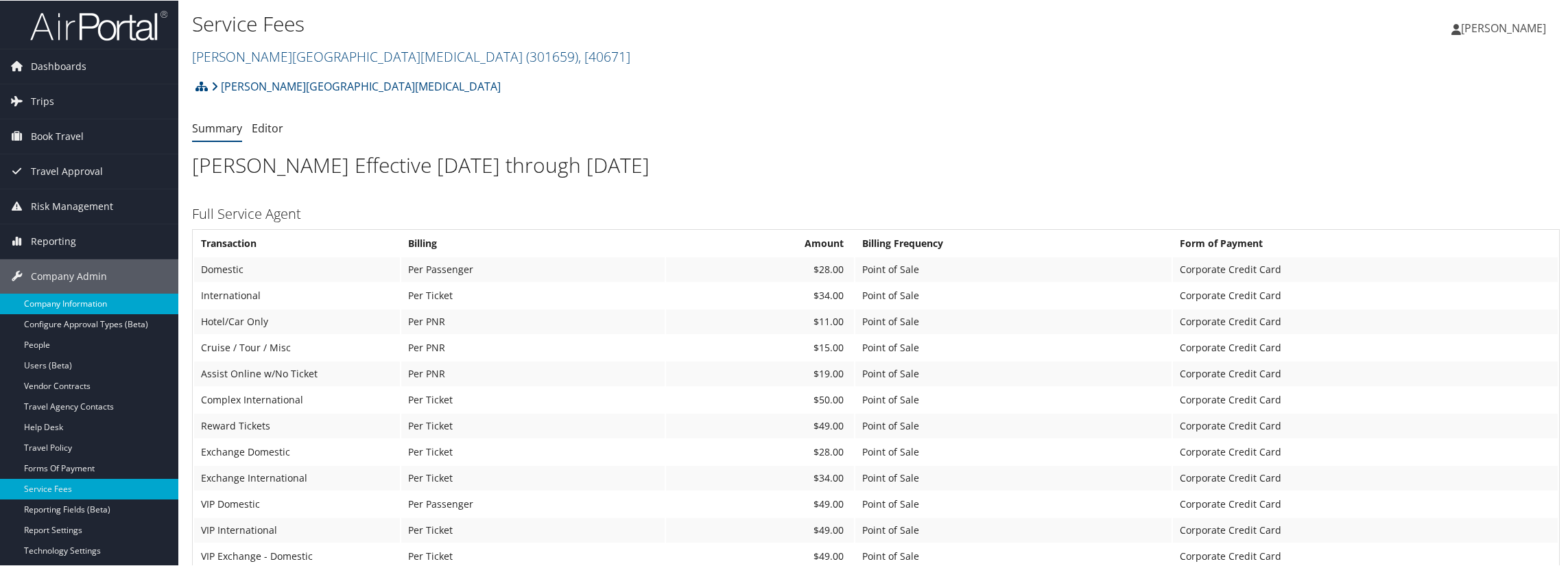
click at [100, 297] on link "Company Information" at bounding box center [89, 303] width 178 height 20
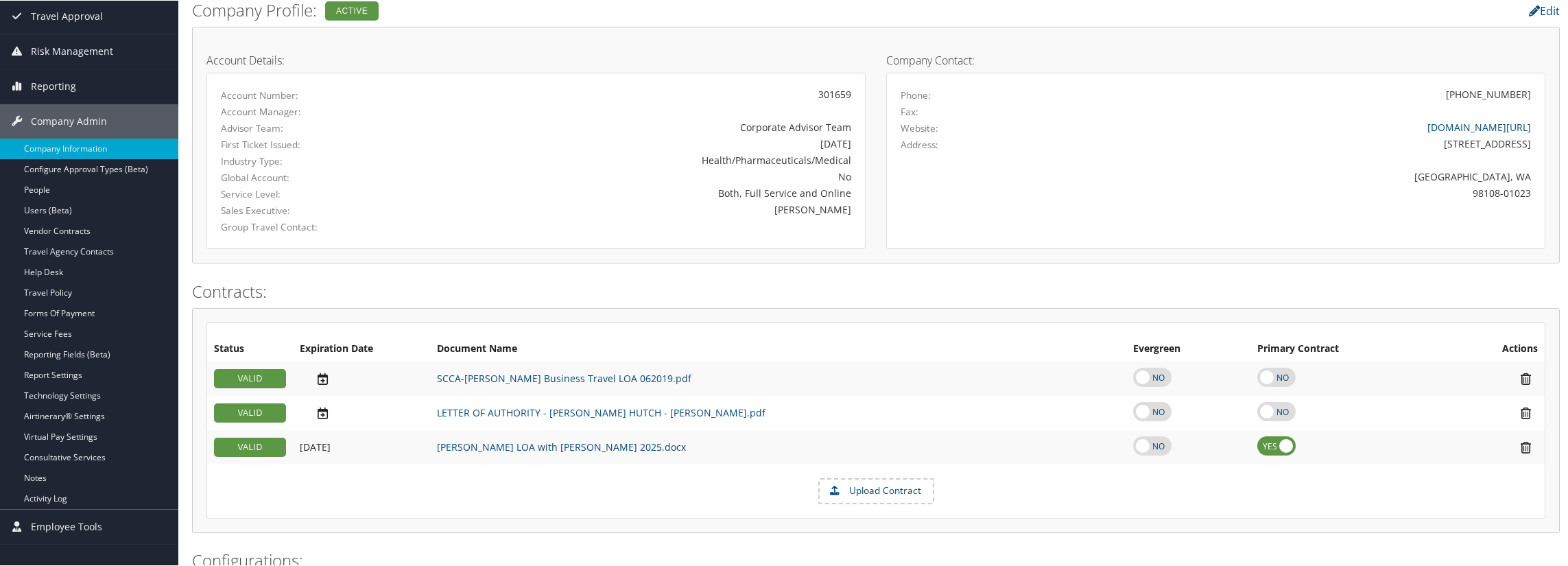
scroll to position [137, 0]
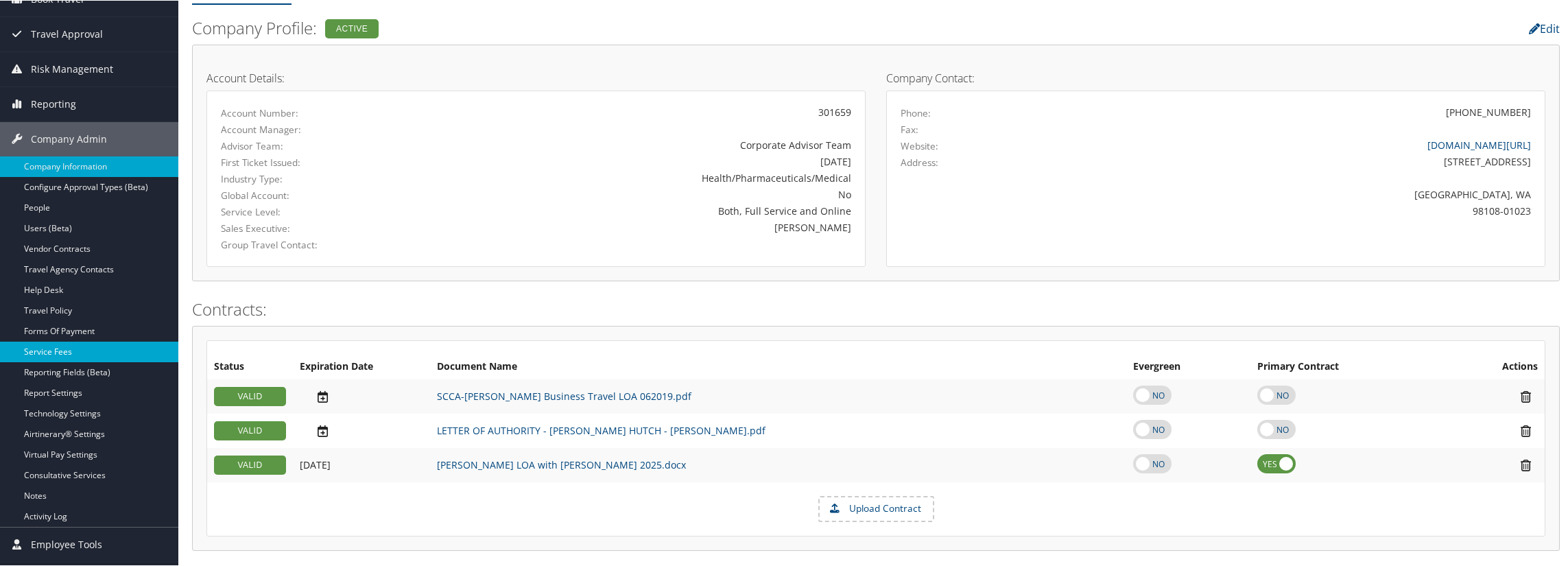
click at [59, 352] on link "Service Fees" at bounding box center [89, 351] width 178 height 20
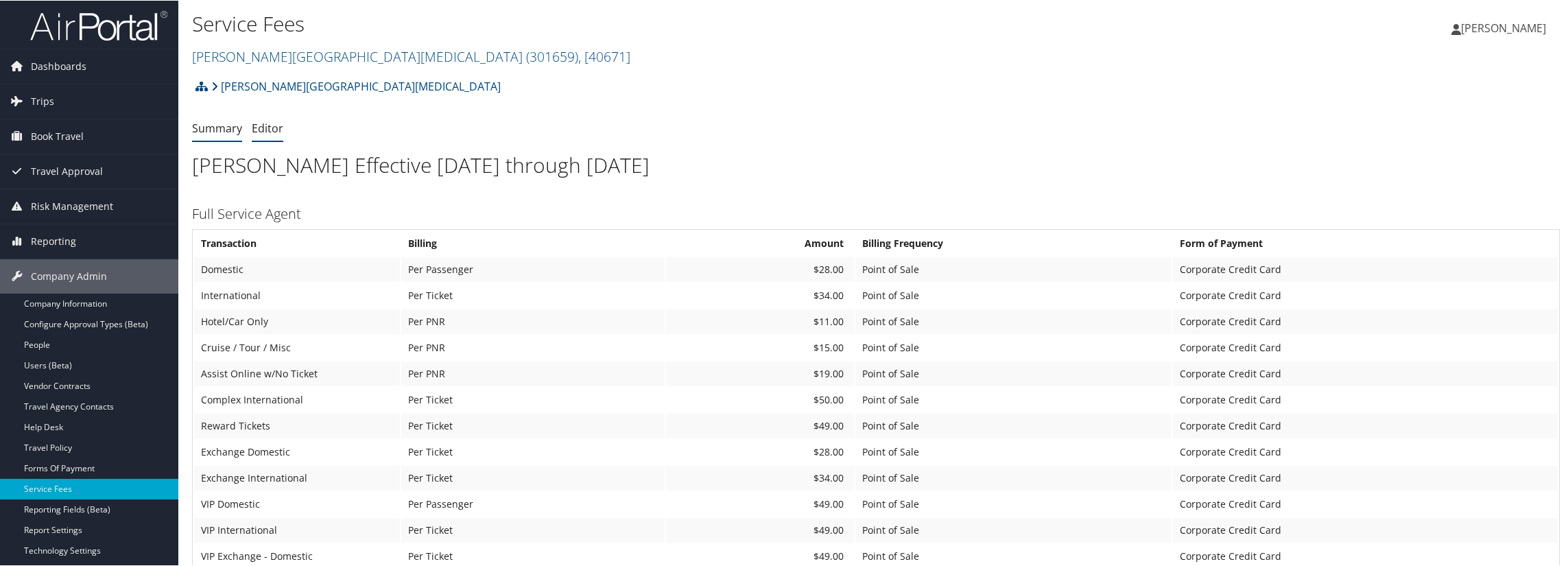
click at [260, 129] on link "Editor" at bounding box center [268, 128] width 32 height 15
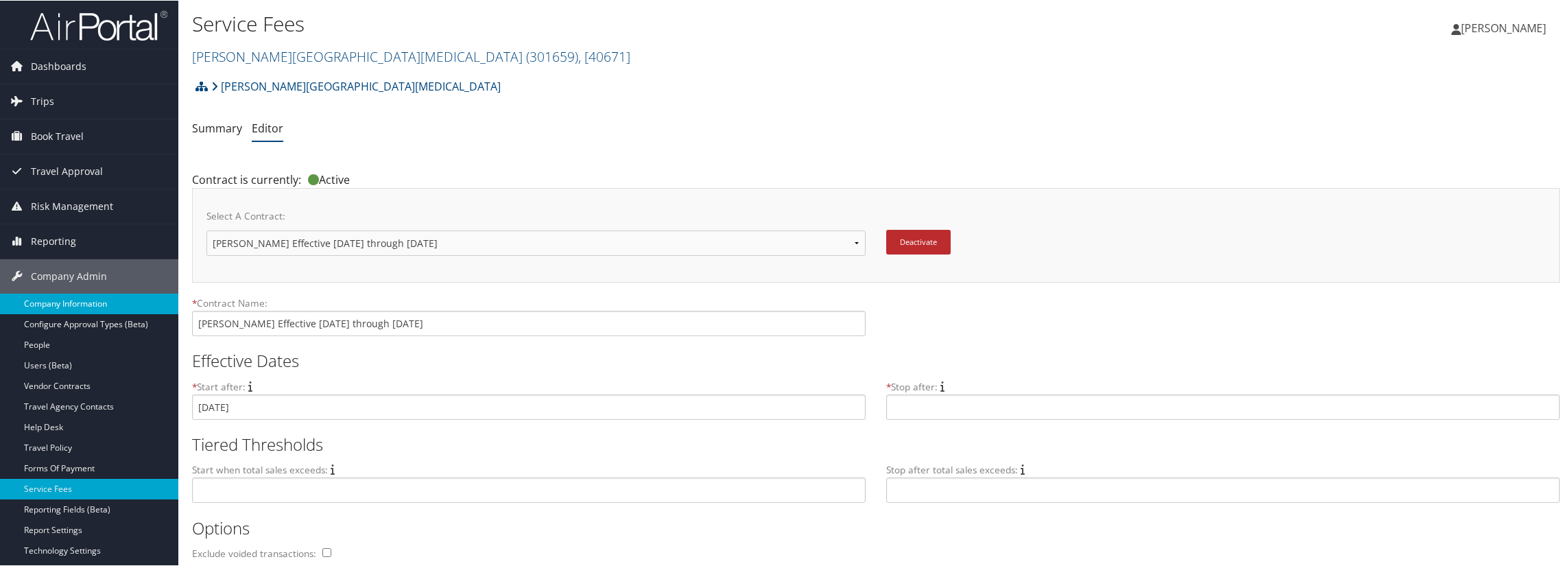
click at [92, 297] on link "Company Information" at bounding box center [89, 303] width 178 height 20
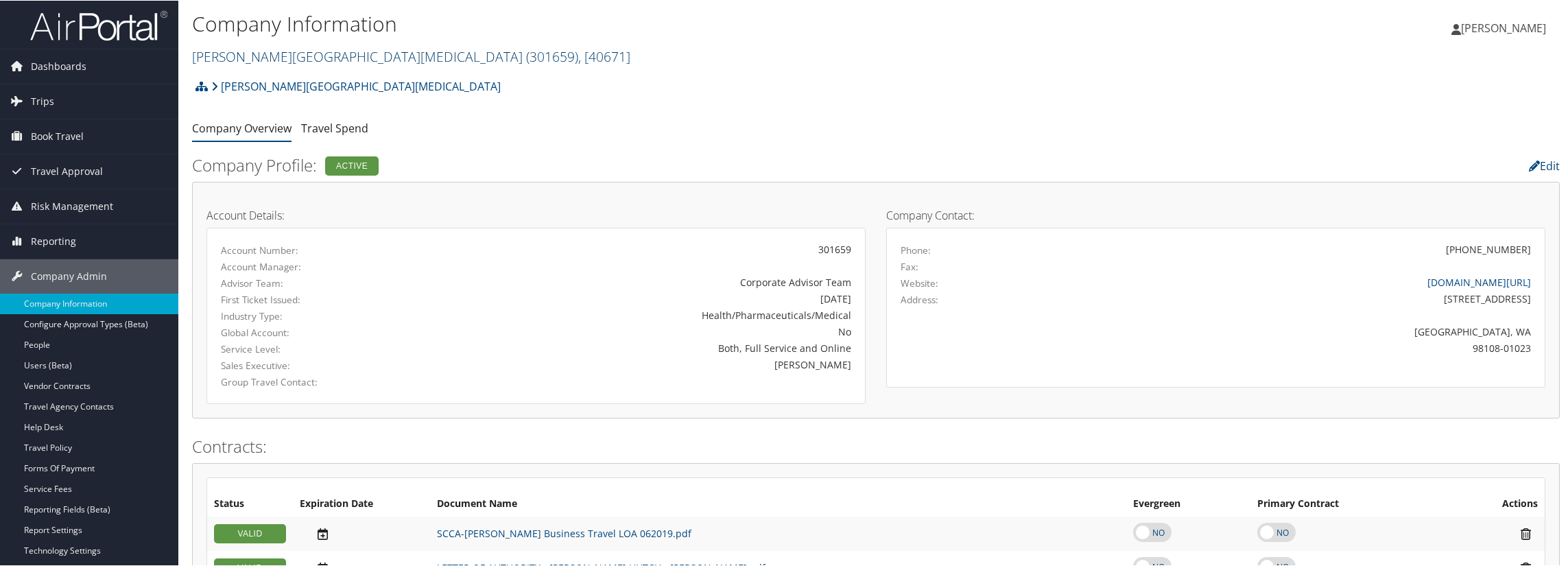
click at [368, 53] on link "Fred Hutchinson Cancer Center ( 301659 ) , [ 40671 ]" at bounding box center [411, 56] width 438 height 19
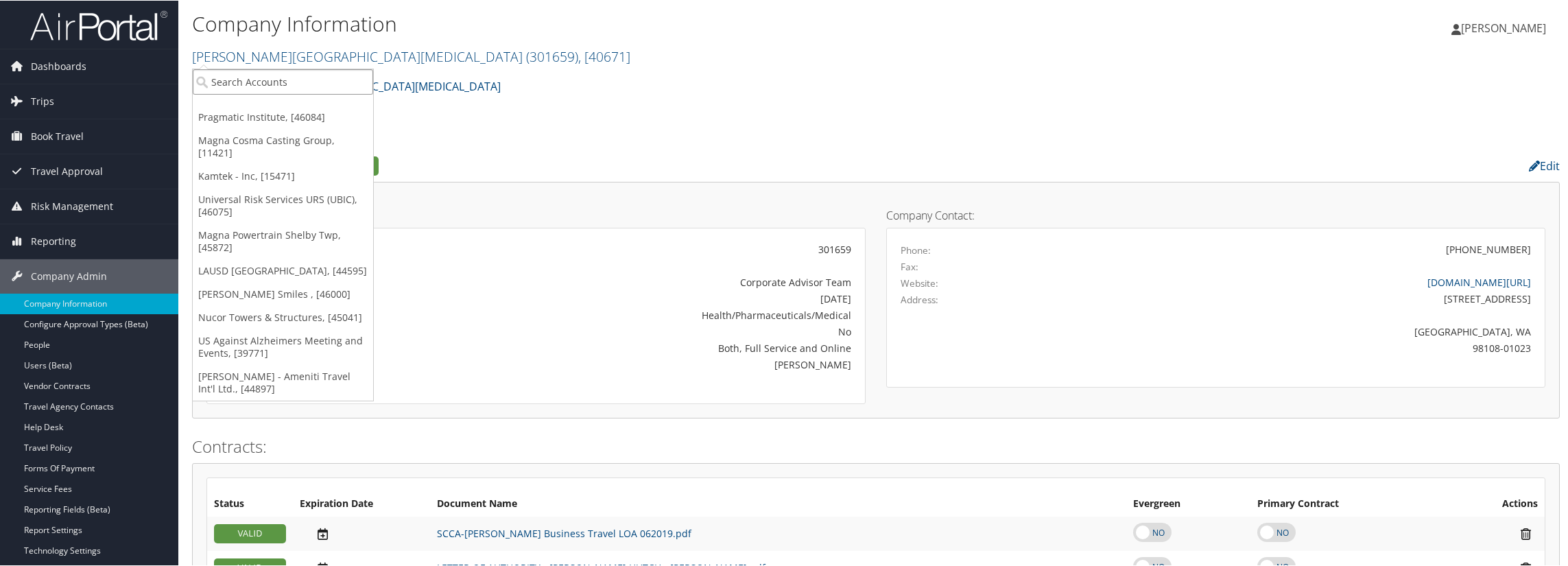
click at [343, 93] on input "search" at bounding box center [283, 81] width 180 height 26
type input "302094"
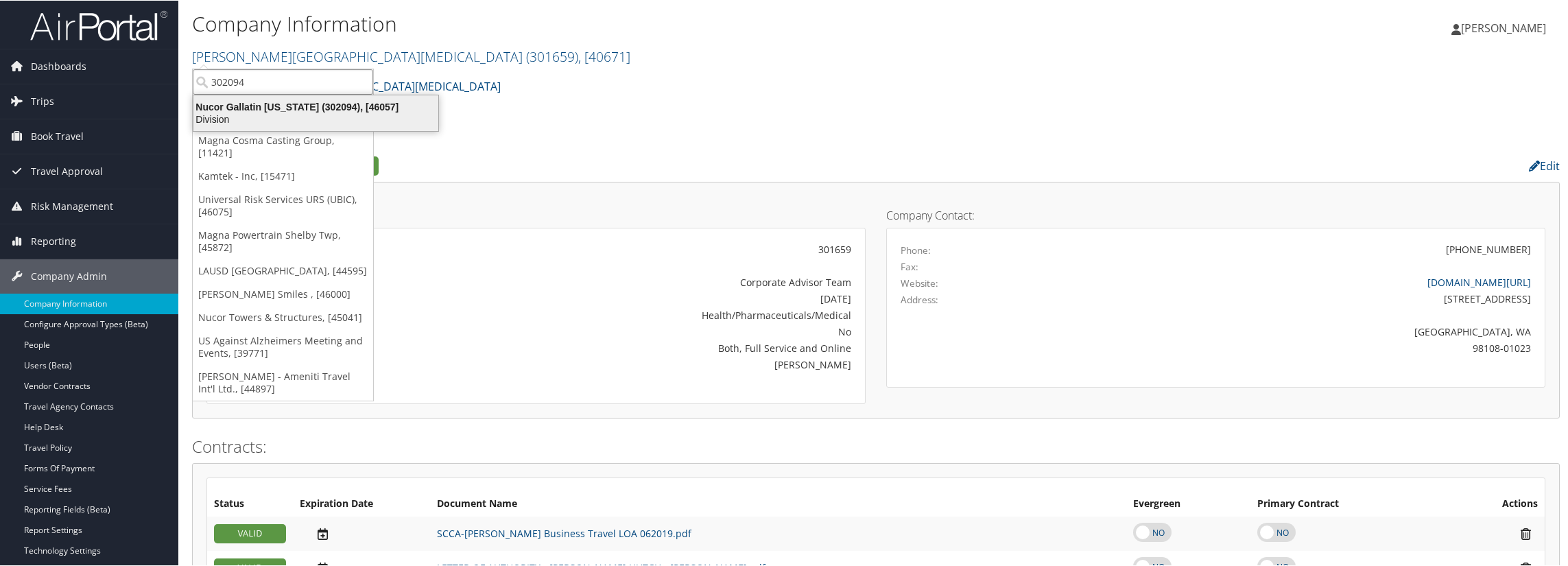
click at [318, 104] on div "Nucor Gallatin Kentucky (302094), [46057]" at bounding box center [315, 106] width 261 height 12
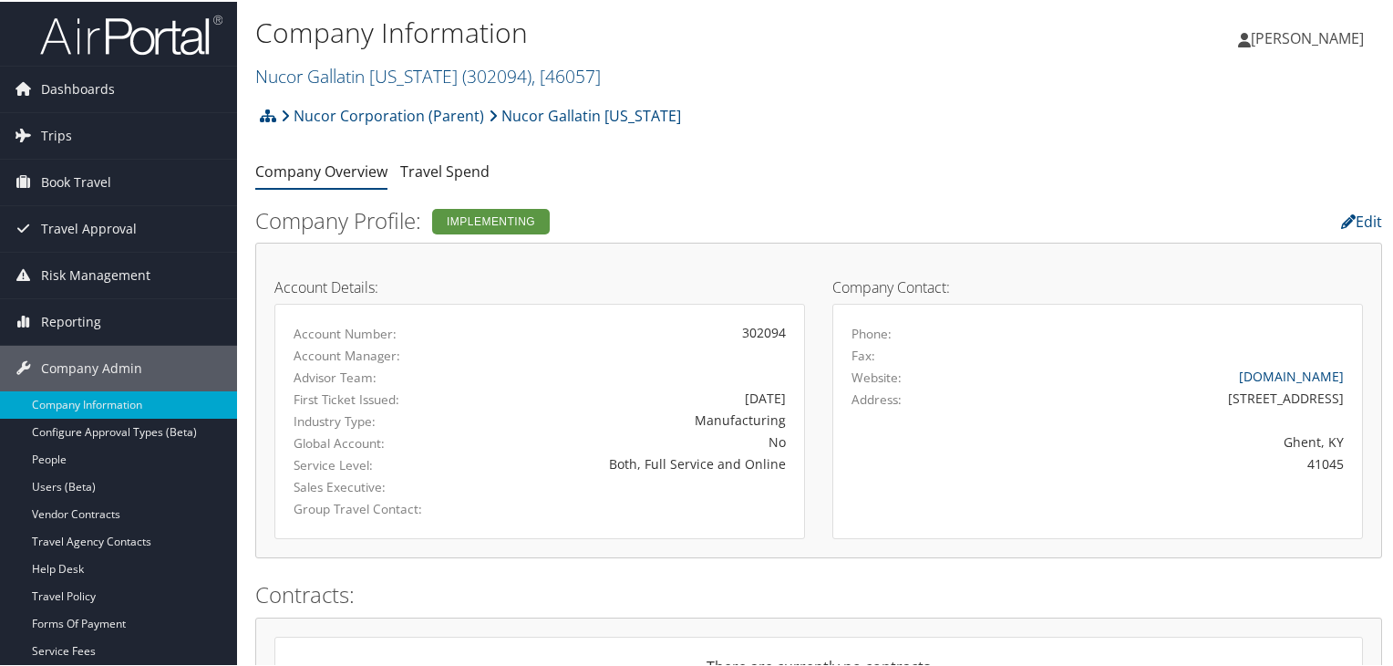
click at [1379, 213] on div "Edit" at bounding box center [1203, 215] width 385 height 31
click at [1373, 218] on link "Edit" at bounding box center [1361, 220] width 41 height 20
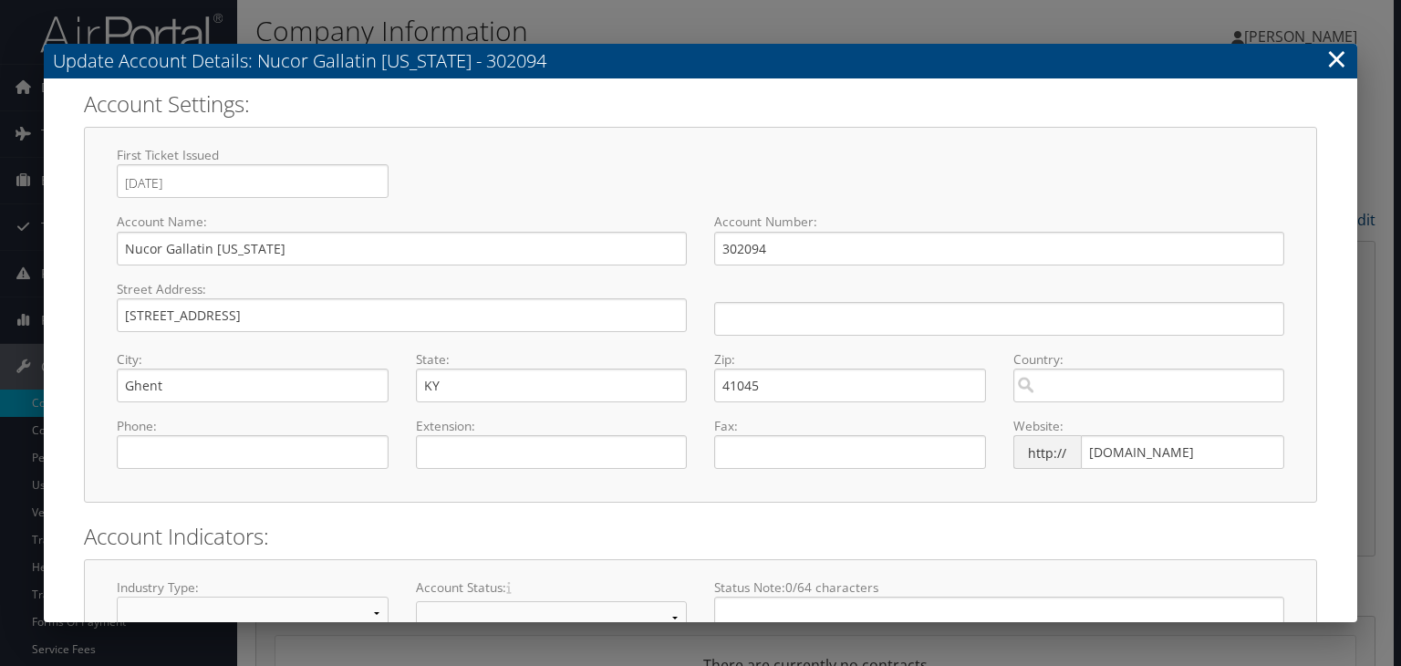
select select "22"
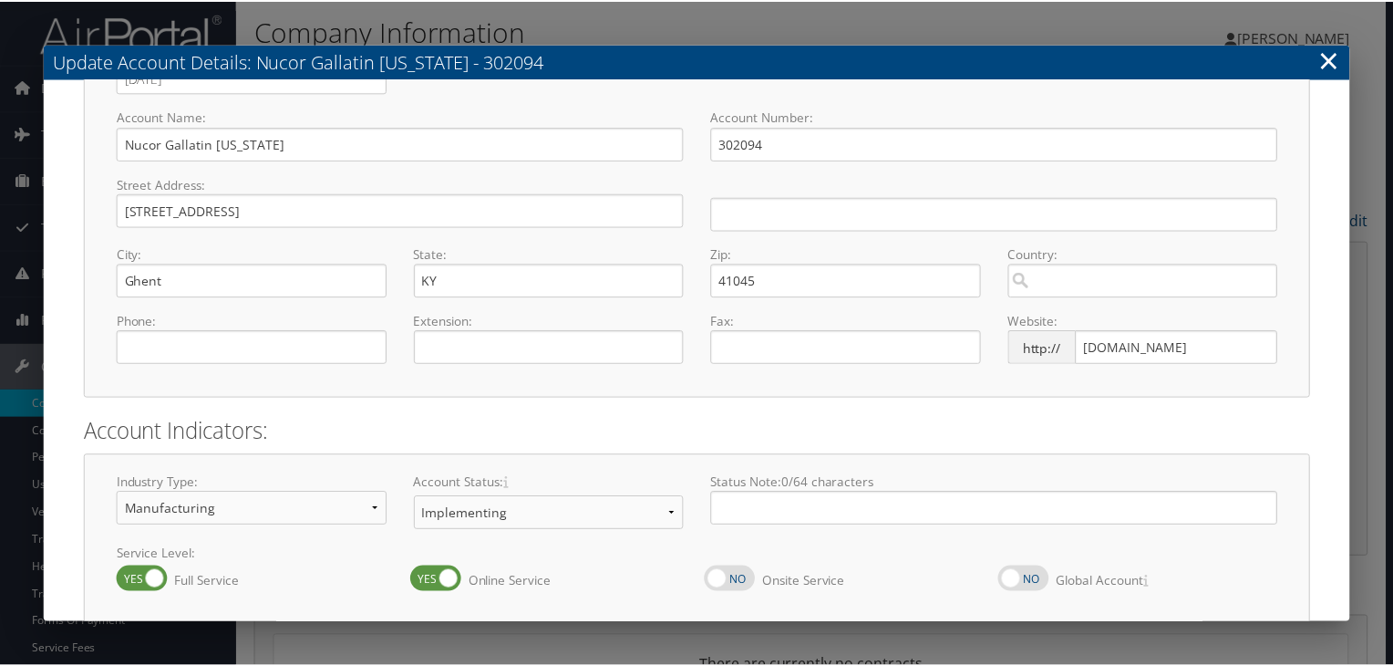
scroll to position [190, 0]
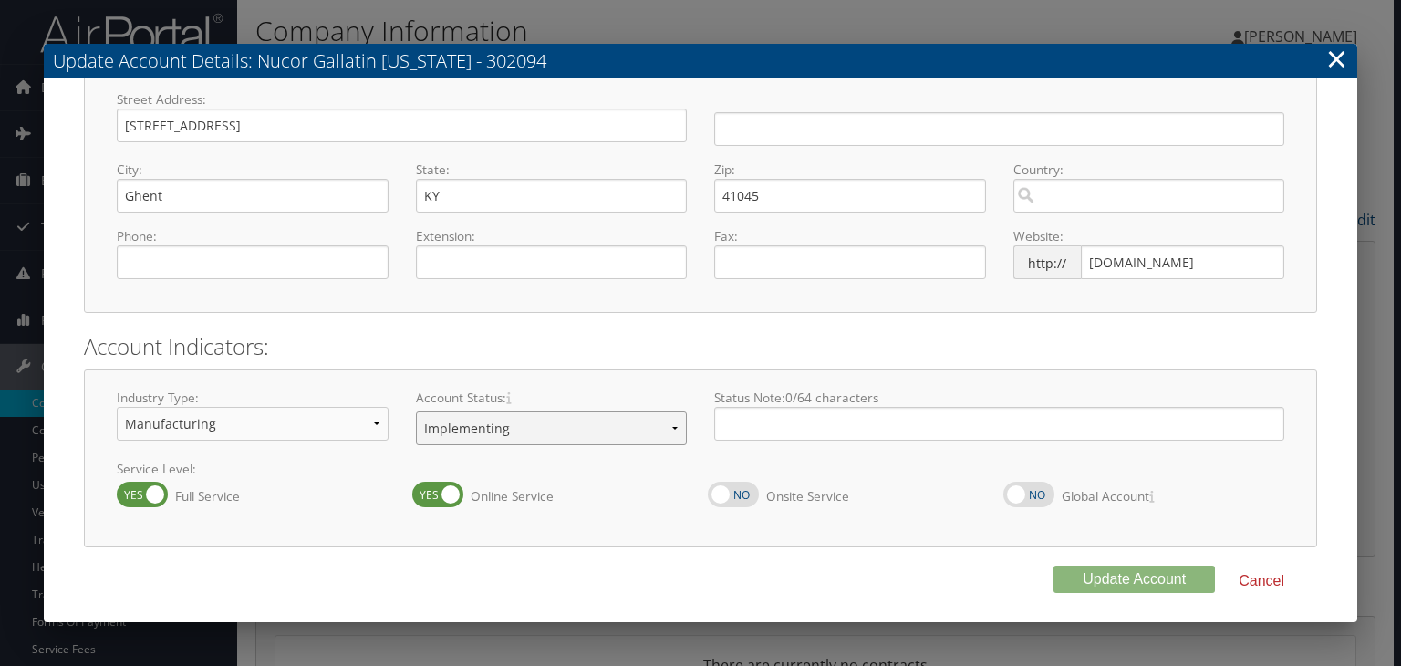
click at [452, 434] on select "Offboarding At Risk Inactive Active Implementing" at bounding box center [552, 428] width 272 height 34
select select "8"
click at [416, 411] on select "Offboarding At Risk Inactive Active Implementing" at bounding box center [552, 428] width 272 height 34
click at [1112, 574] on button "Update Account" at bounding box center [1133, 578] width 161 height 27
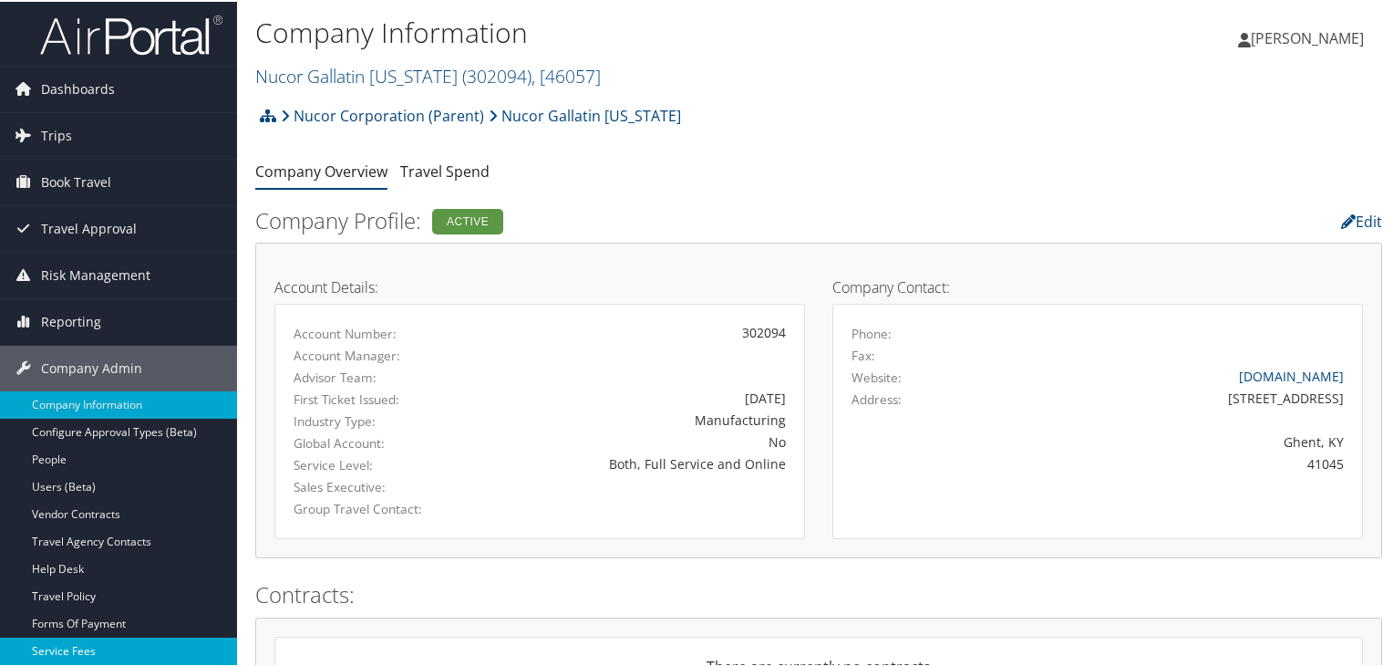
click at [94, 640] on link "Service Fees" at bounding box center [118, 649] width 237 height 27
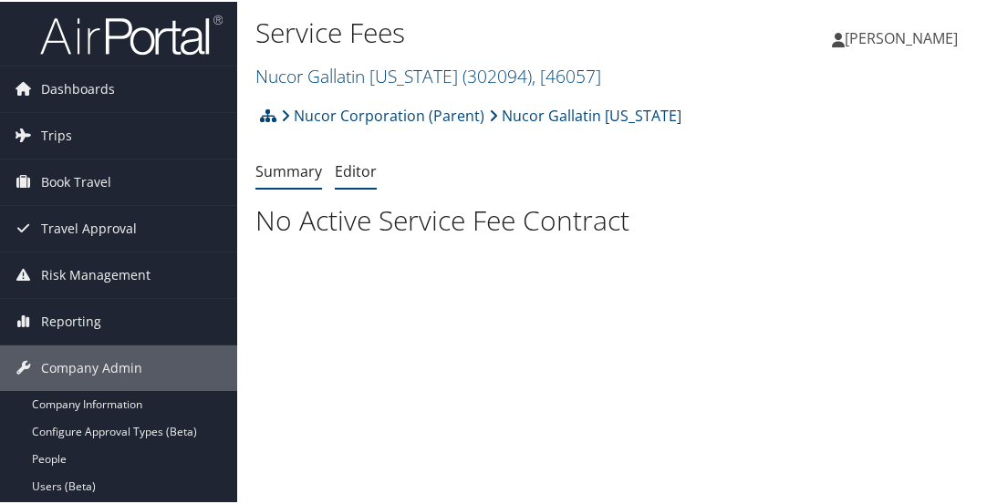
click at [356, 174] on link "Editor" at bounding box center [356, 170] width 42 height 20
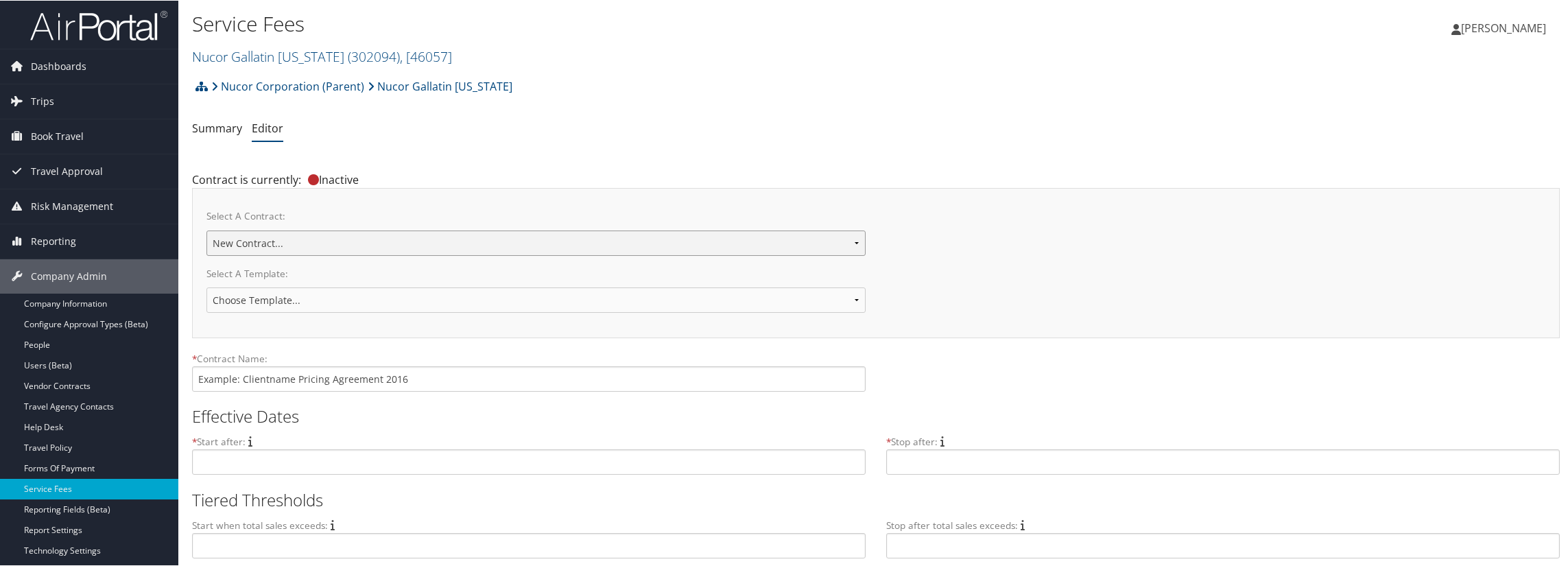
click at [742, 235] on select "Nucor Gallatin Kentucky New Contract..." at bounding box center [535, 242] width 659 height 26
select select "23116"
click at [206, 230] on select "Nucor Gallatin Kentucky New Contract..." at bounding box center [535, 242] width 659 height 26
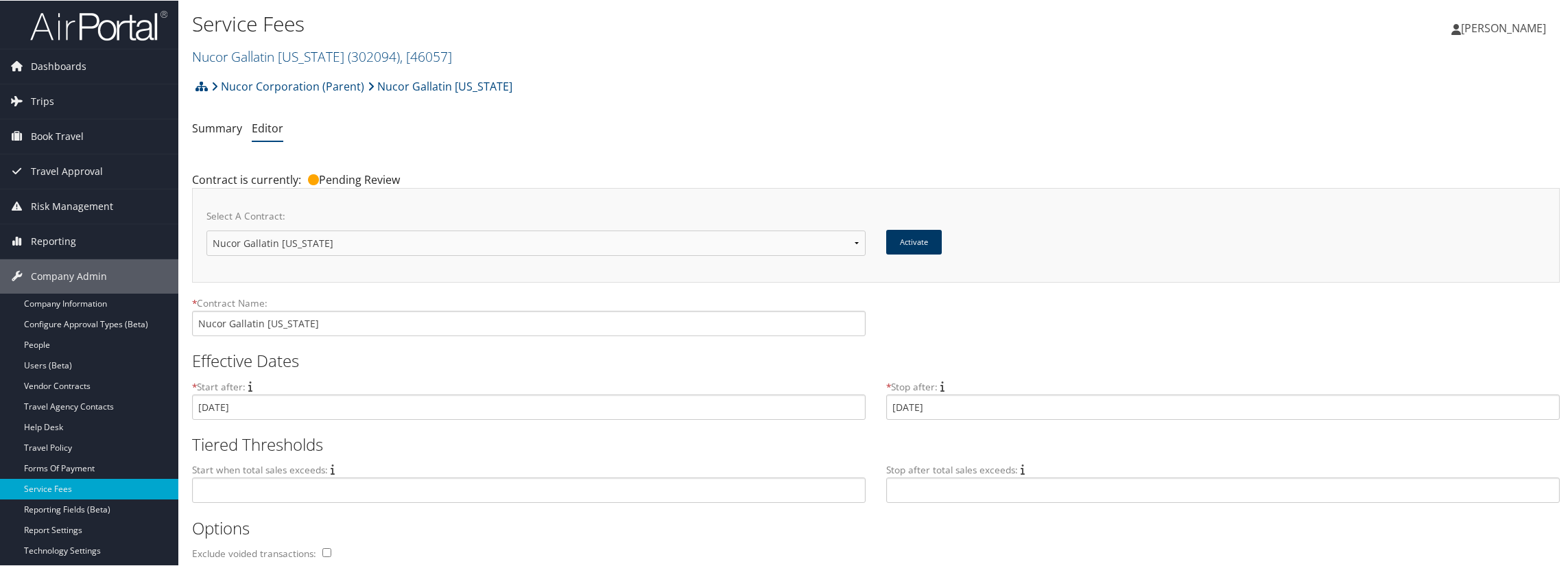
click at [918, 239] on button "Activate" at bounding box center [914, 242] width 56 height 25
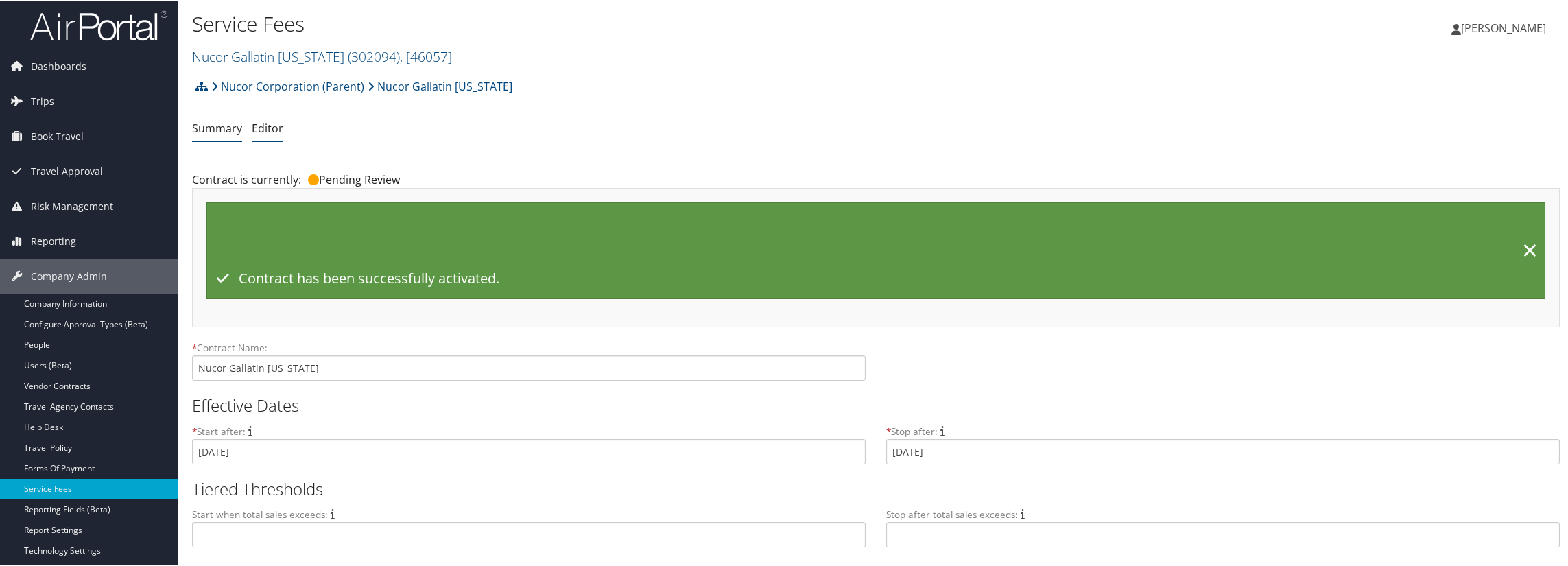
click at [214, 123] on link "Summary" at bounding box center [217, 128] width 50 height 15
